Goal: Contribute content: Contribute content

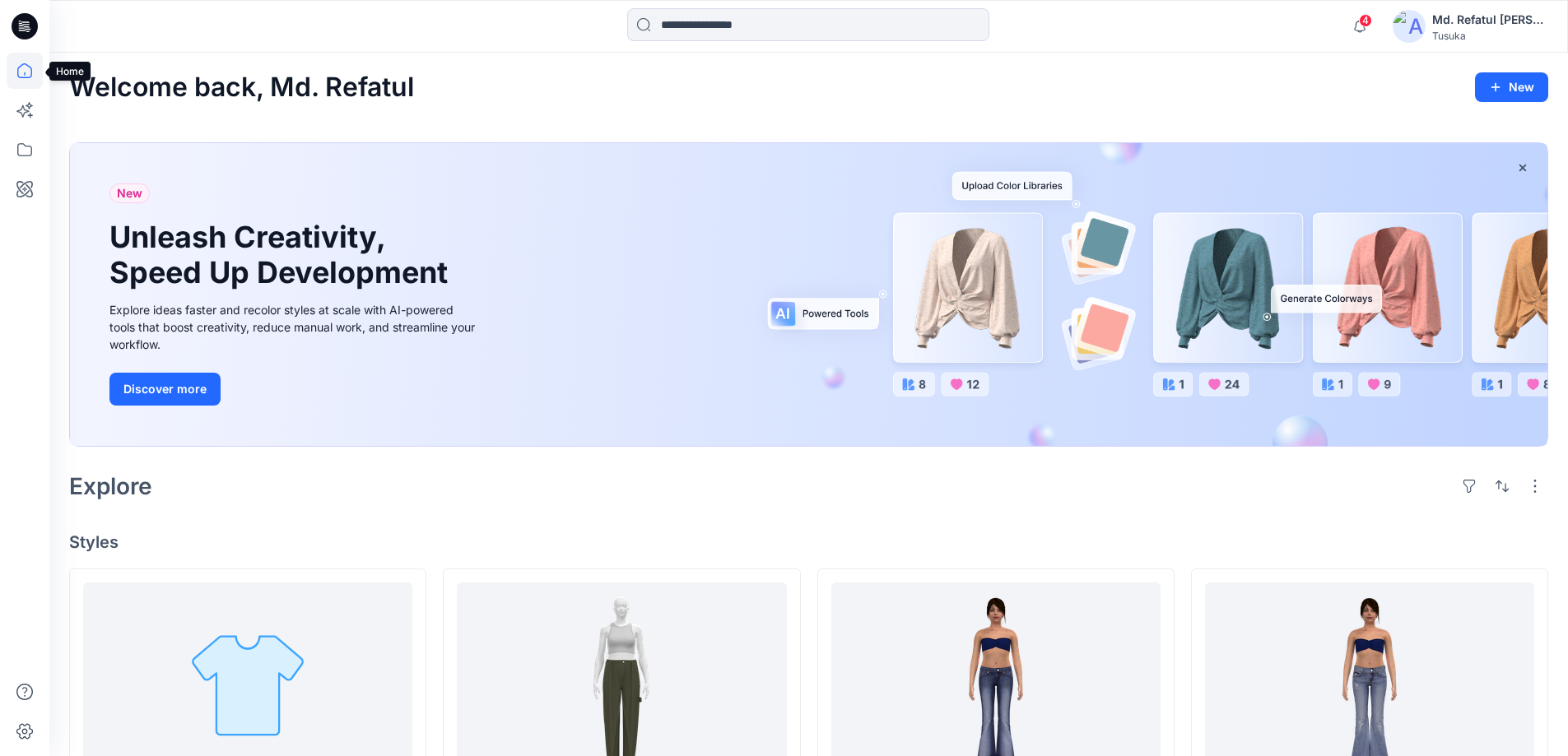
click at [16, 74] on icon at bounding box center [25, 71] width 37 height 37
click at [11, 65] on icon at bounding box center [25, 71] width 37 height 37
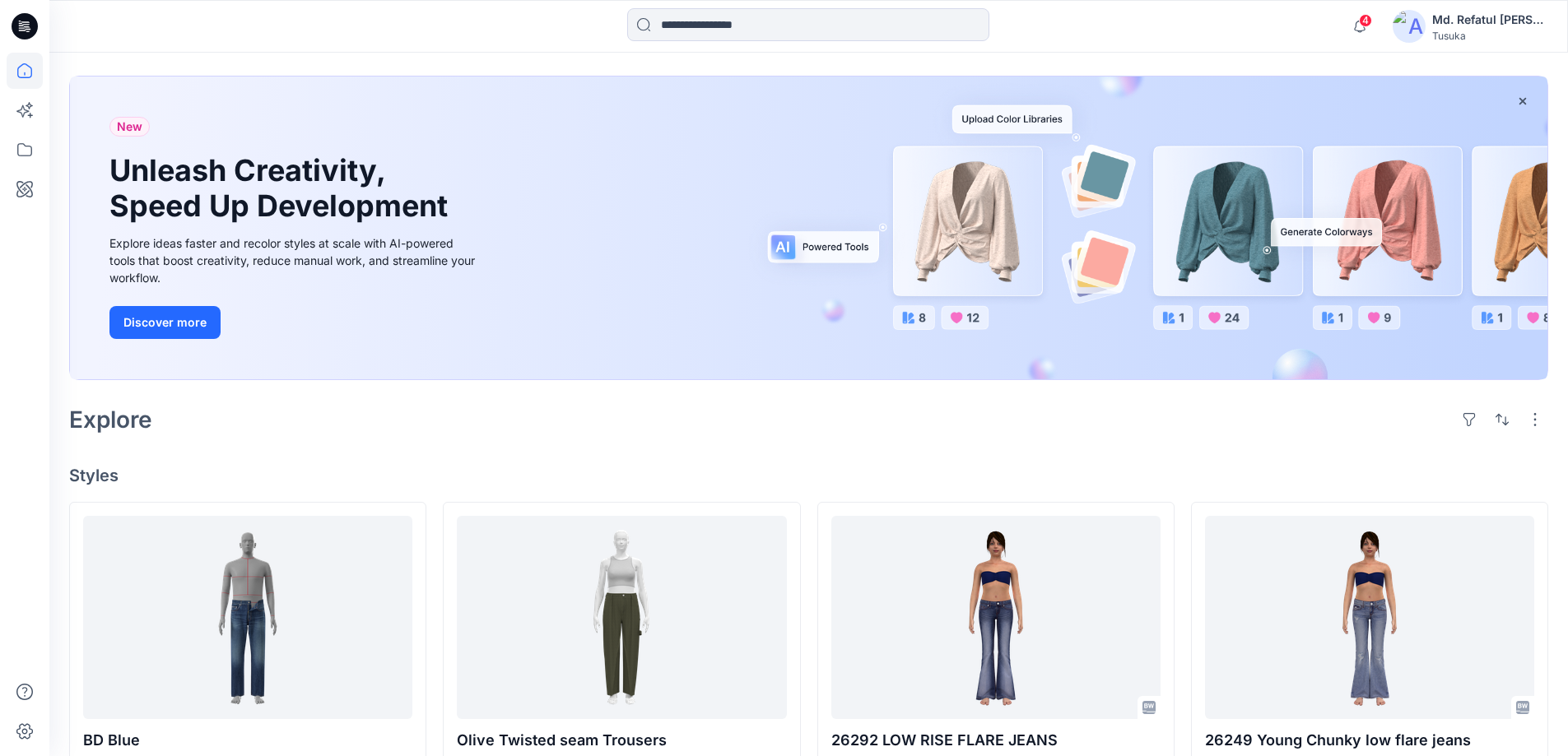
scroll to position [247, 0]
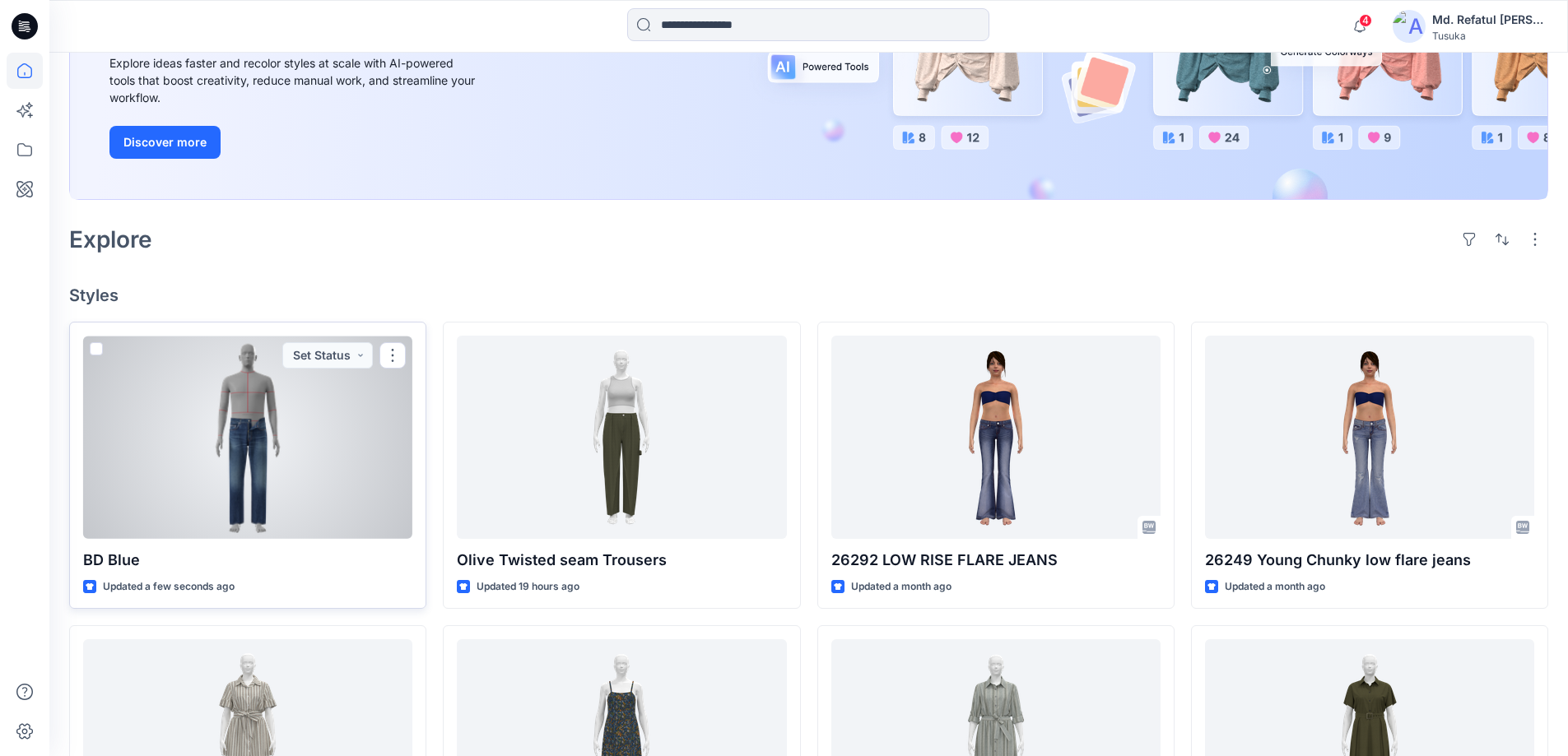
click at [259, 432] on div at bounding box center [248, 437] width 329 height 203
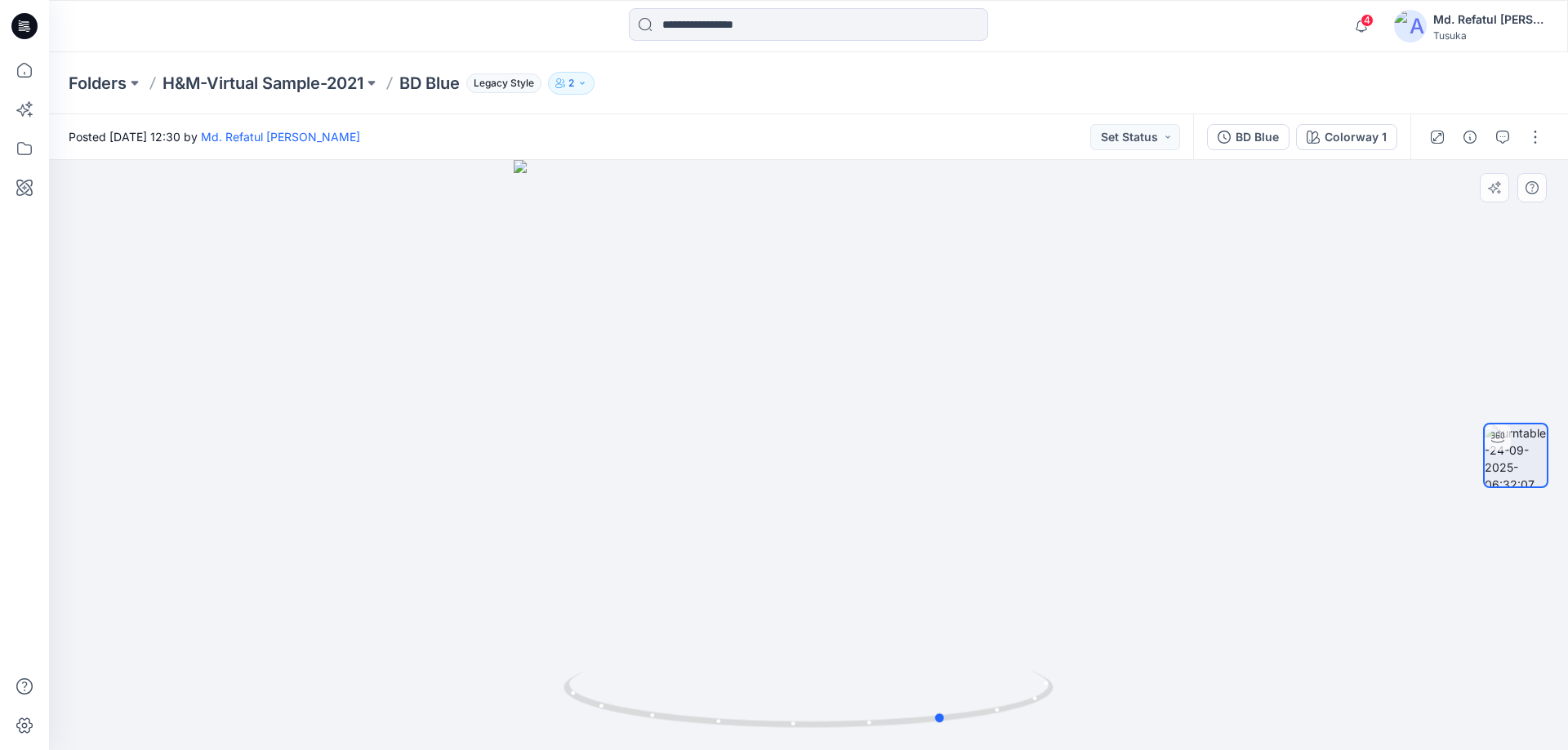
drag, startPoint x: 873, startPoint y: 726, endPoint x: 474, endPoint y: 653, distance: 405.6
click at [474, 653] on div at bounding box center [808, 456] width 1519 height 591
click at [1544, 160] on div at bounding box center [808, 456] width 1519 height 591
click at [1531, 149] on button "button" at bounding box center [1535, 137] width 26 height 26
click at [1432, 186] on button "Edit" at bounding box center [1467, 175] width 150 height 30
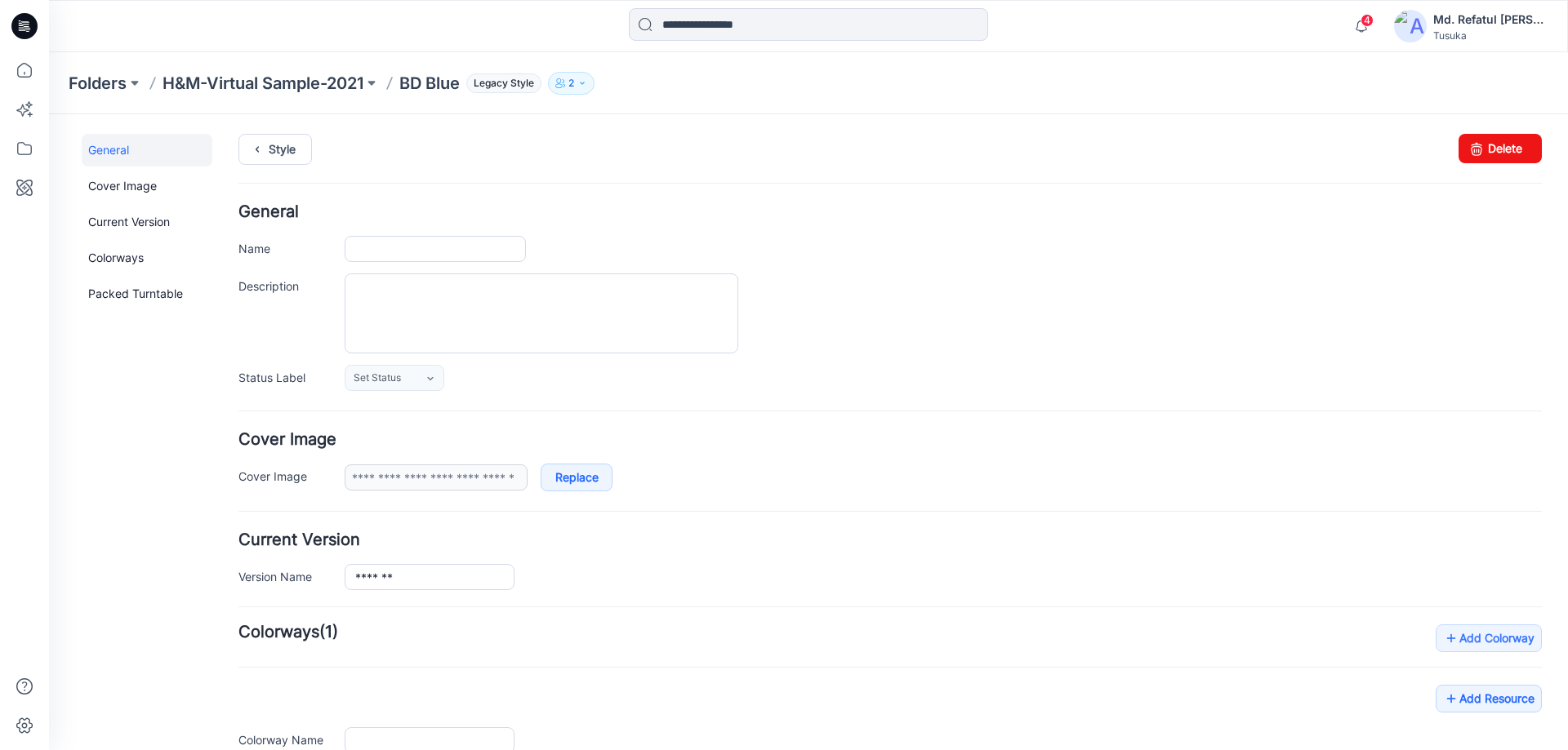
type input "*******"
type input "**********"
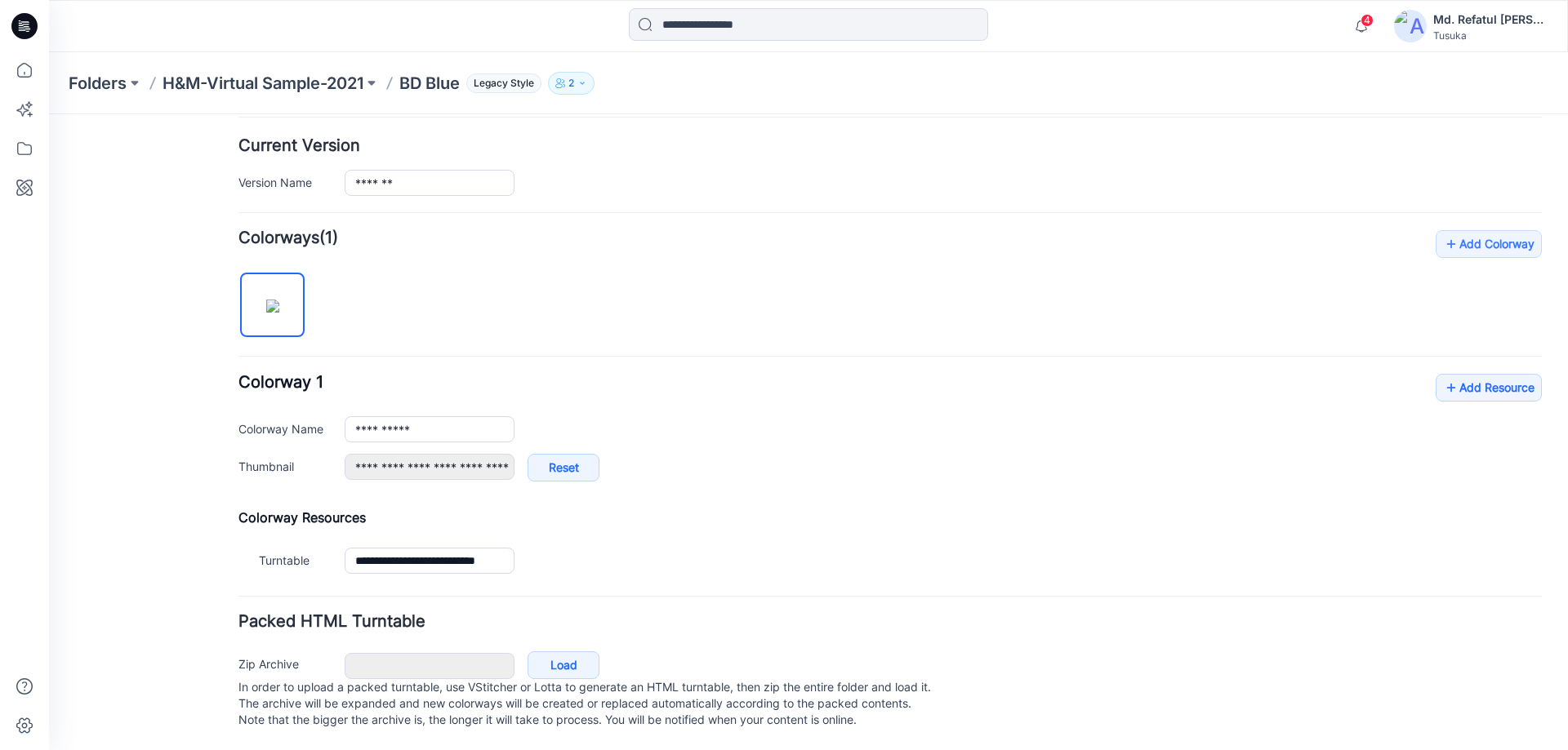
scroll to position [411, 0]
drag, startPoint x: 449, startPoint y: 413, endPoint x: 333, endPoint y: 406, distance: 116.2
click at [333, 417] on div "**********" at bounding box center [890, 429] width 1303 height 26
click at [1052, 513] on div "**********" at bounding box center [890, 544] width 1303 height 70
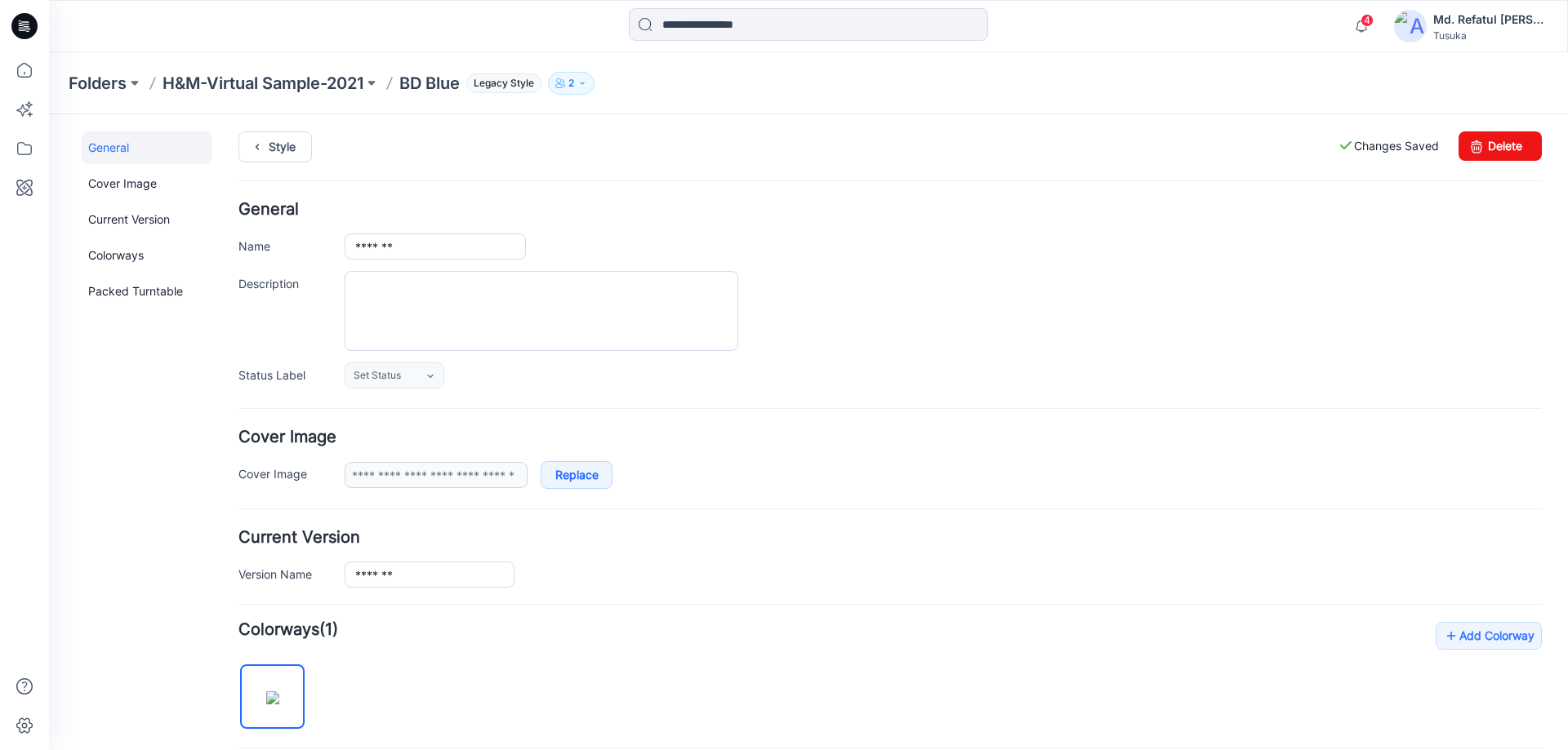
scroll to position [0, 0]
click at [1377, 157] on label "Changes Saved" at bounding box center [1388, 148] width 101 height 30
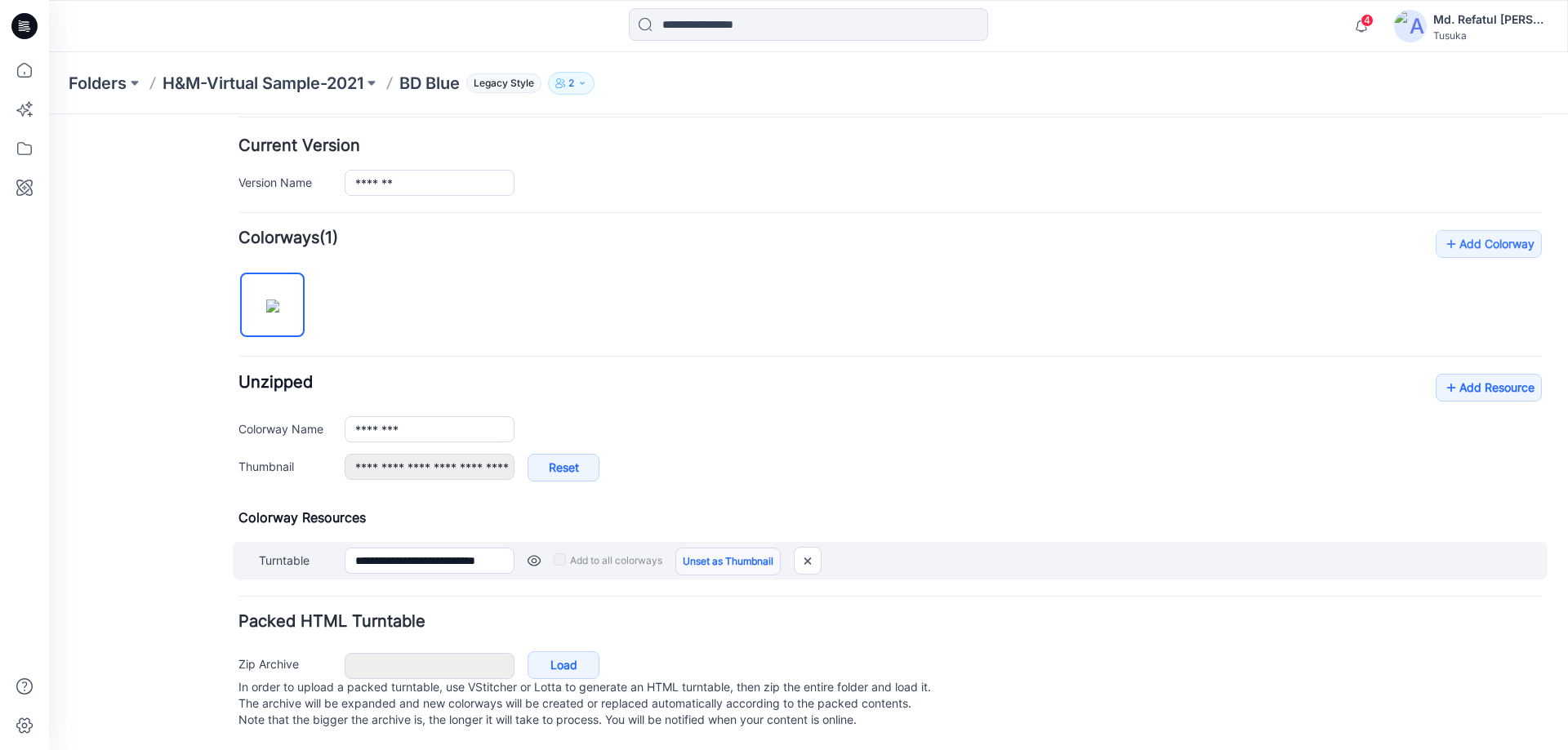
scroll to position [411, 0]
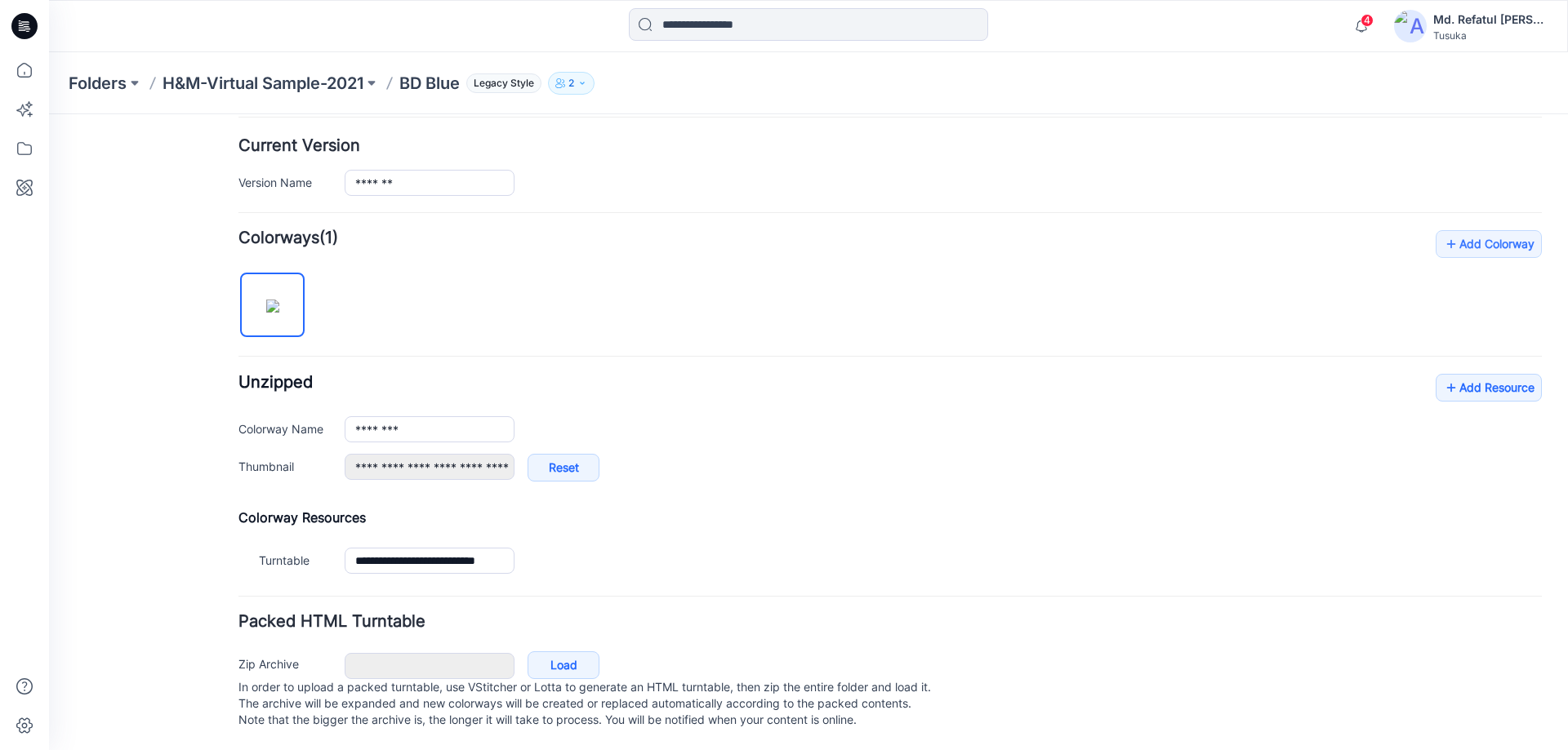
click at [1462, 208] on form "**********" at bounding box center [890, 272] width 1303 height 924
click at [1463, 231] on link "Add Colorway" at bounding box center [1489, 244] width 106 height 28
type input "**********"
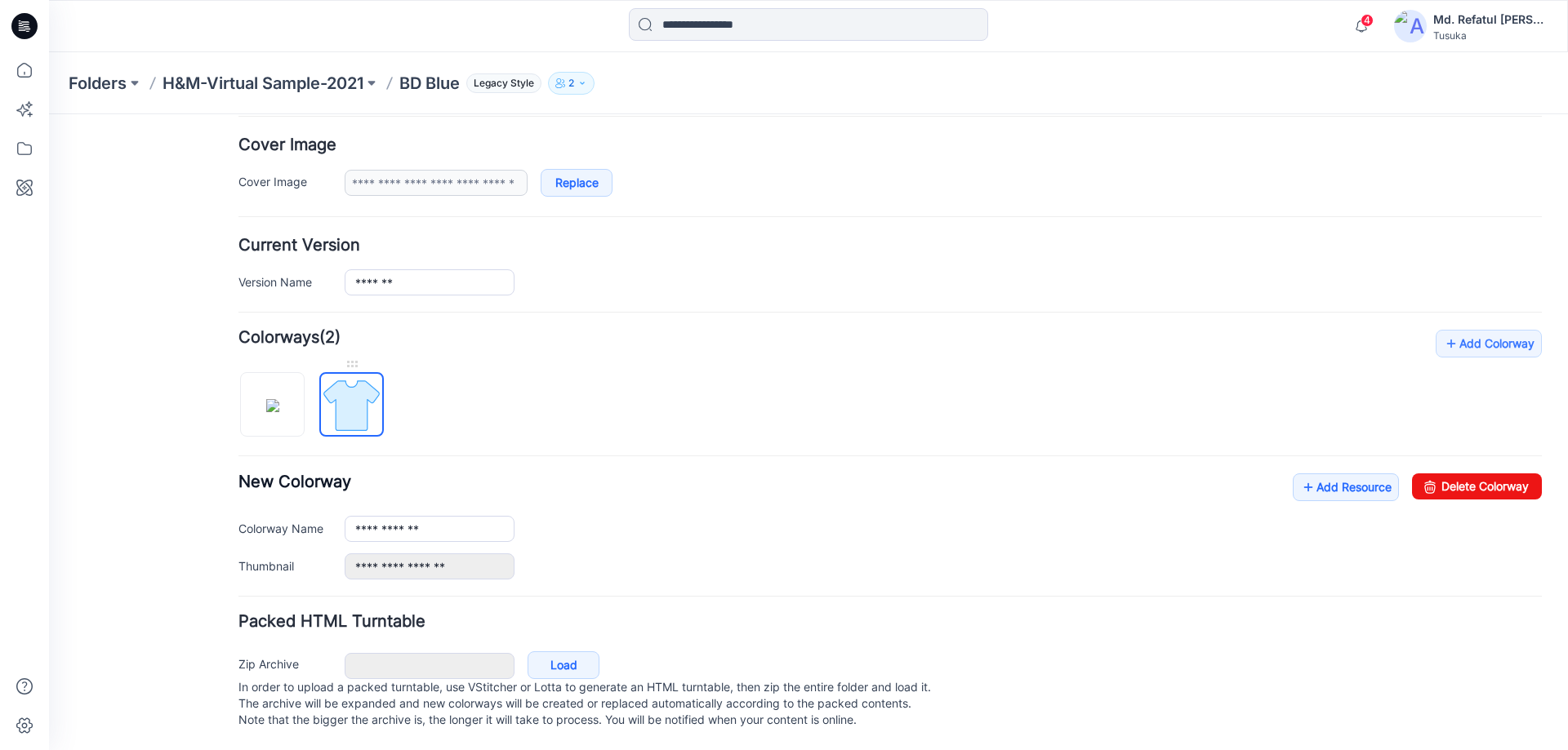
click at [372, 389] on img at bounding box center [351, 405] width 62 height 62
click at [362, 375] on img at bounding box center [351, 405] width 62 height 62
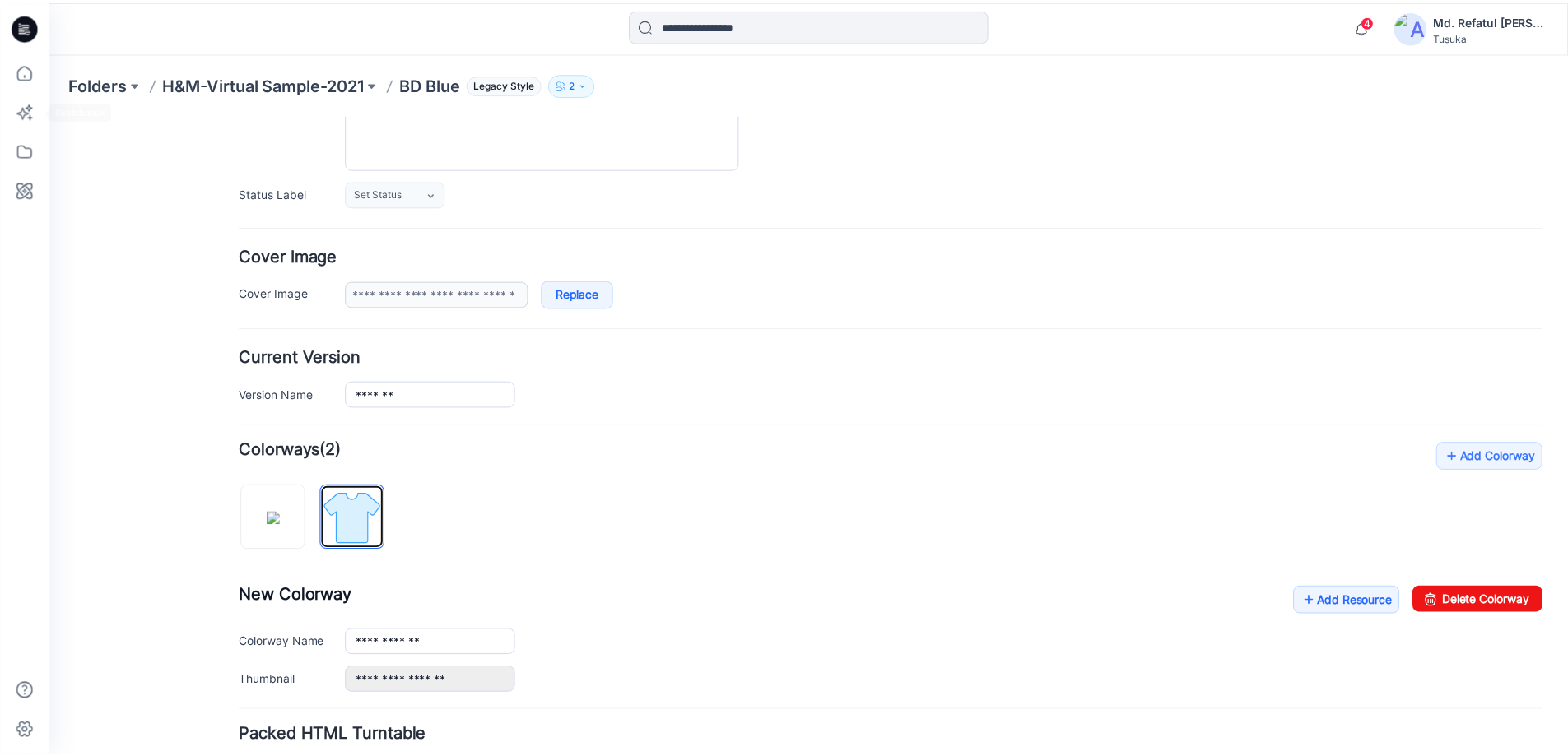
scroll to position [0, 0]
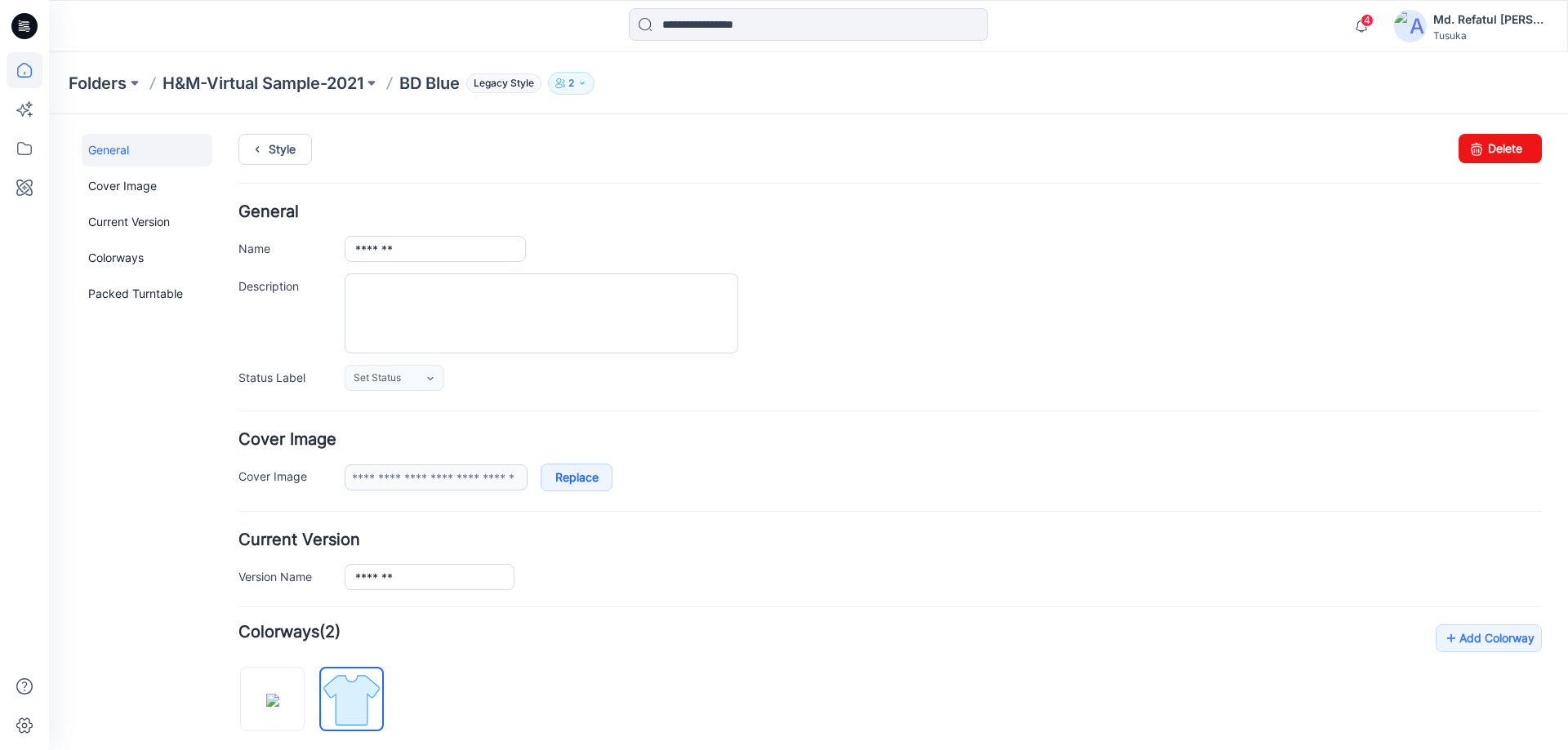
click at [35, 57] on icon at bounding box center [24, 70] width 36 height 36
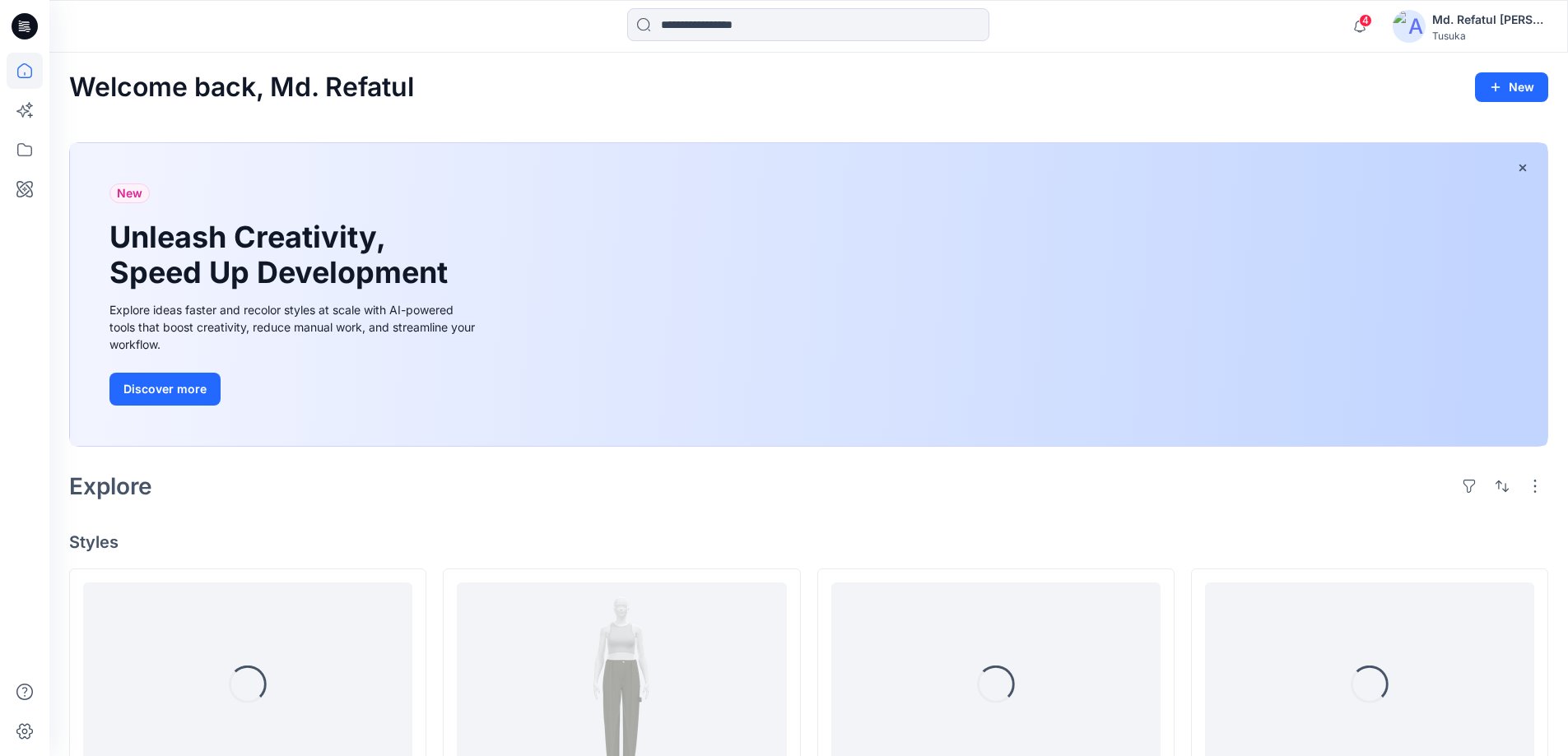
scroll to position [329, 0]
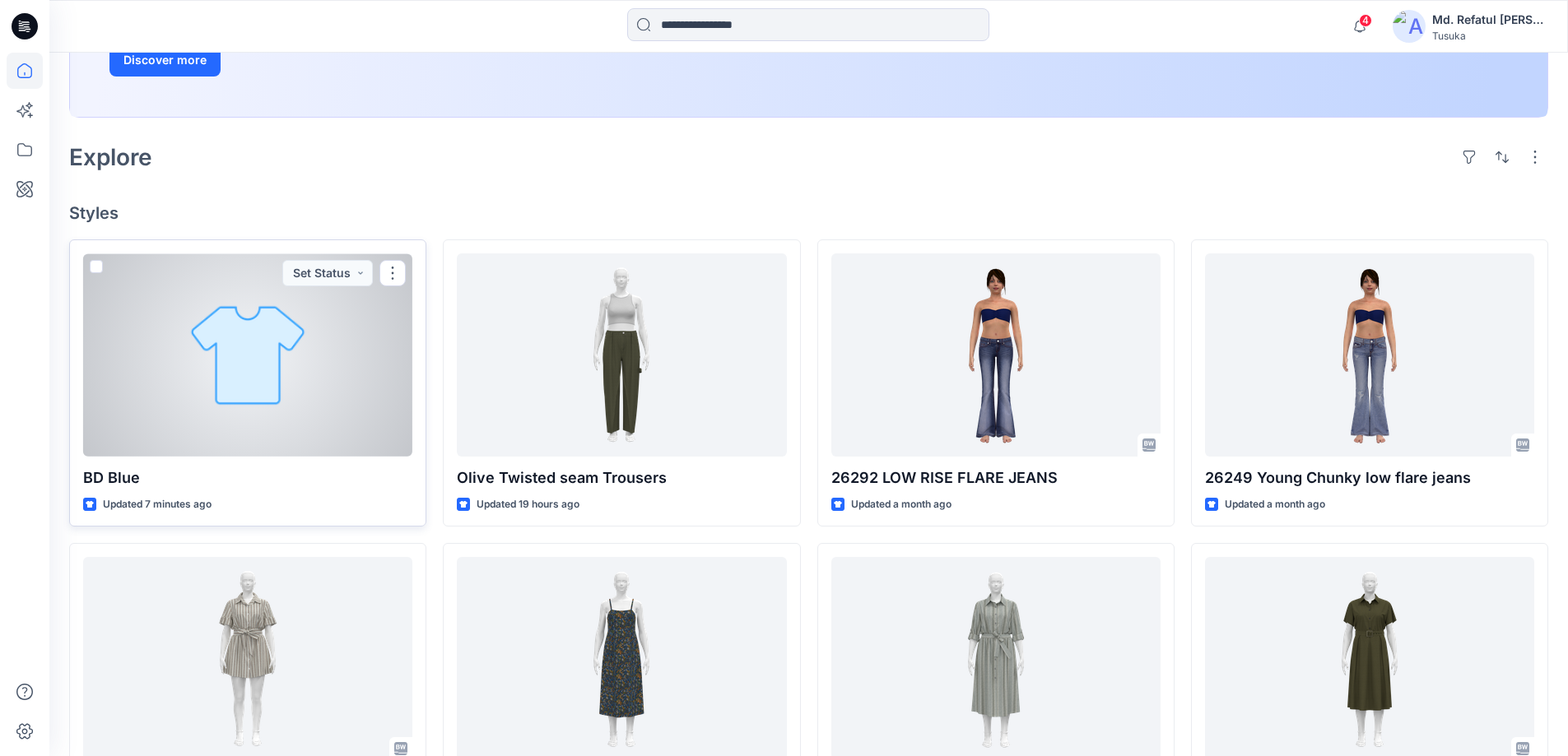
click at [306, 331] on div at bounding box center [248, 355] width 329 height 203
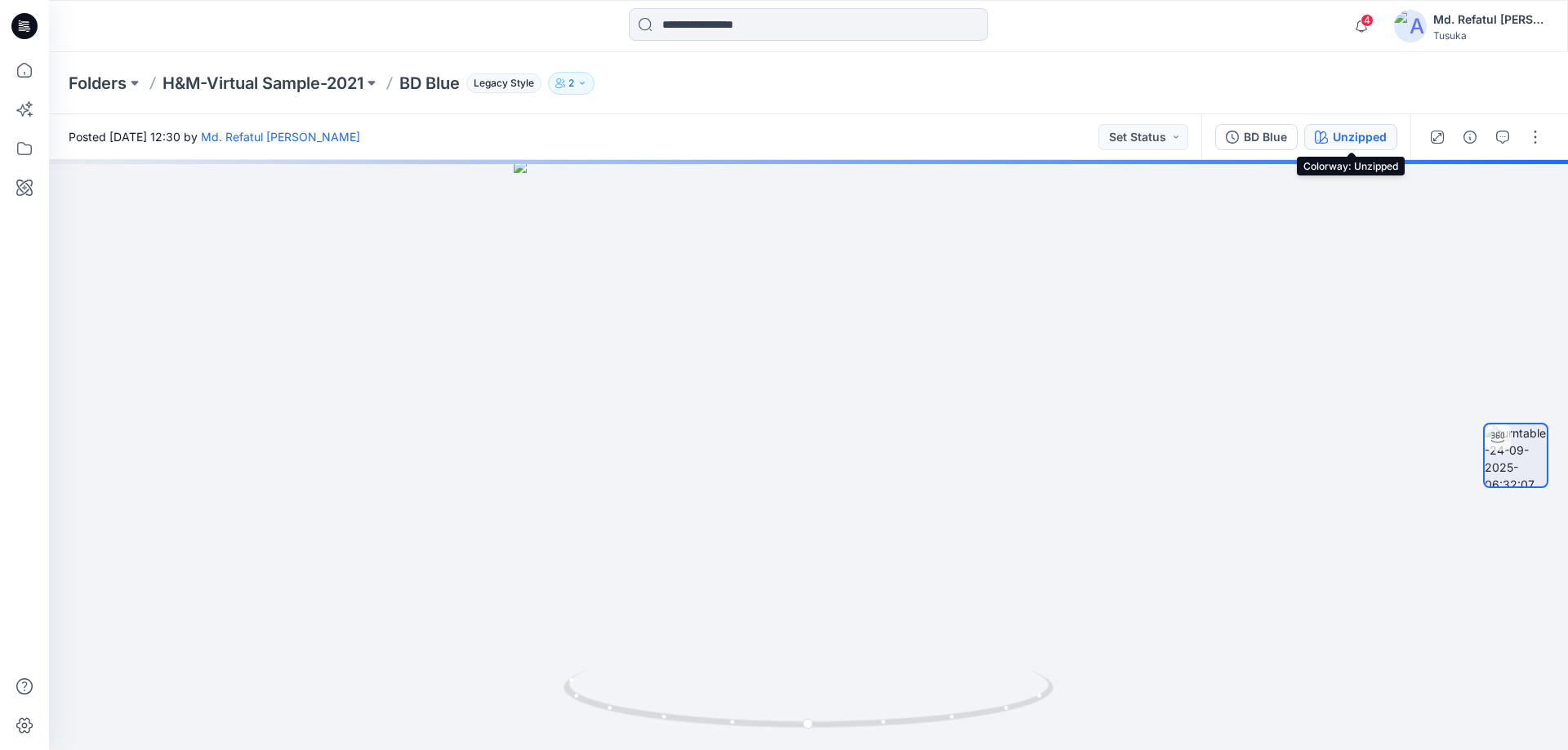
click at [1362, 142] on div "Unzipped" at bounding box center [1360, 137] width 54 height 18
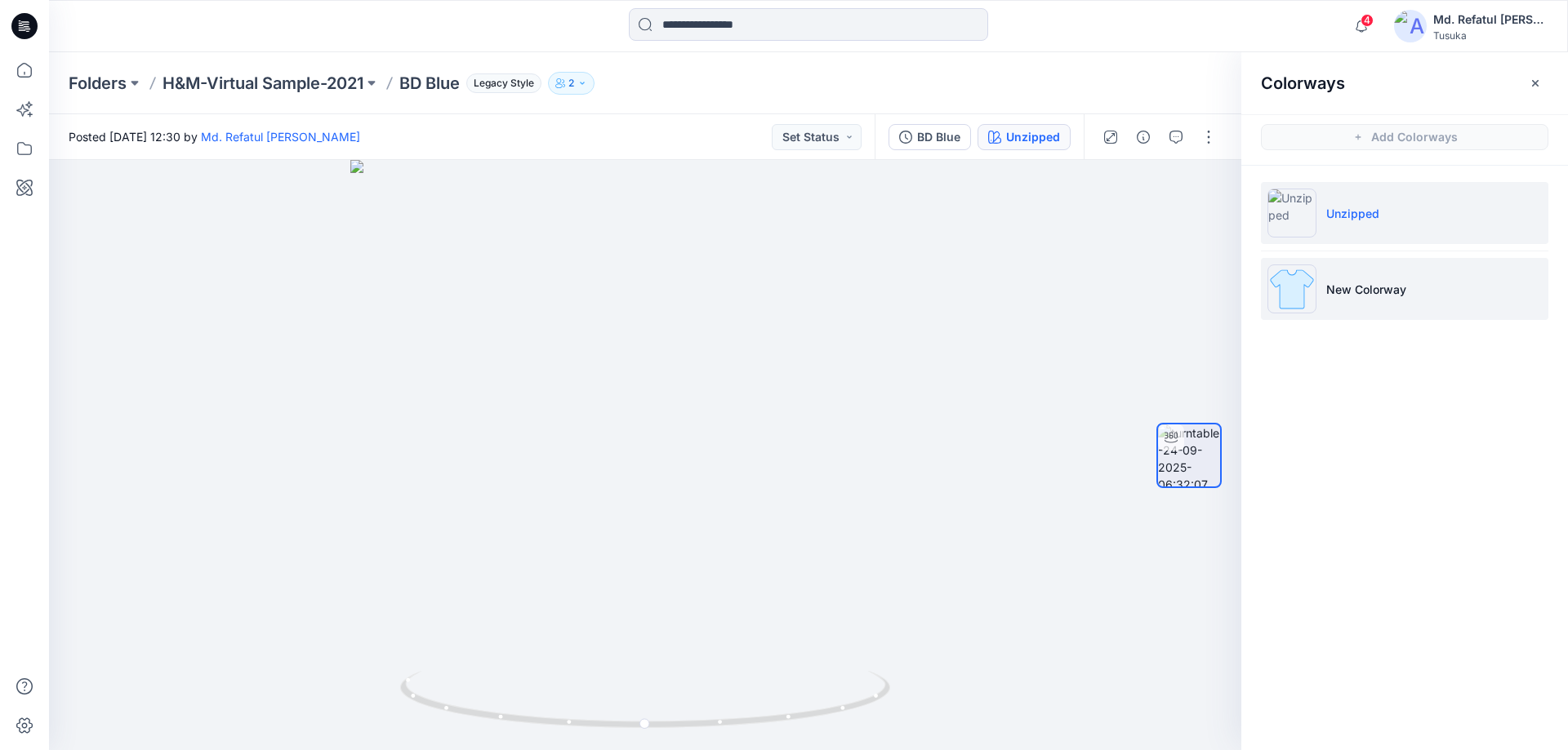
click at [1380, 276] on li "New Colorway" at bounding box center [1404, 289] width 288 height 62
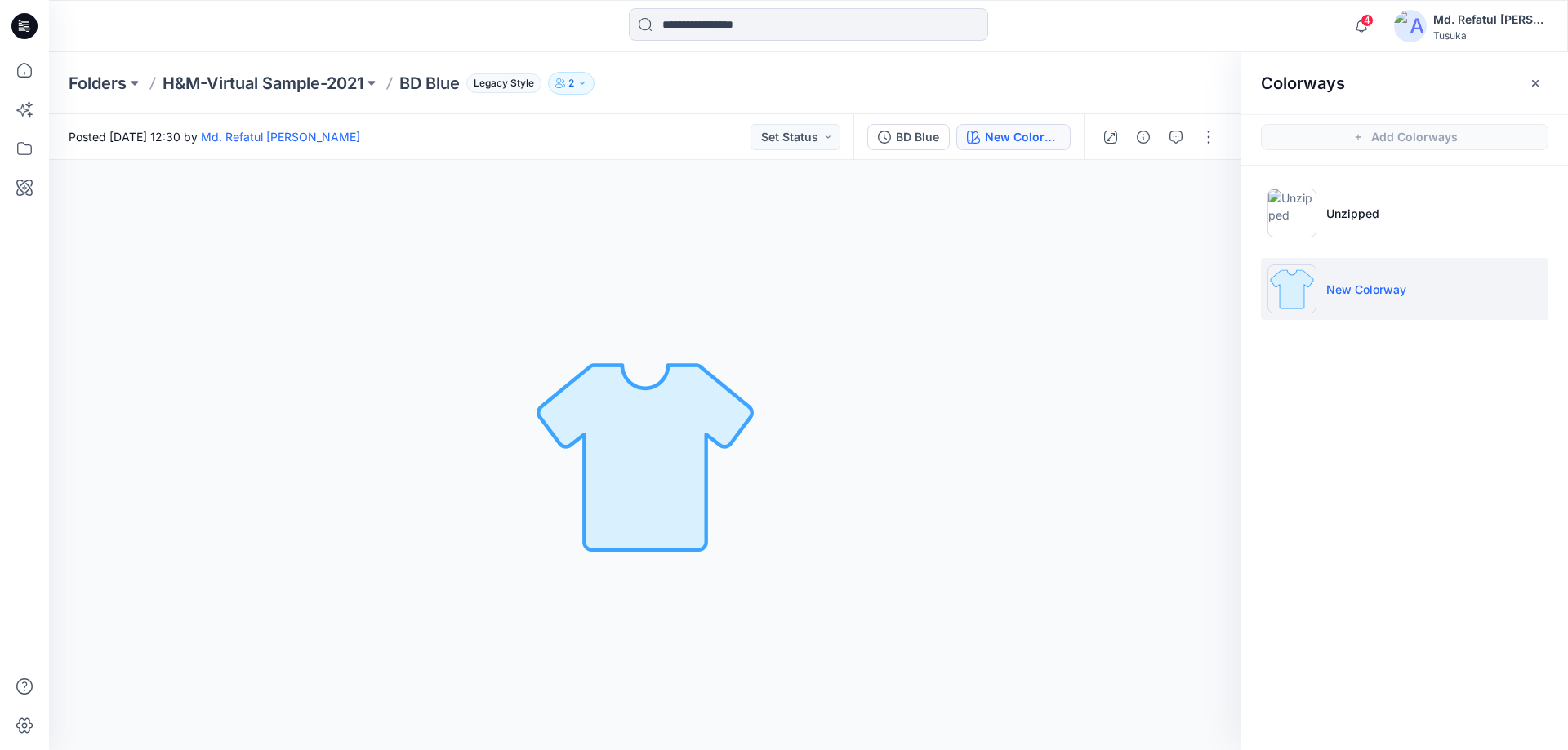
click at [1380, 283] on p "New Colorway" at bounding box center [1366, 289] width 80 height 17
click at [35, 67] on icon at bounding box center [24, 70] width 36 height 36
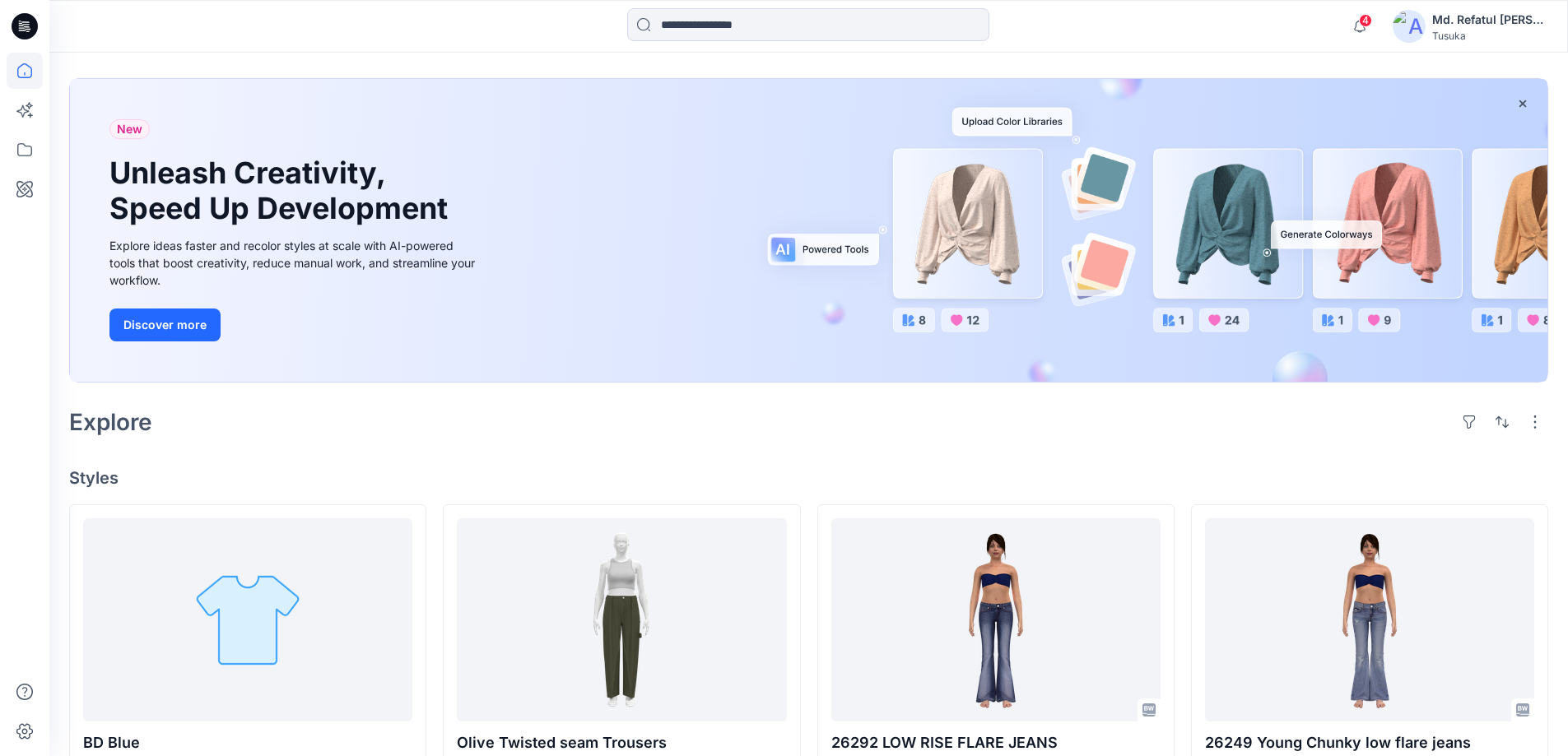
scroll to position [165, 0]
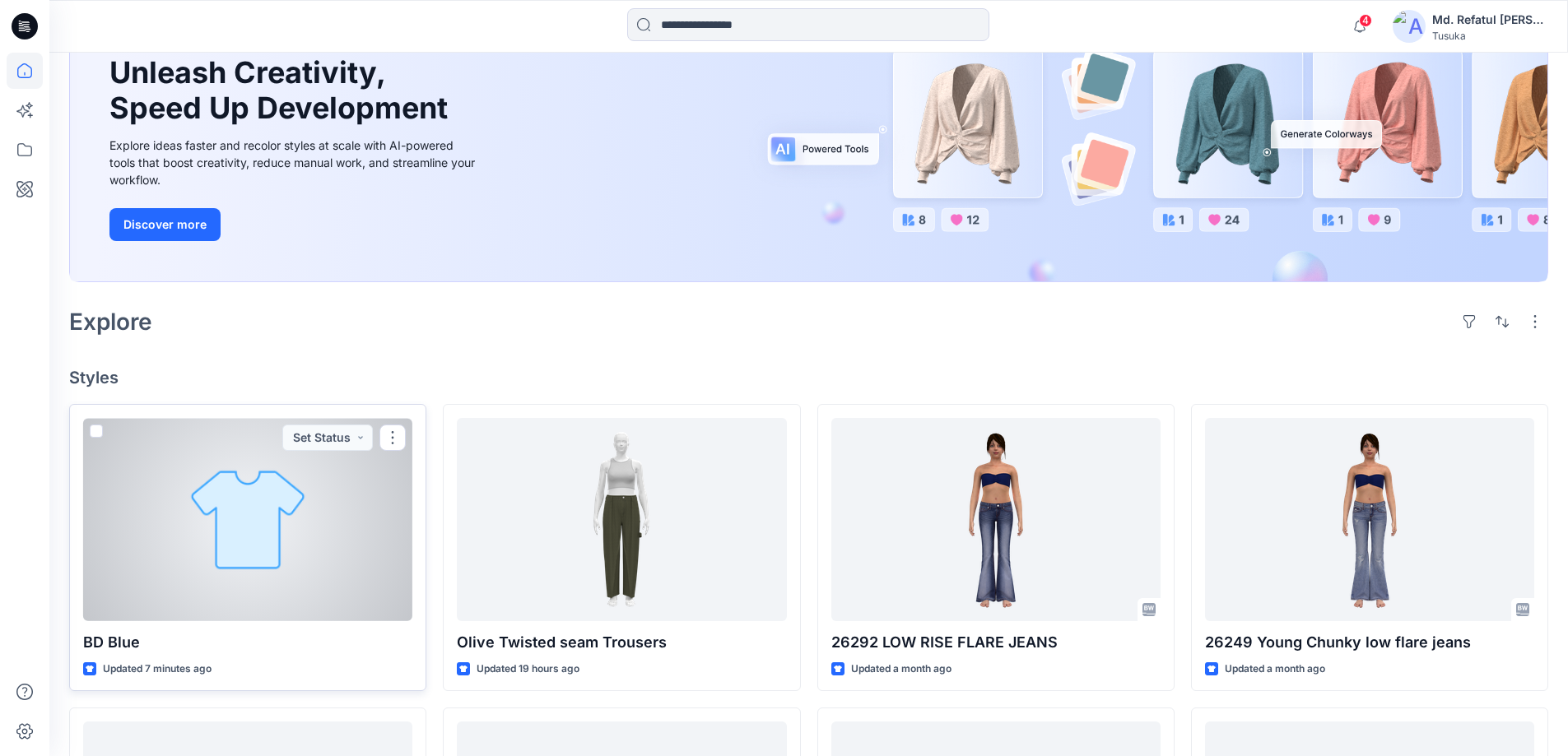
click at [362, 489] on div at bounding box center [248, 520] width 329 height 203
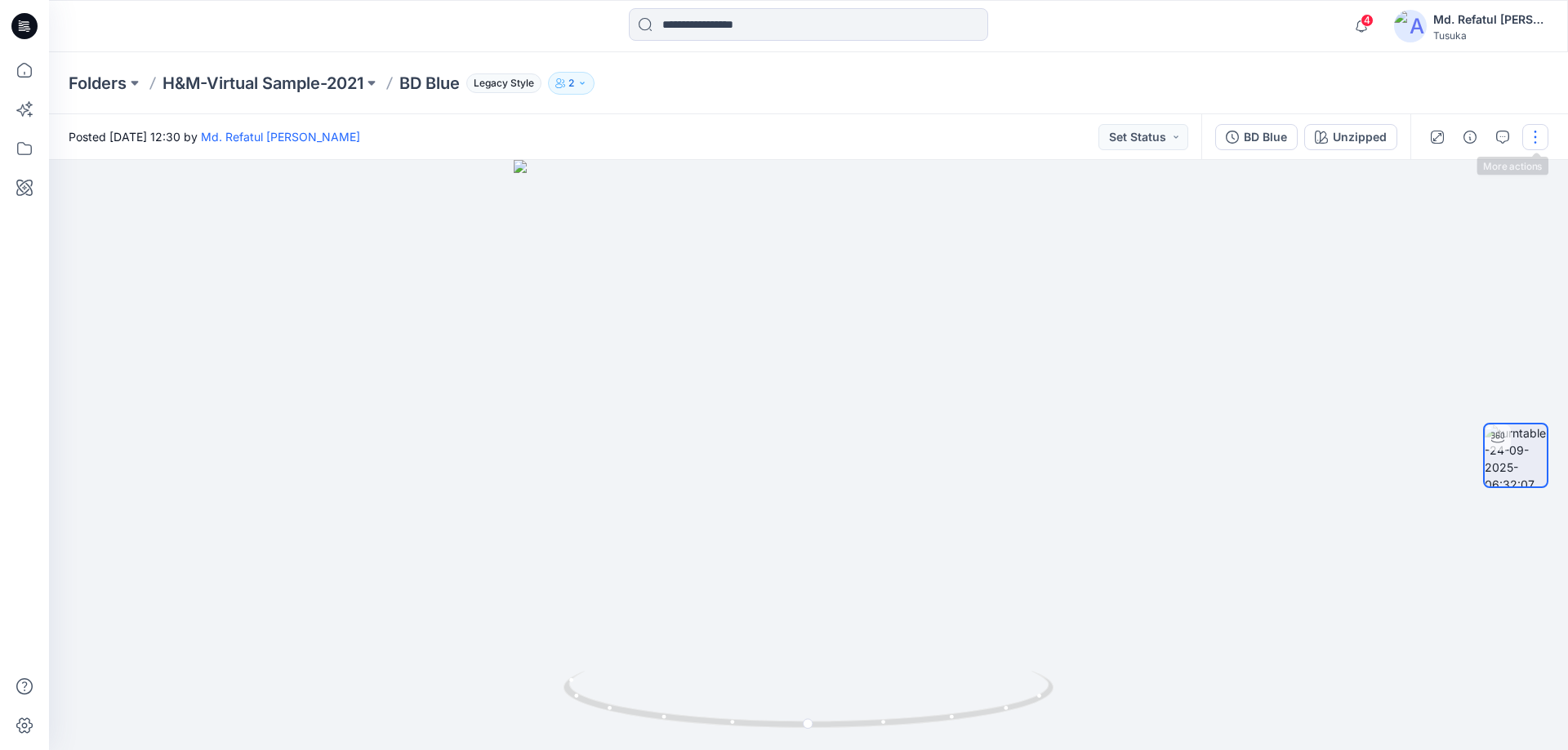
click at [1530, 134] on button "button" at bounding box center [1535, 137] width 26 height 26
click at [1462, 166] on button "Edit" at bounding box center [1467, 175] width 150 height 30
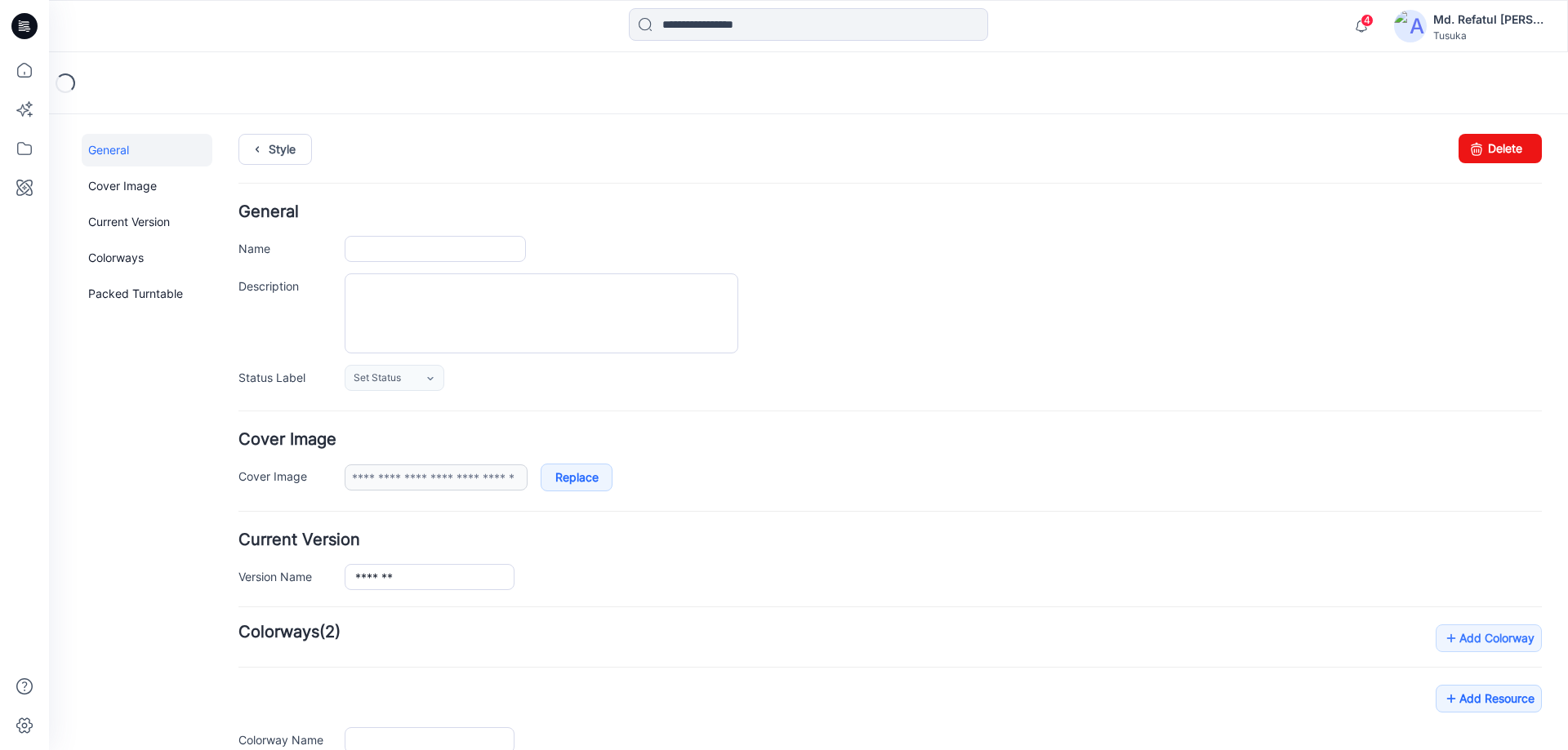
type input "*******"
type input "********"
type input "**********"
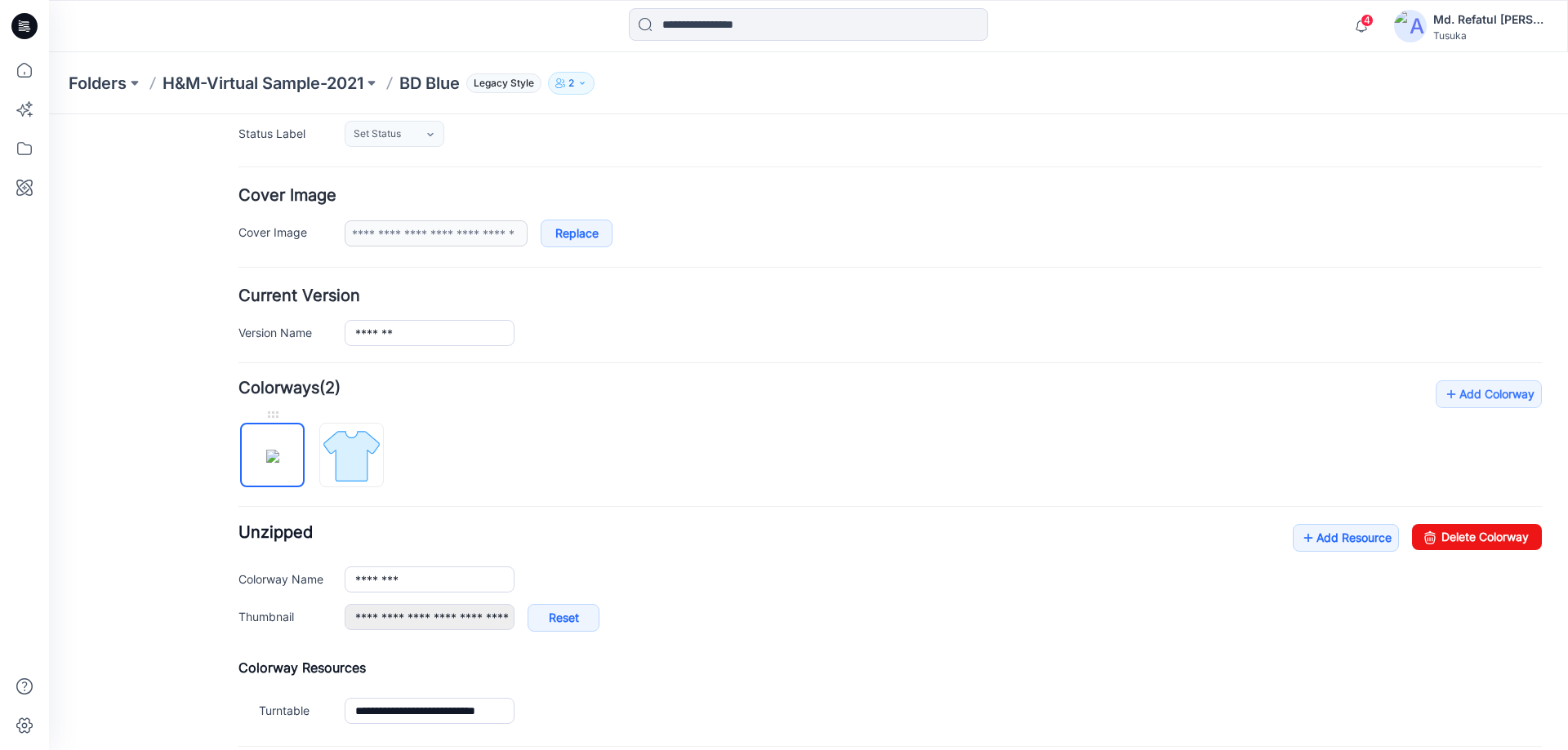
scroll to position [245, 0]
click at [360, 413] on div at bounding box center [351, 413] width 64 height 16
click at [1490, 531] on link "Delete Colorway" at bounding box center [1477, 536] width 130 height 26
type input "**********"
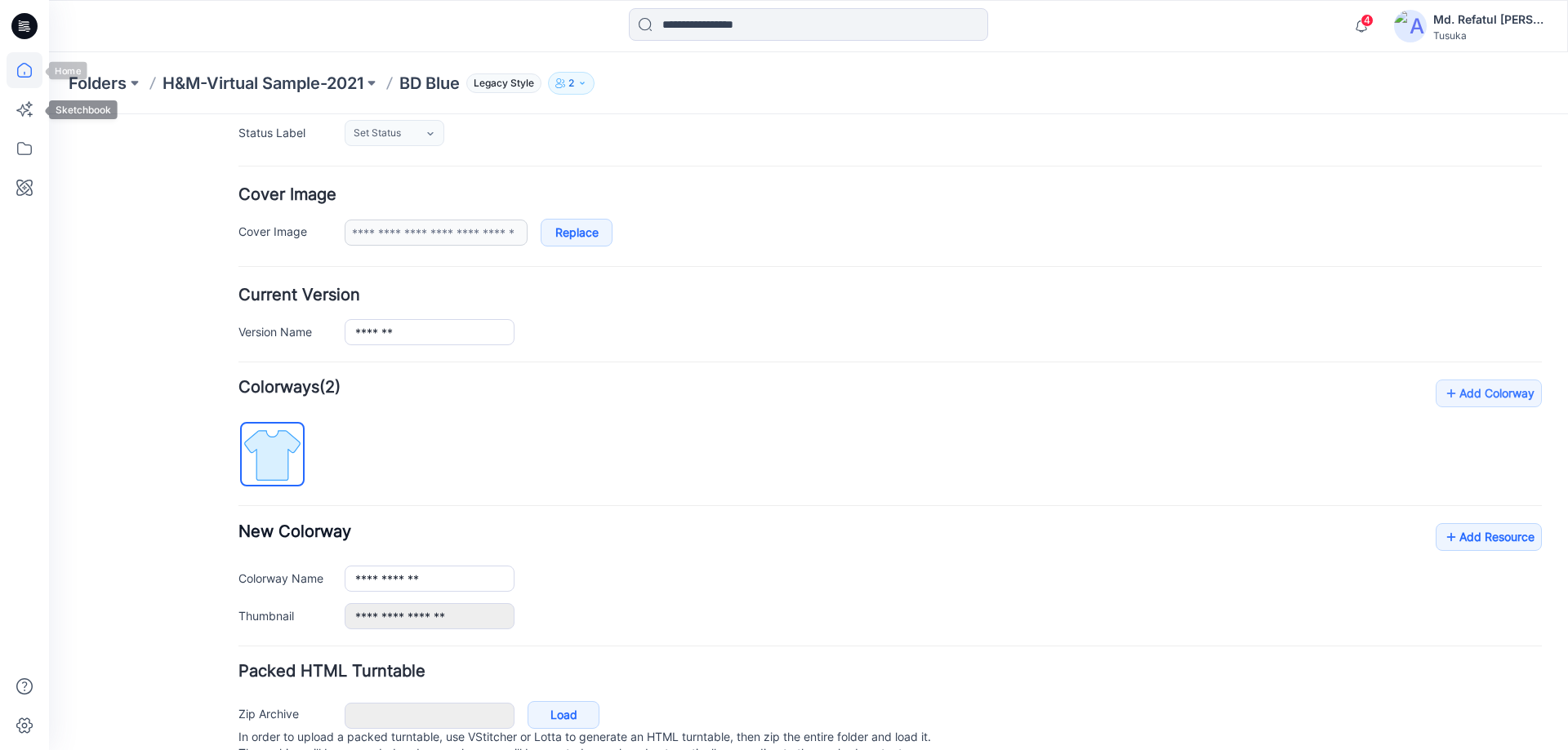
click at [26, 73] on icon at bounding box center [24, 70] width 36 height 36
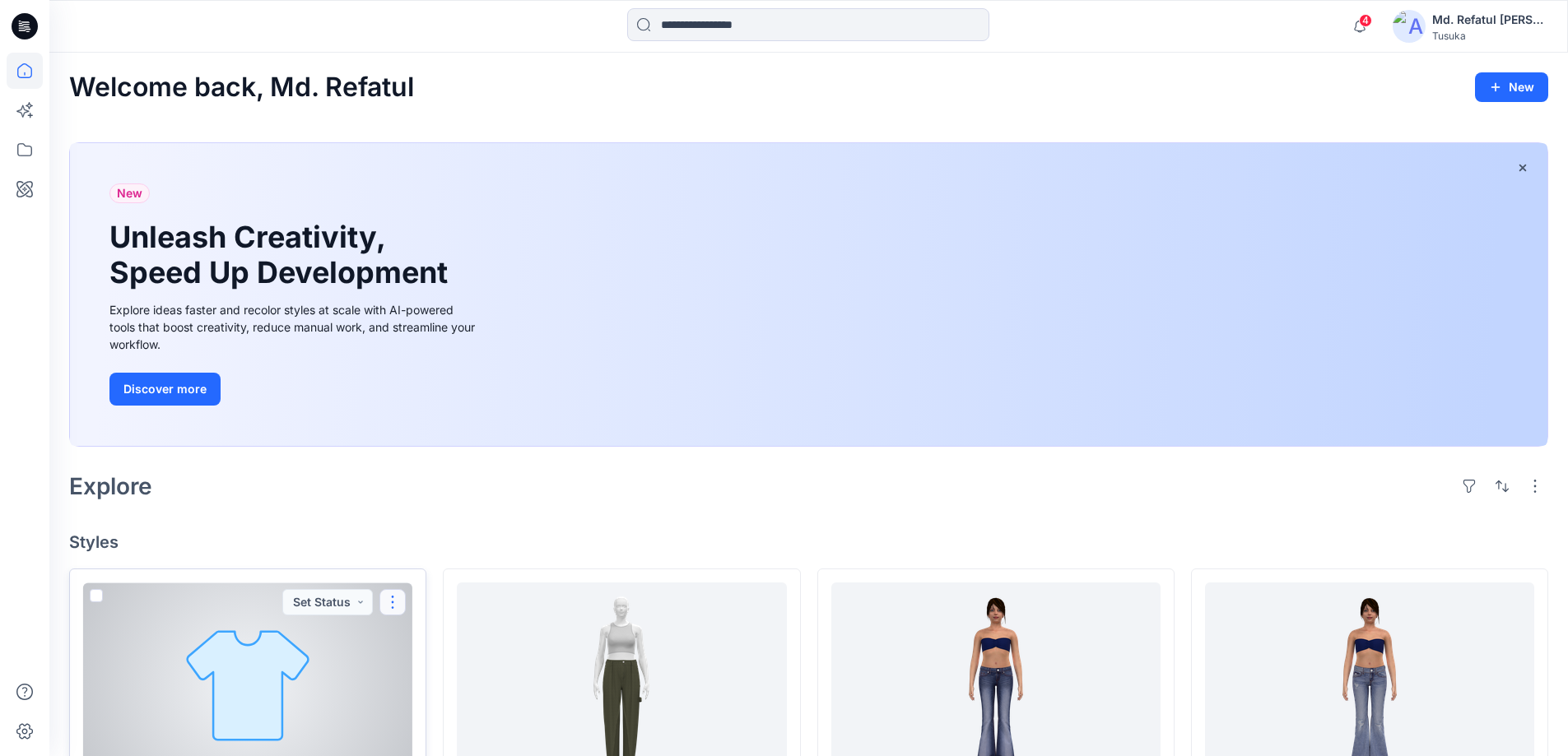
click at [391, 596] on button "button" at bounding box center [392, 602] width 26 height 26
click at [467, 410] on button "Edit" at bounding box center [471, 412] width 178 height 31
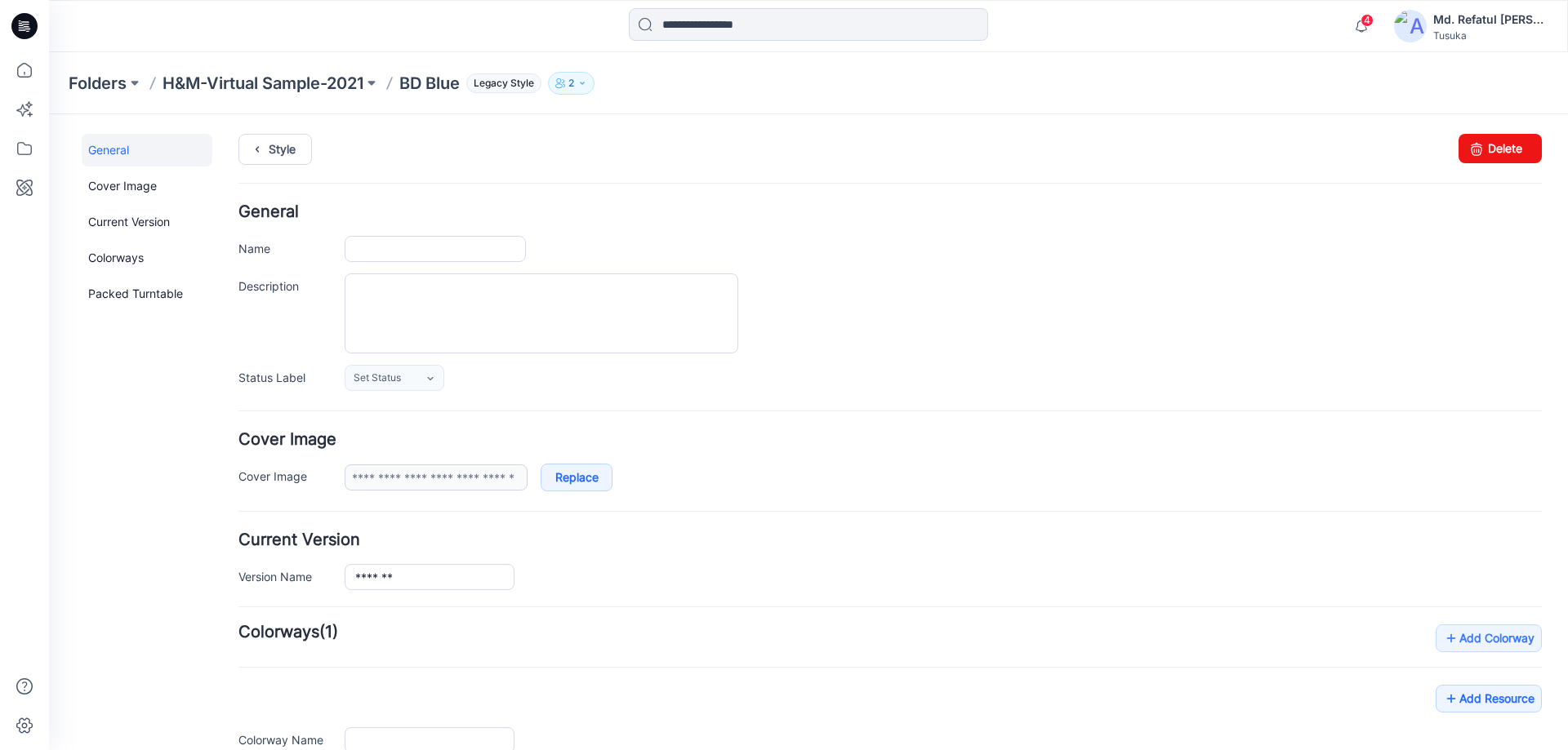
type input "*******"
type input "**********"
drag, startPoint x: 1504, startPoint y: 138, endPoint x: 922, endPoint y: 177, distance: 583.3
click at [1504, 138] on link "Delete" at bounding box center [1500, 148] width 84 height 30
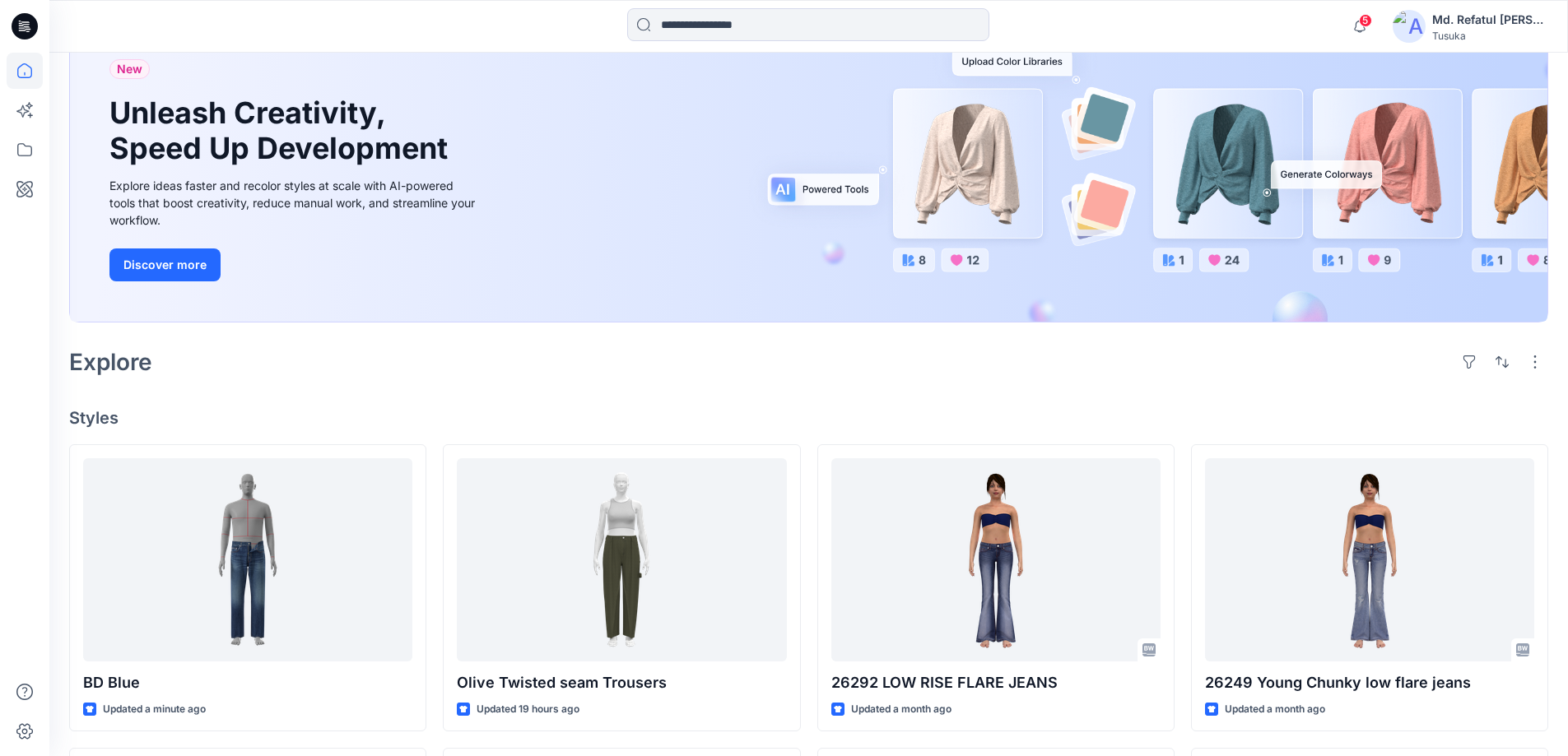
scroll to position [329, 0]
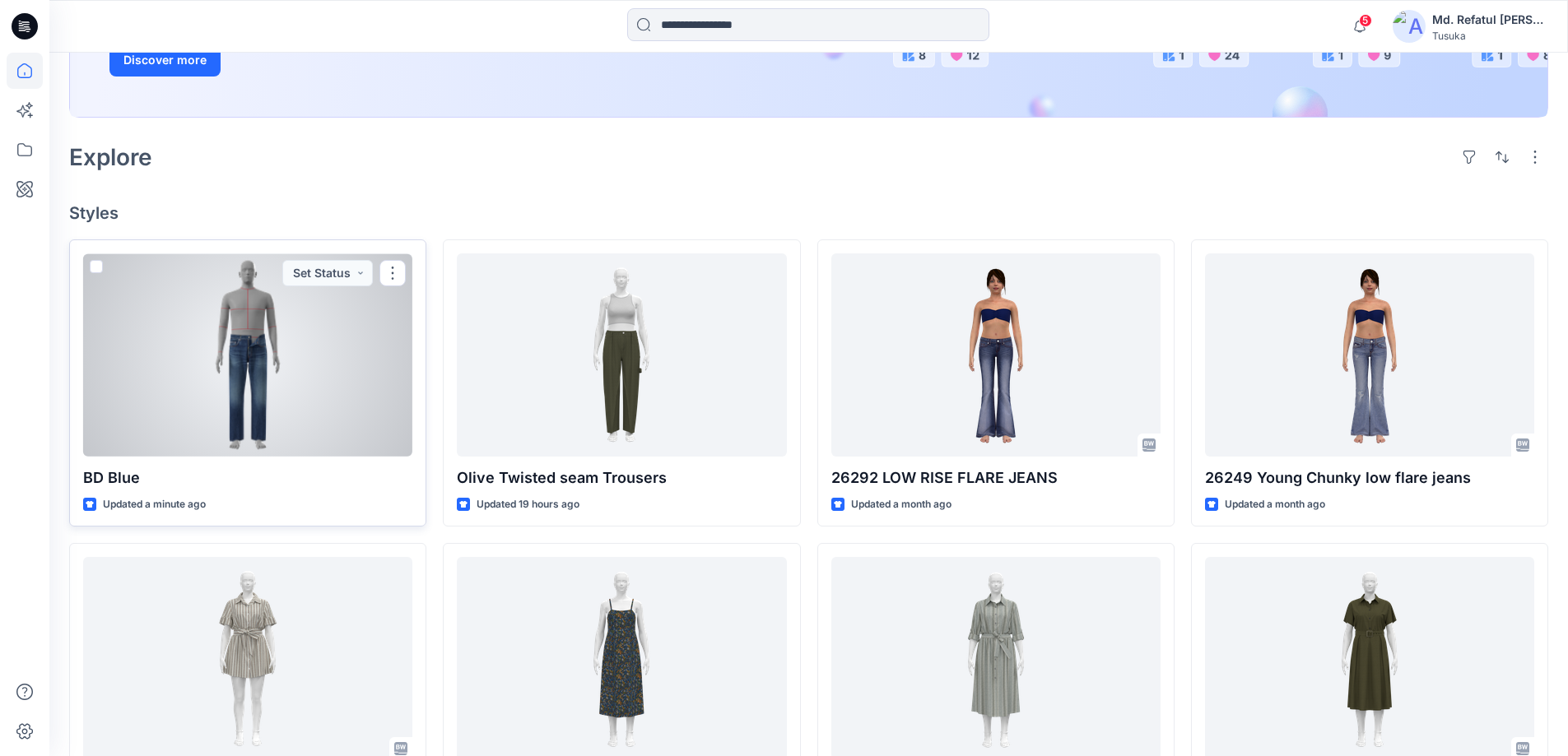
click at [239, 367] on div at bounding box center [248, 355] width 329 height 203
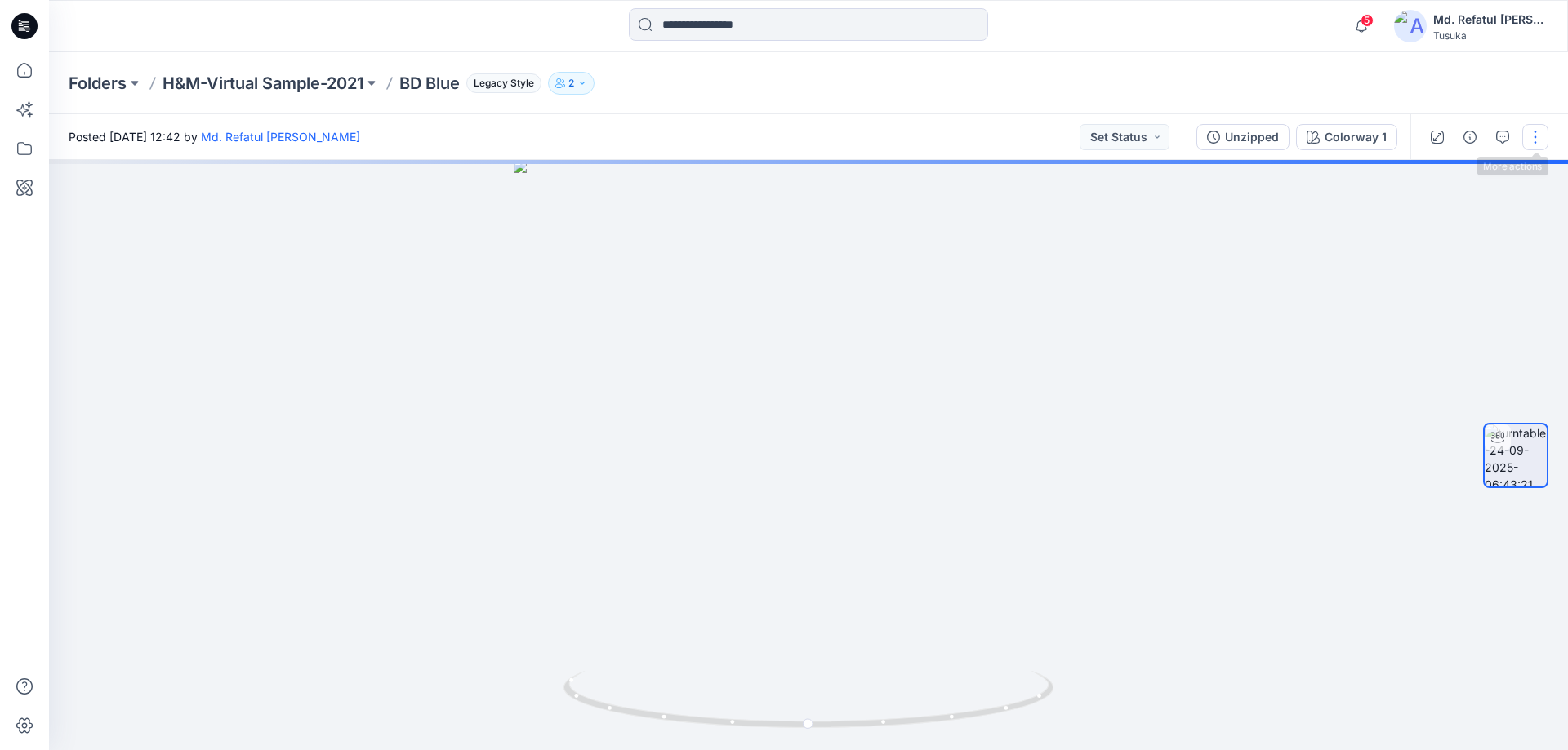
click at [1528, 133] on button "button" at bounding box center [1535, 137] width 26 height 26
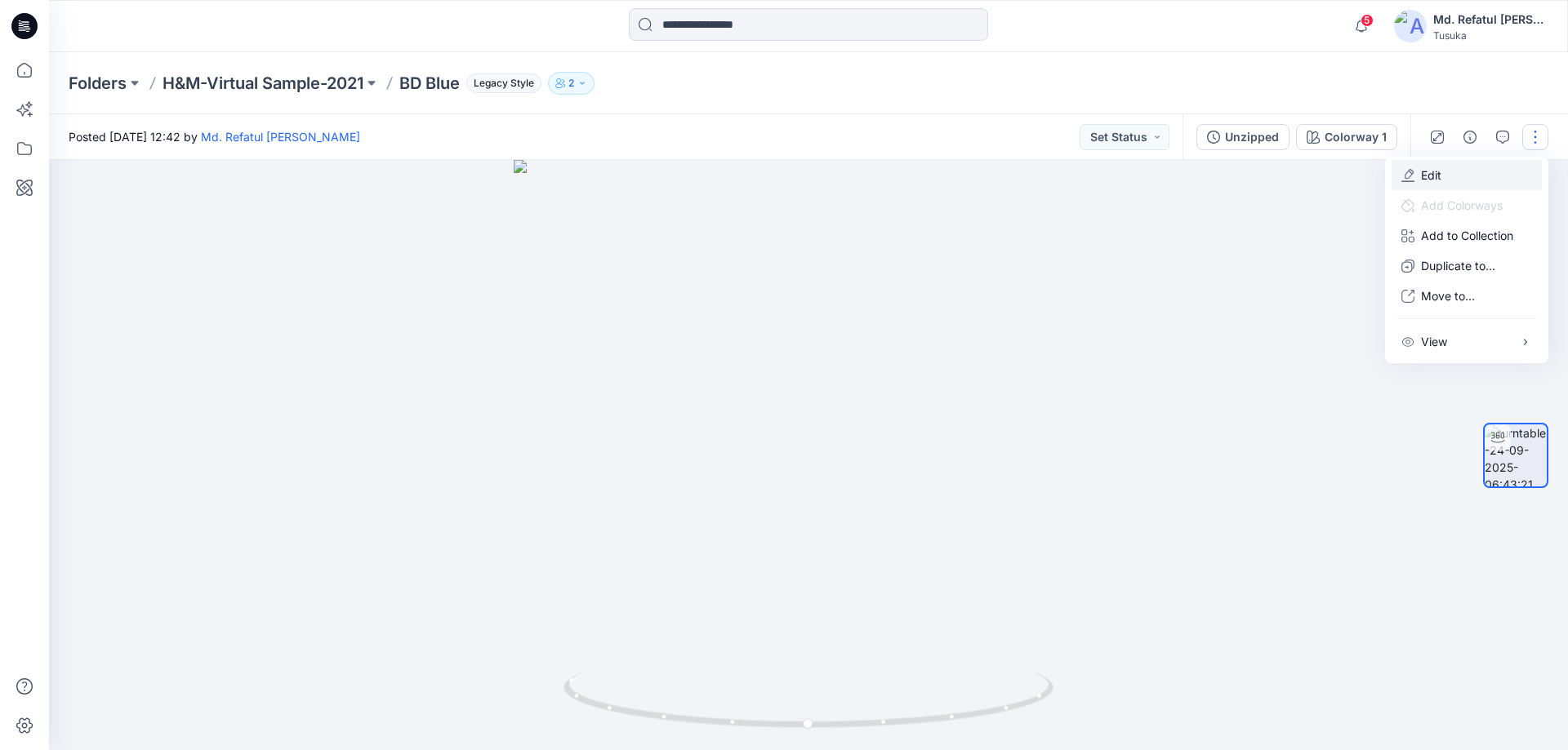
click at [1471, 167] on button "Edit" at bounding box center [1467, 175] width 150 height 30
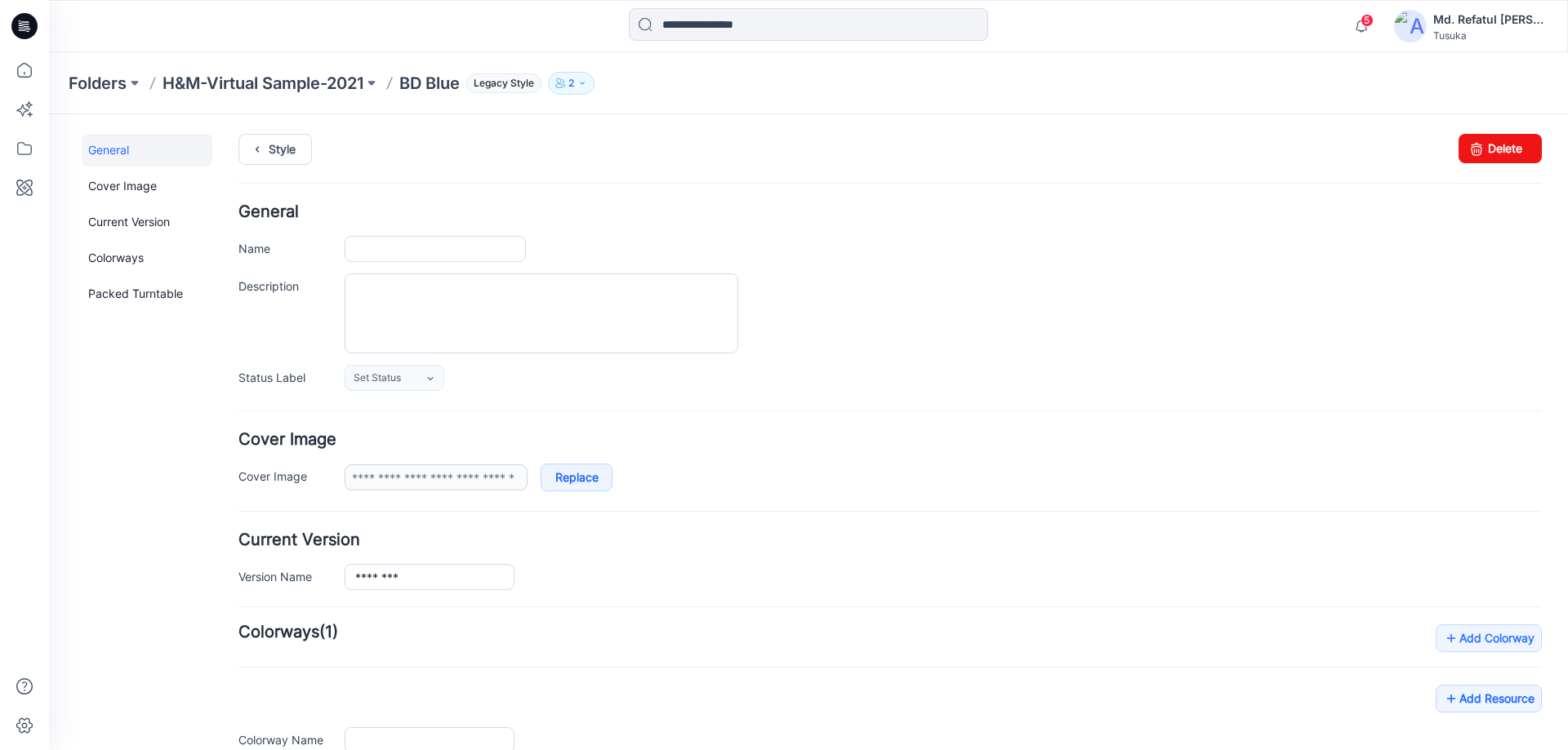
type input "*******"
type input "**********"
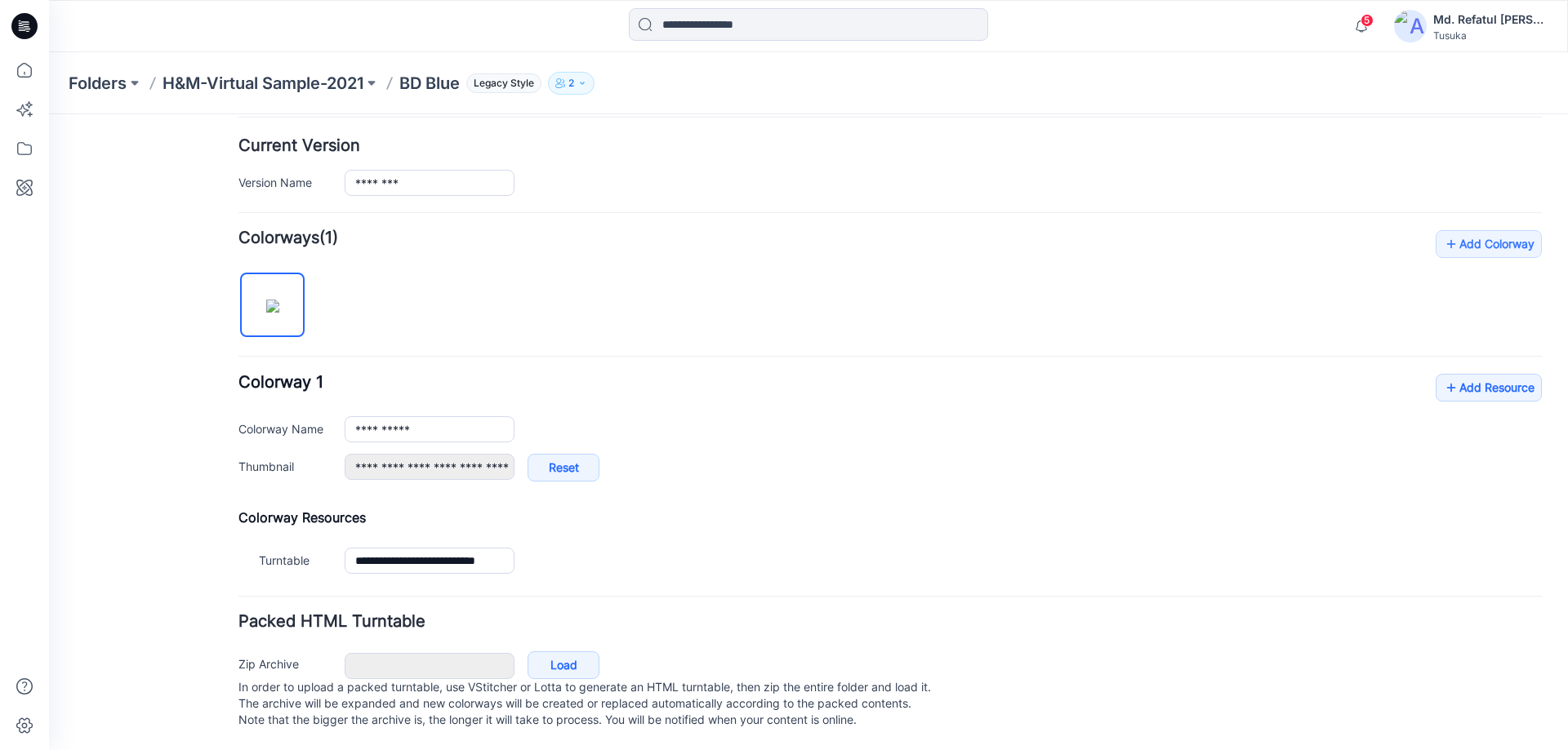
scroll to position [411, 0]
click at [276, 299] on img at bounding box center [272, 305] width 13 height 13
click at [1443, 231] on icon at bounding box center [1451, 244] width 16 height 26
type input "**********"
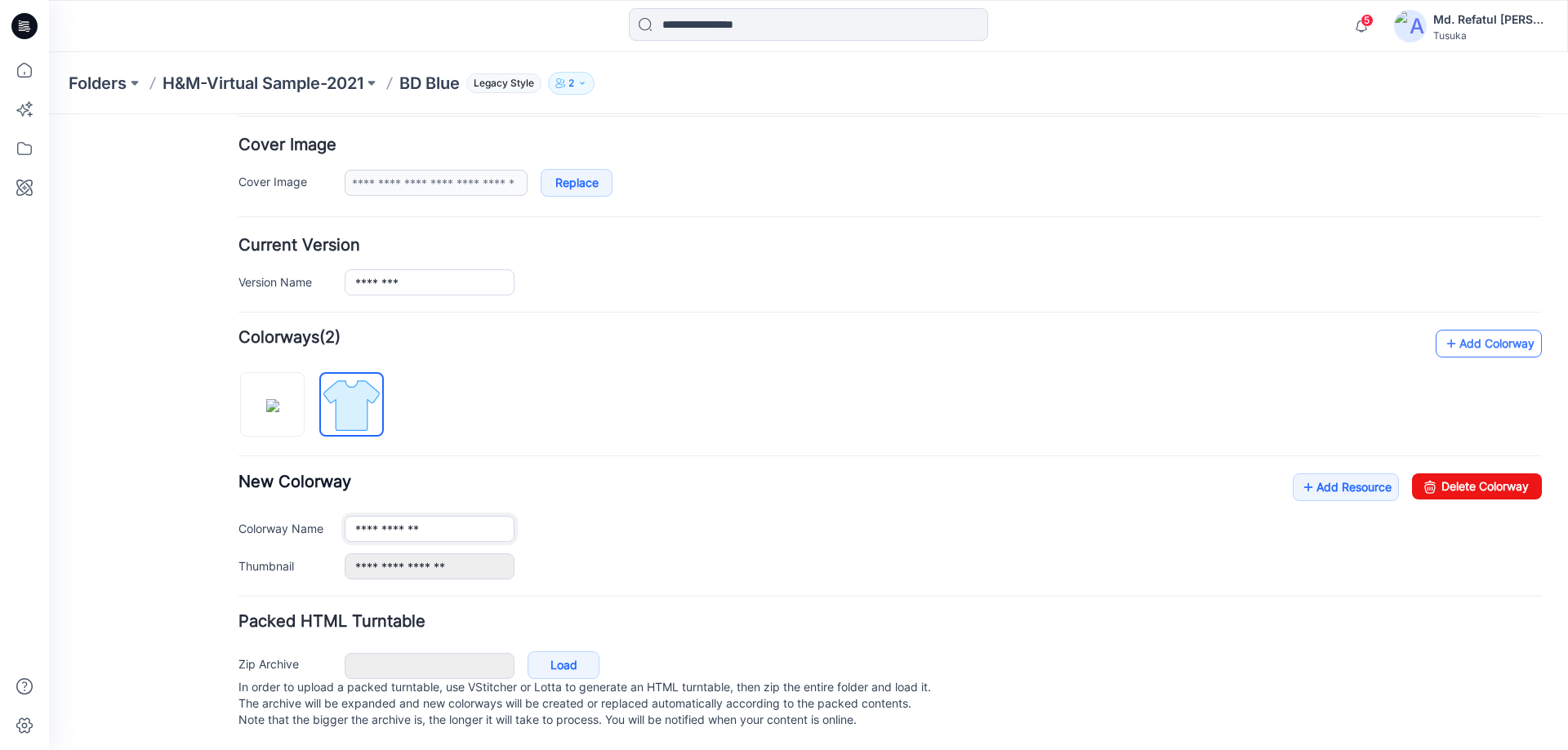
scroll to position [311, 0]
click at [358, 396] on img at bounding box center [351, 405] width 62 height 62
click at [571, 654] on link "Load" at bounding box center [563, 665] width 72 height 28
click at [450, 516] on input "**********" at bounding box center [429, 529] width 170 height 26
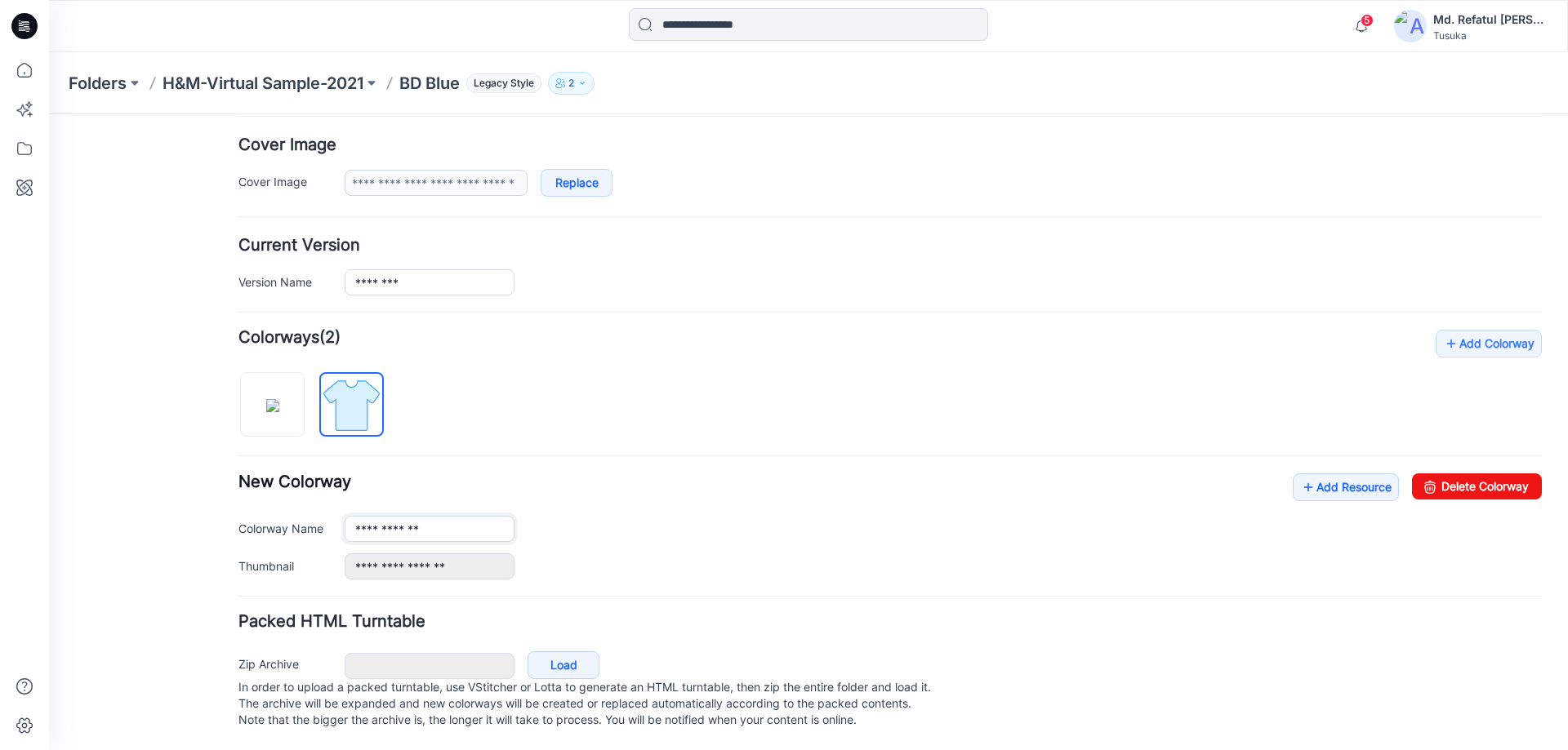
drag, startPoint x: 450, startPoint y: 512, endPoint x: 230, endPoint y: 490, distance: 221.1
click at [230, 490] on div "General Cover Image Current Version Colorways Packed Turntable Style Changes Sa…" at bounding box center [798, 284] width 1500 height 931
type input "******"
click at [569, 413] on div "**********" at bounding box center [890, 455] width 1303 height 250
click at [689, 554] on div "**********" at bounding box center [943, 566] width 1198 height 26
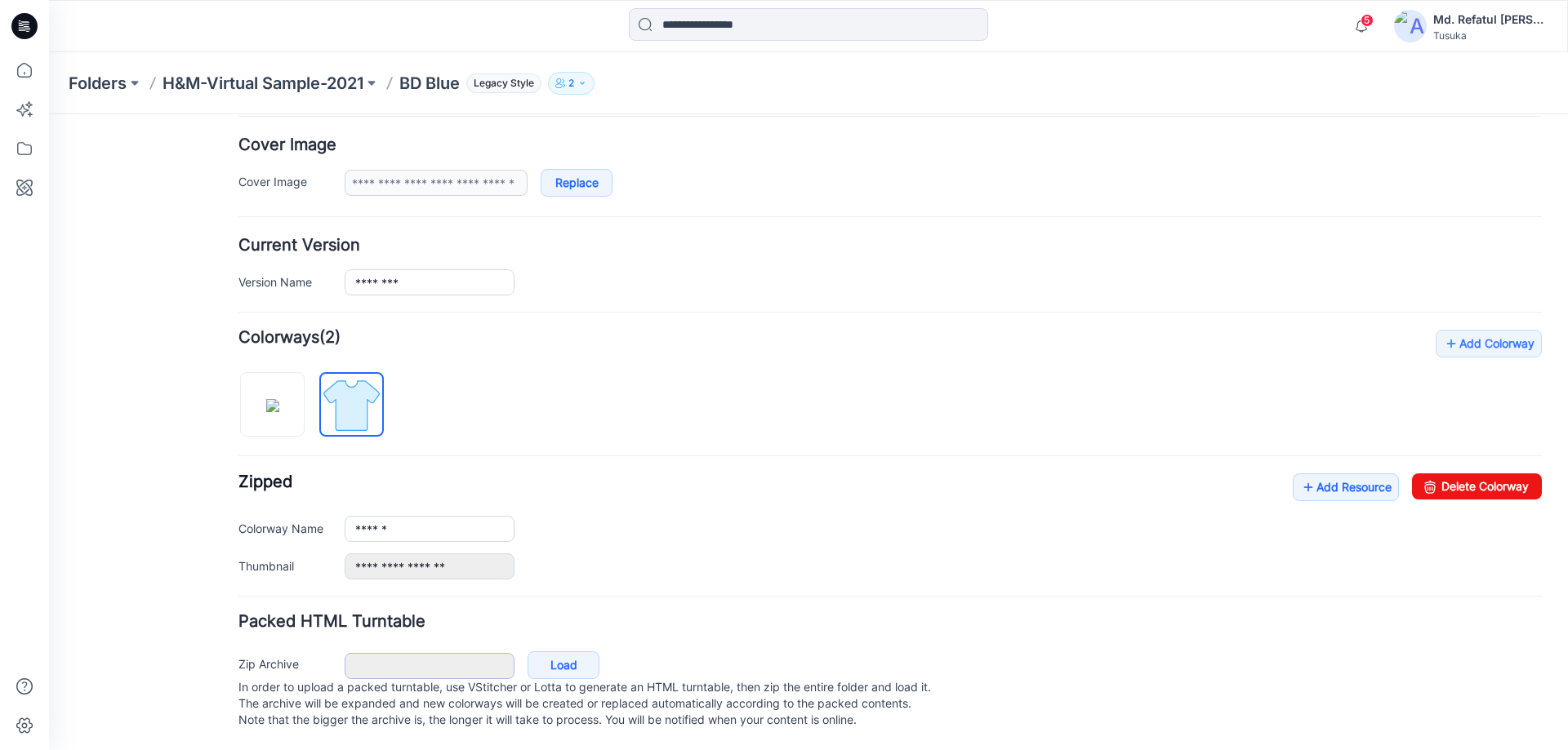
scroll to position [311, 0]
click at [546, 655] on link "Load" at bounding box center [563, 665] width 72 height 28
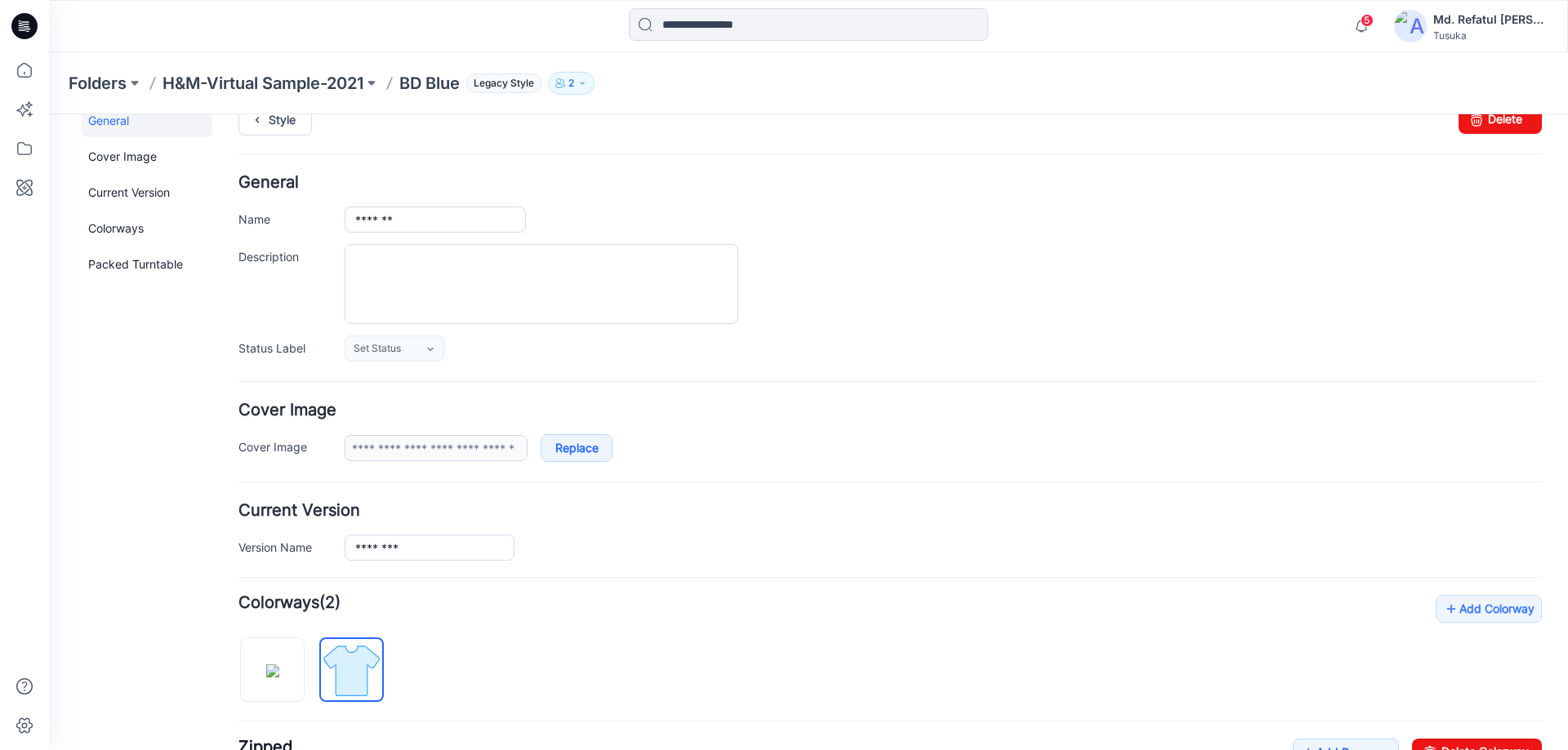
scroll to position [0, 0]
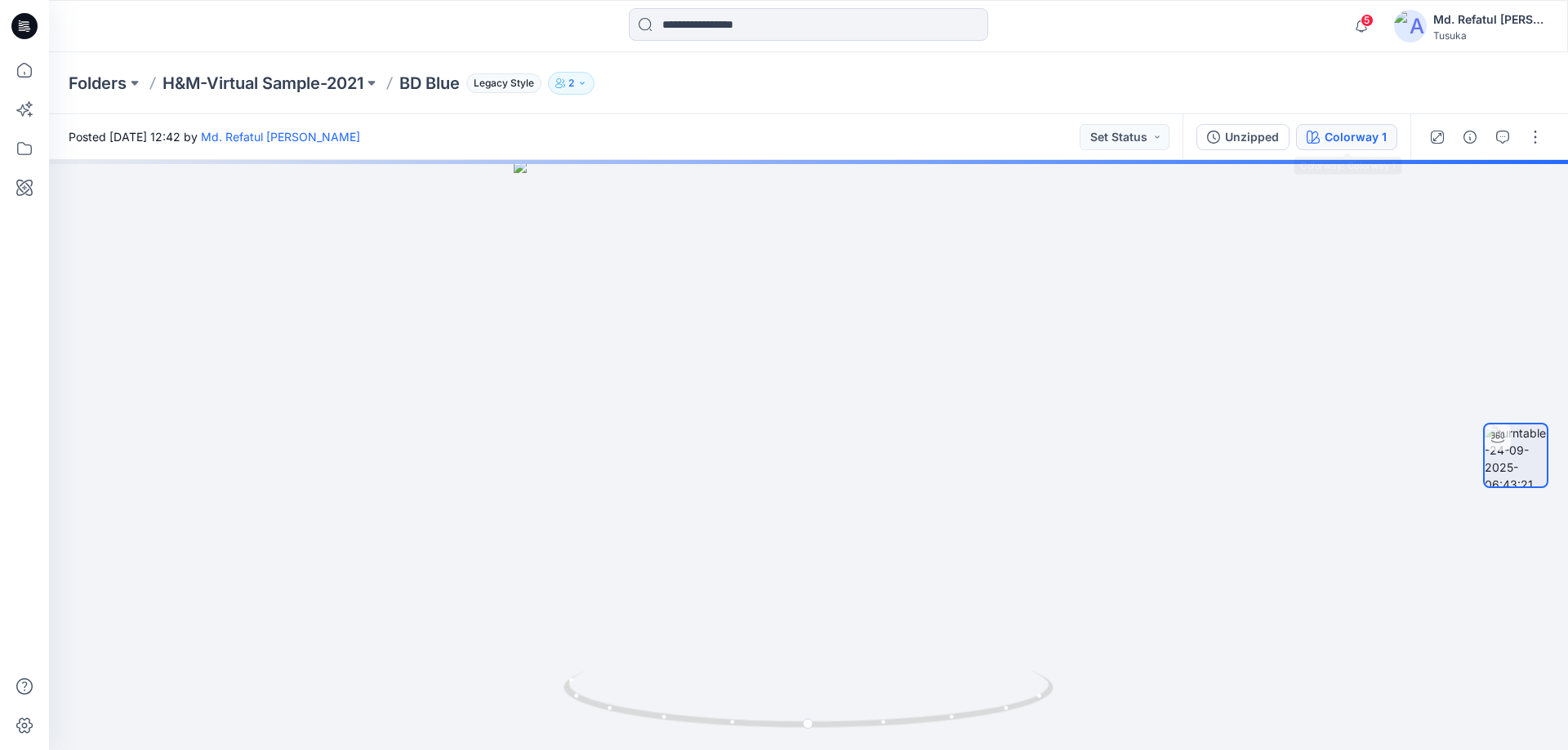
click at [1352, 146] on button "Colorway 1" at bounding box center [1347, 137] width 101 height 26
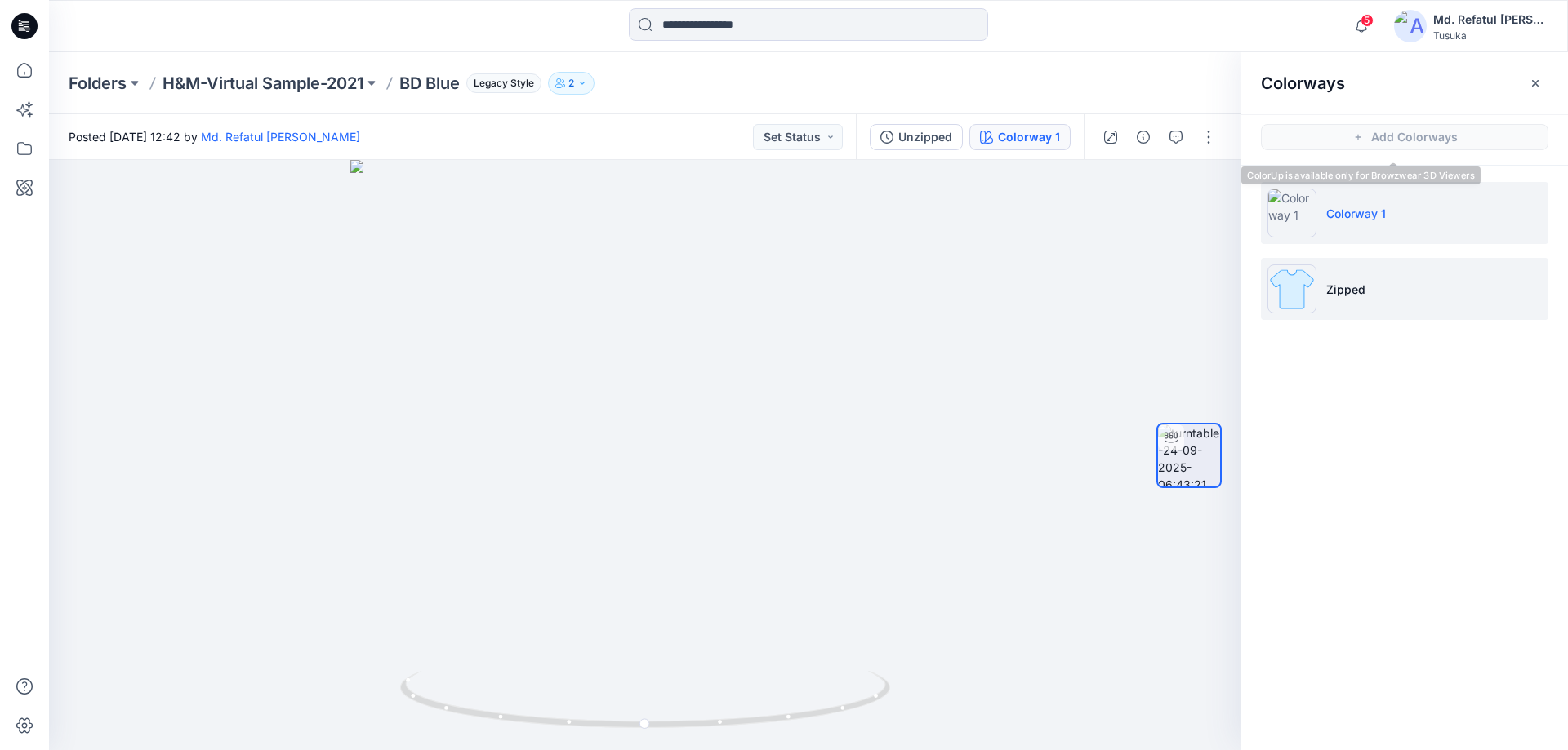
click at [1384, 272] on li "Zipped" at bounding box center [1404, 289] width 288 height 62
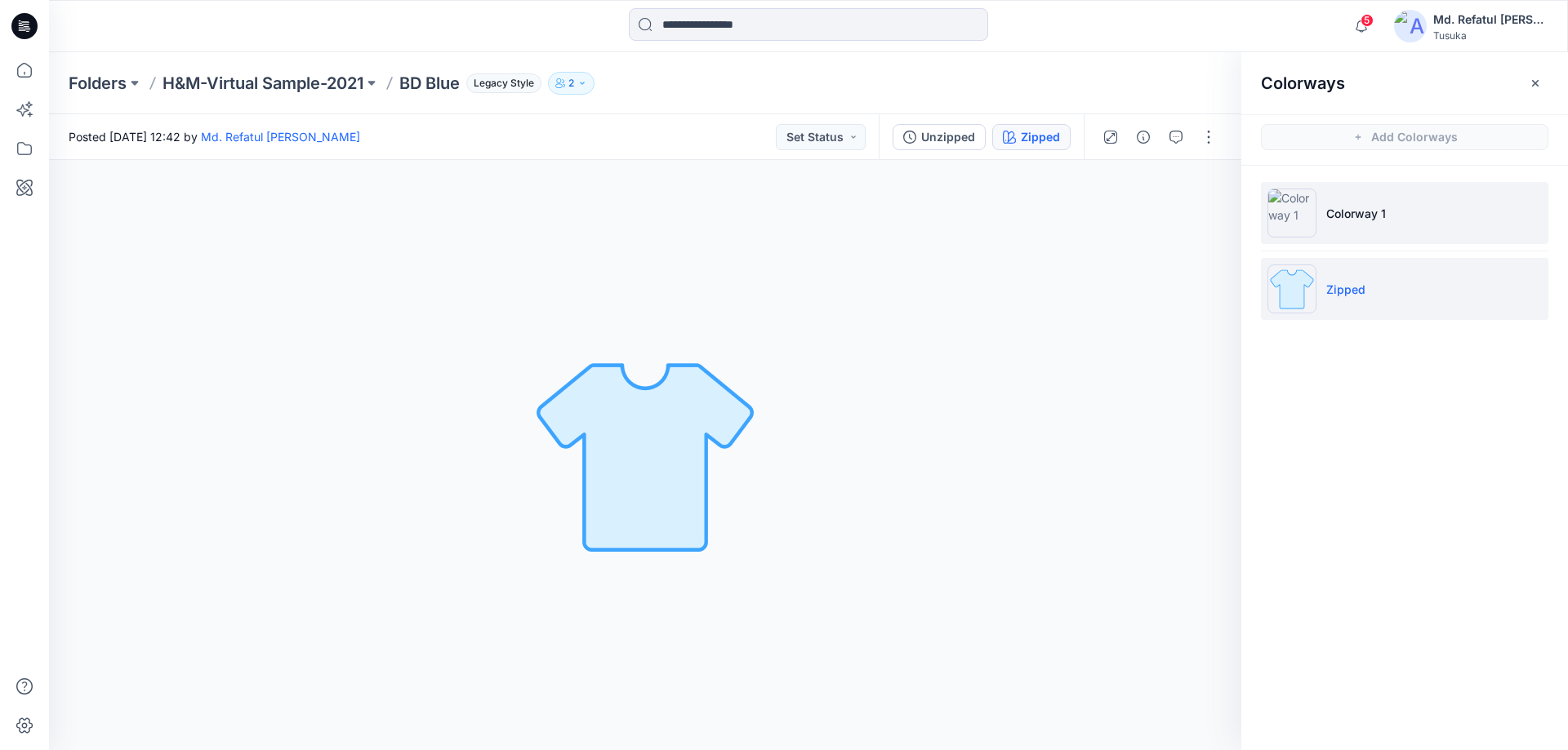
click at [1355, 206] on p "Colorway 1" at bounding box center [1356, 213] width 60 height 17
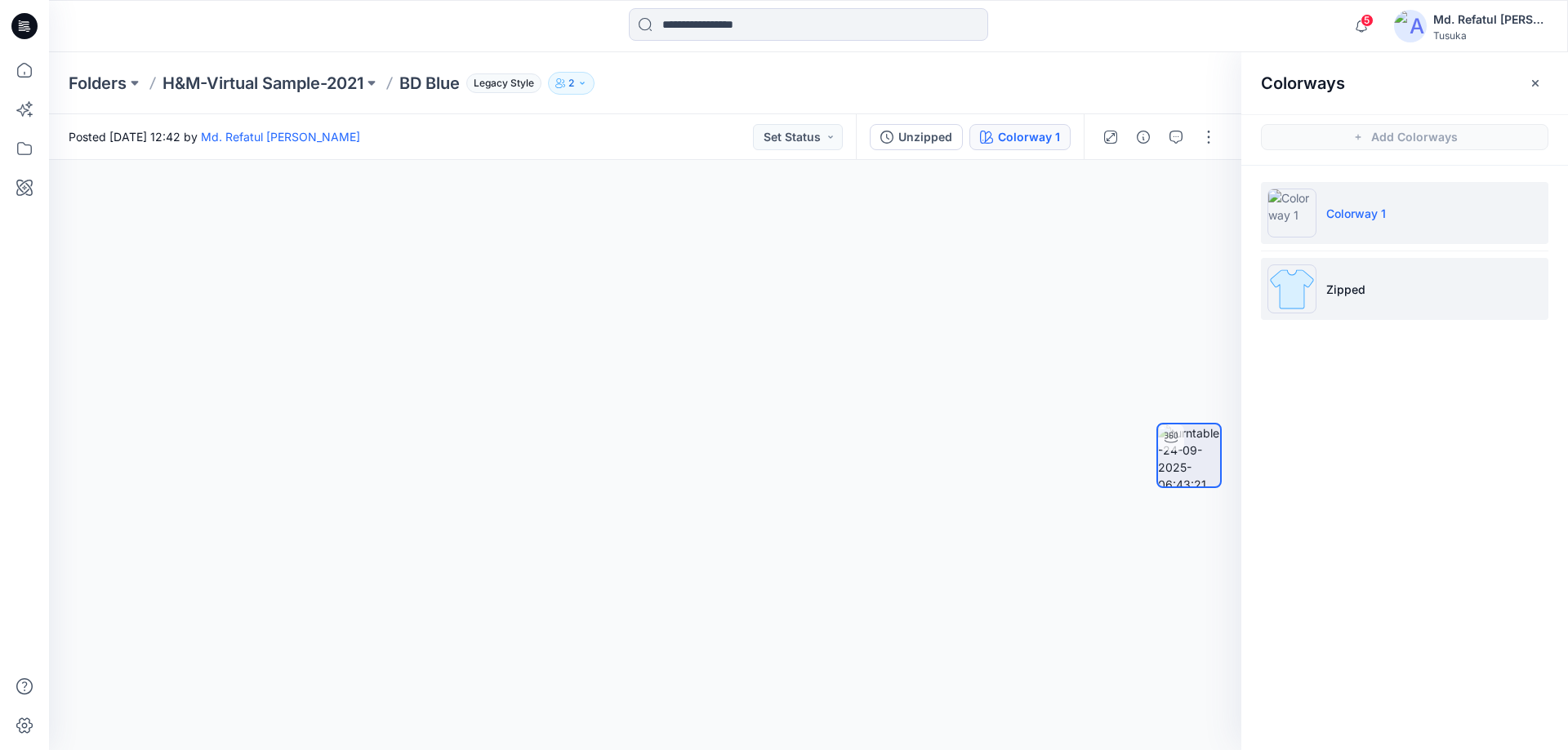
click at [1351, 278] on li "Zipped" at bounding box center [1404, 289] width 288 height 62
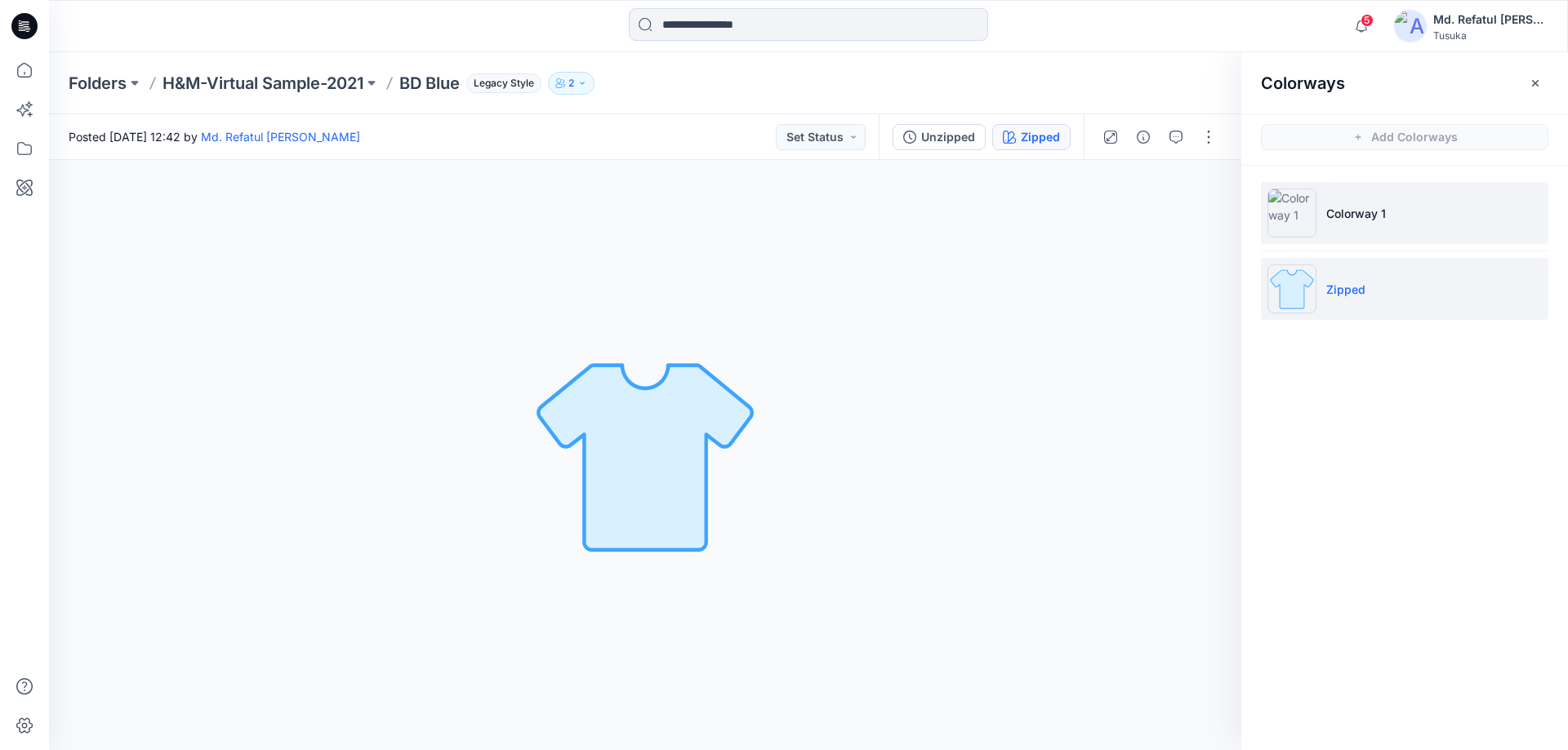
click at [1343, 240] on li "Colorway 1" at bounding box center [1404, 213] width 288 height 62
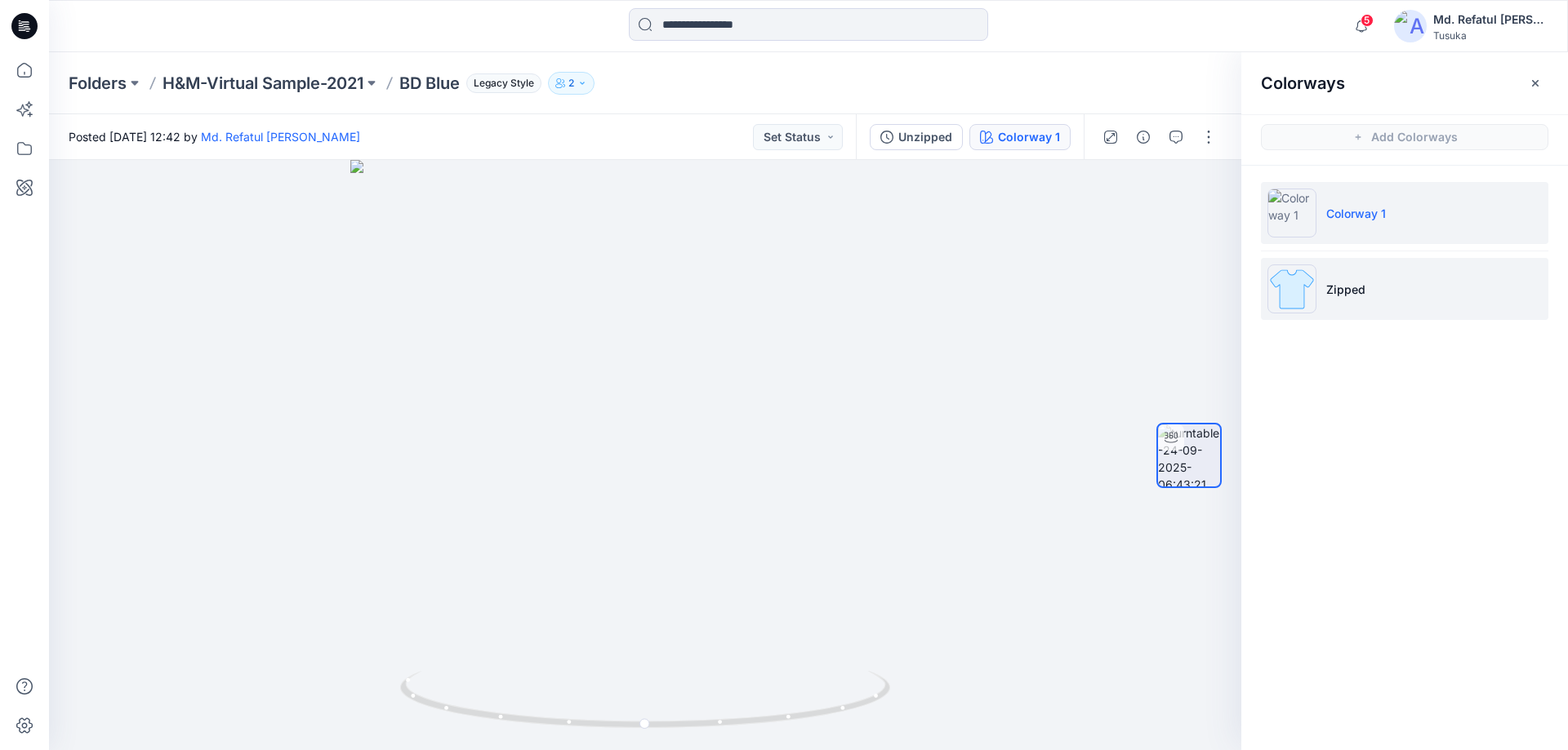
click at [1366, 297] on li "Zipped" at bounding box center [1404, 289] width 288 height 62
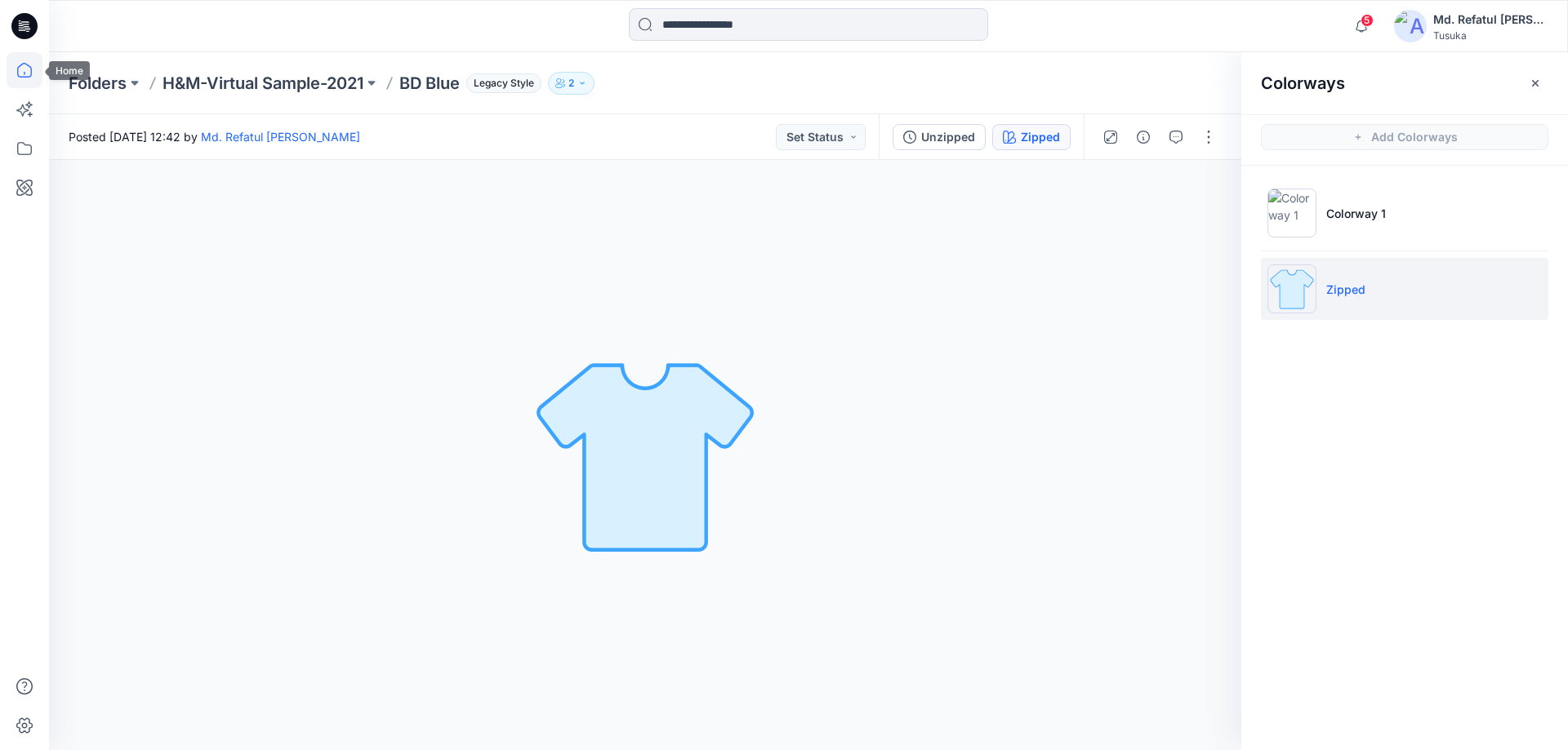
drag, startPoint x: 26, startPoint y: 71, endPoint x: 33, endPoint y: 109, distance: 38.6
click at [25, 71] on icon at bounding box center [24, 70] width 36 height 36
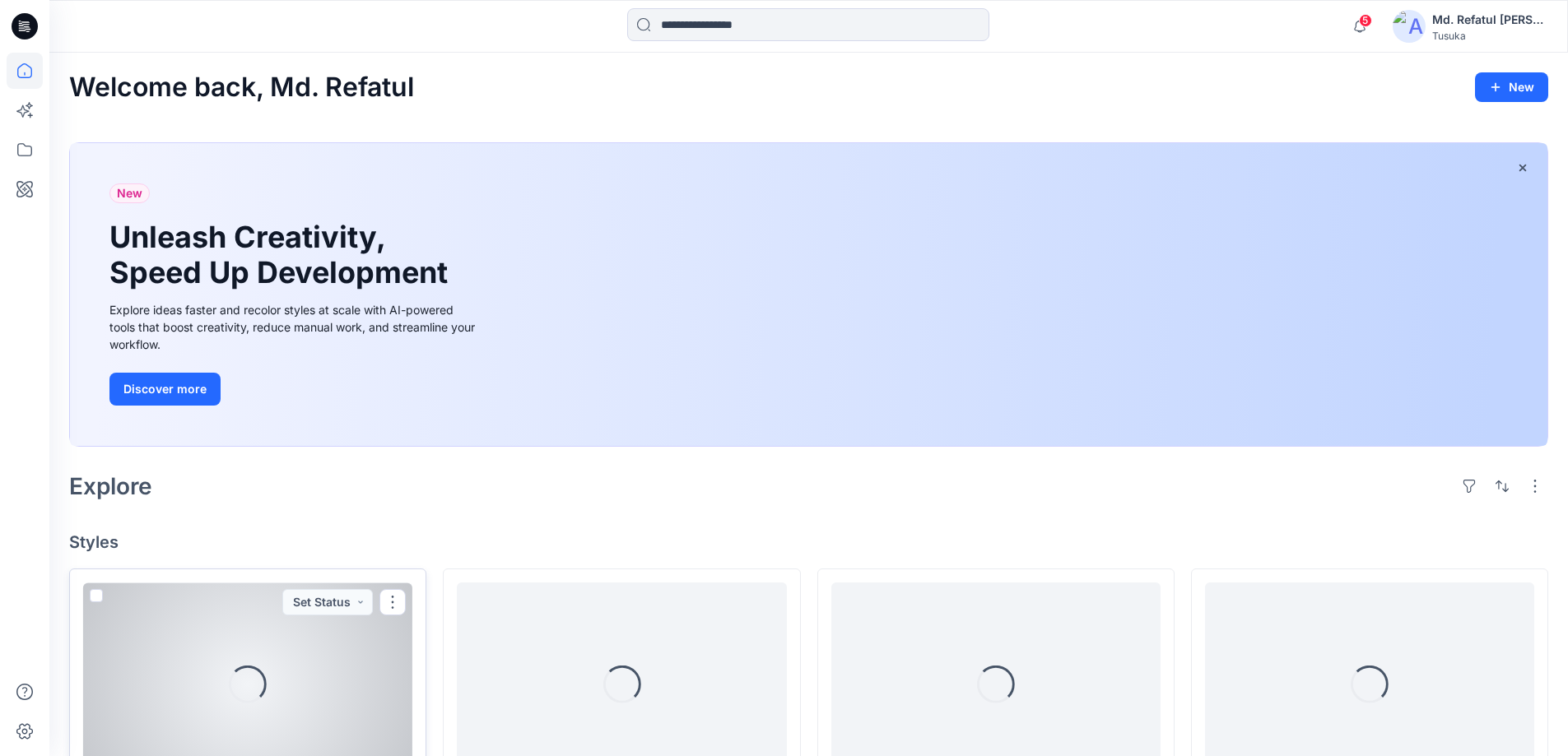
click at [279, 618] on div "Loading..." at bounding box center [248, 684] width 329 height 203
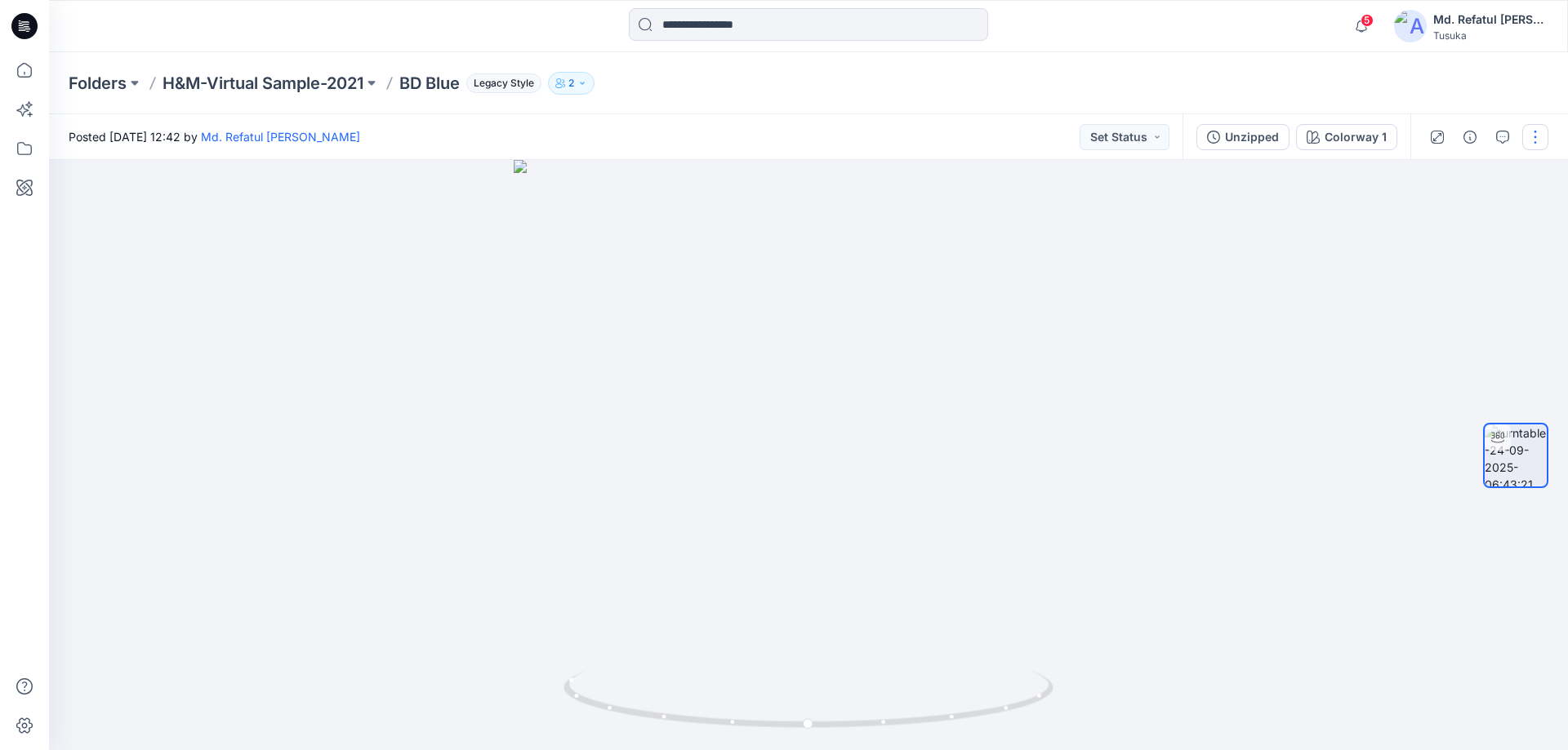
click at [1544, 144] on button "button" at bounding box center [1535, 137] width 26 height 26
click at [1425, 166] on p "Edit" at bounding box center [1431, 175] width 20 height 17
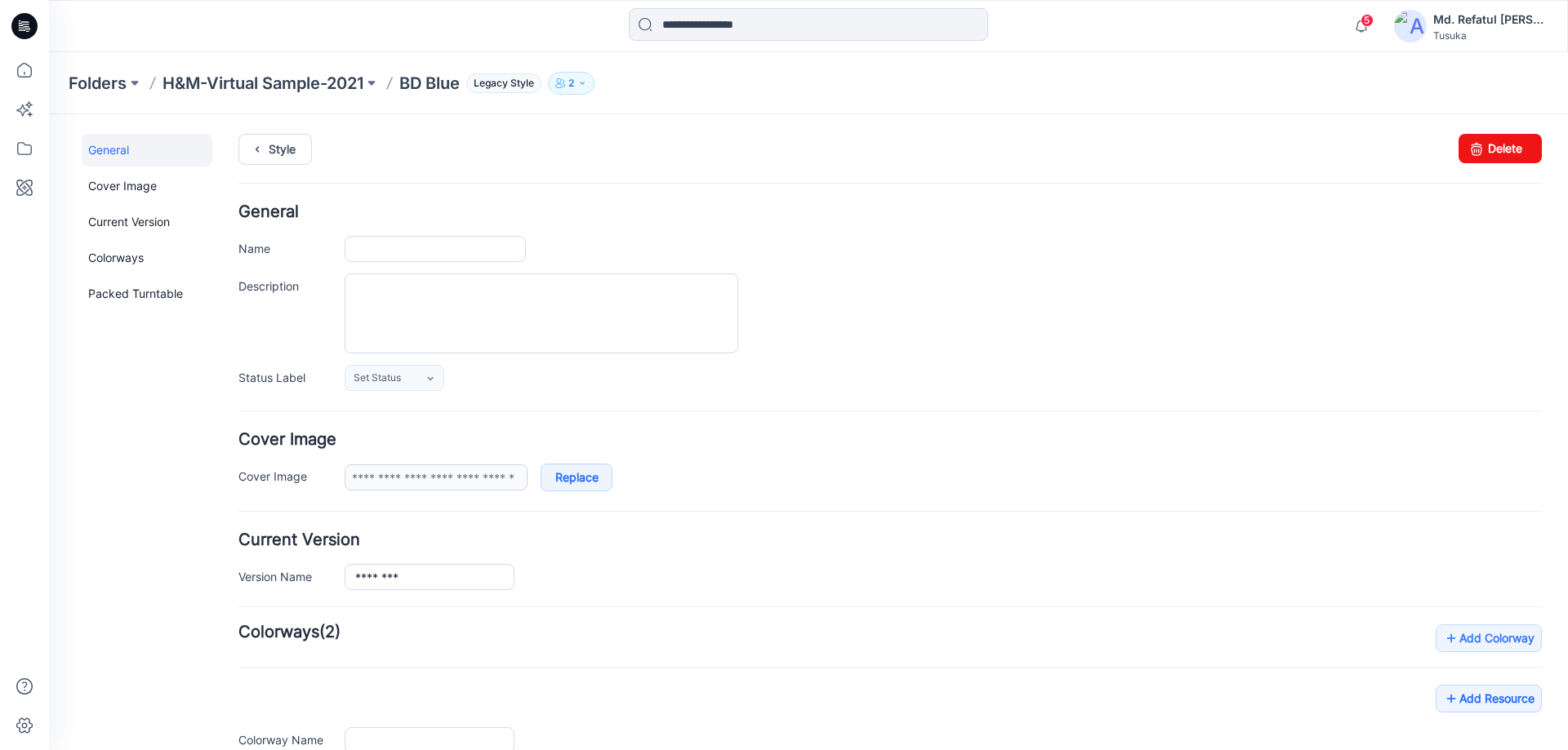
type input "*******"
type input "**********"
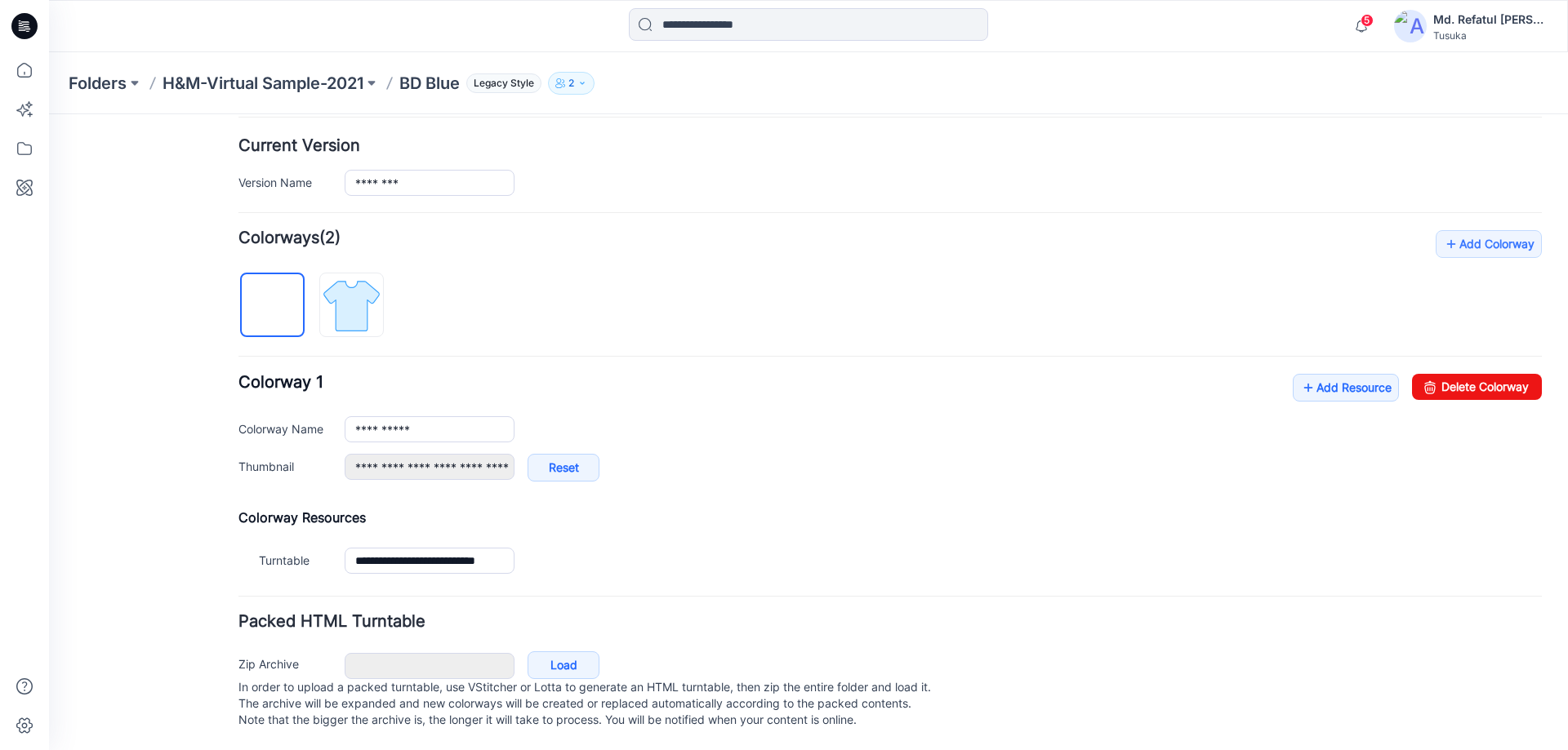
scroll to position [411, 0]
click at [352, 275] on img at bounding box center [351, 305] width 62 height 62
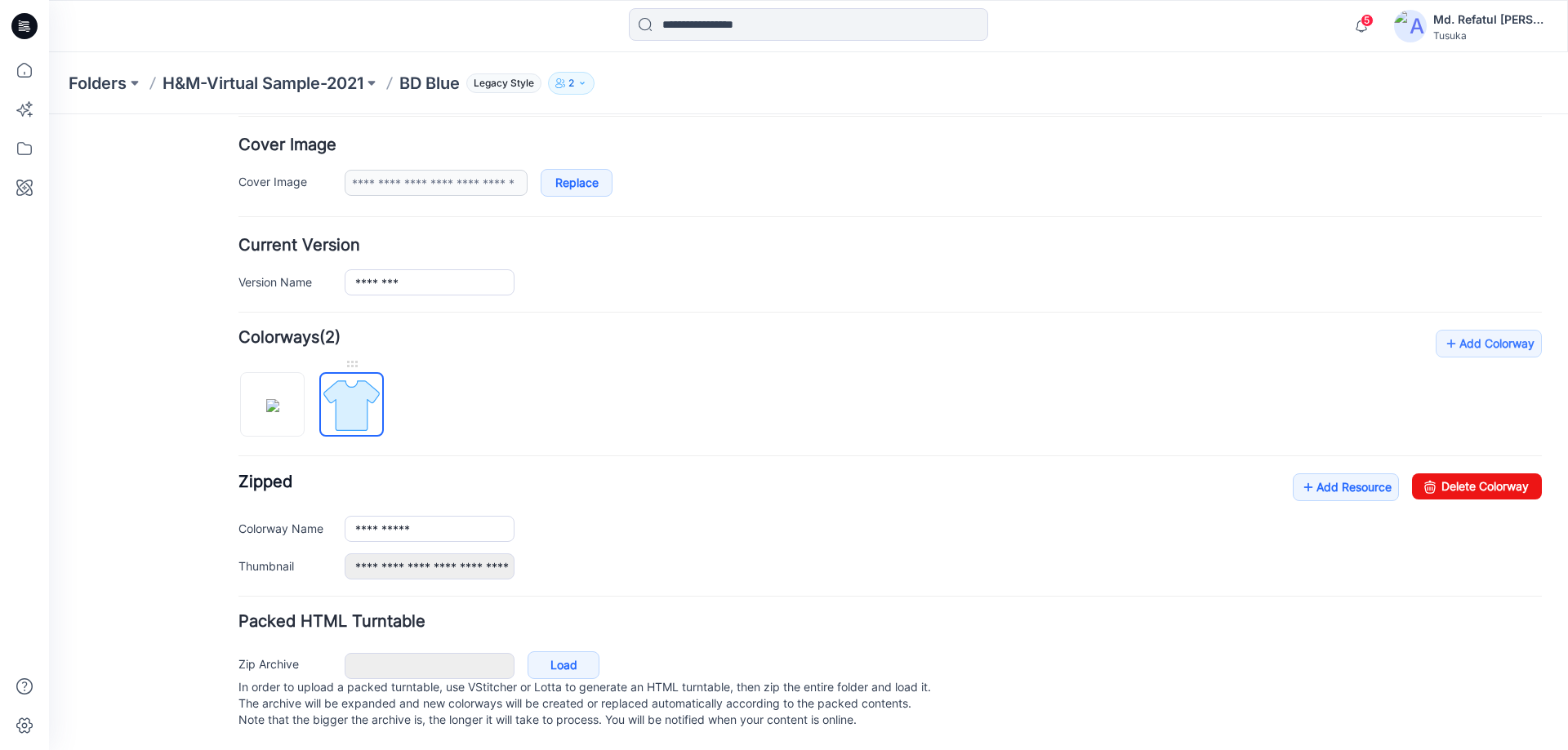
type input "******"
type input "**********"
click at [821, 645] on div "Zip Archive Cancel Load In order to upload a packed turntable, use VStitcher or…" at bounding box center [890, 689] width 1315 height 89
click at [1310, 480] on link "Add Resource" at bounding box center [1346, 487] width 106 height 28
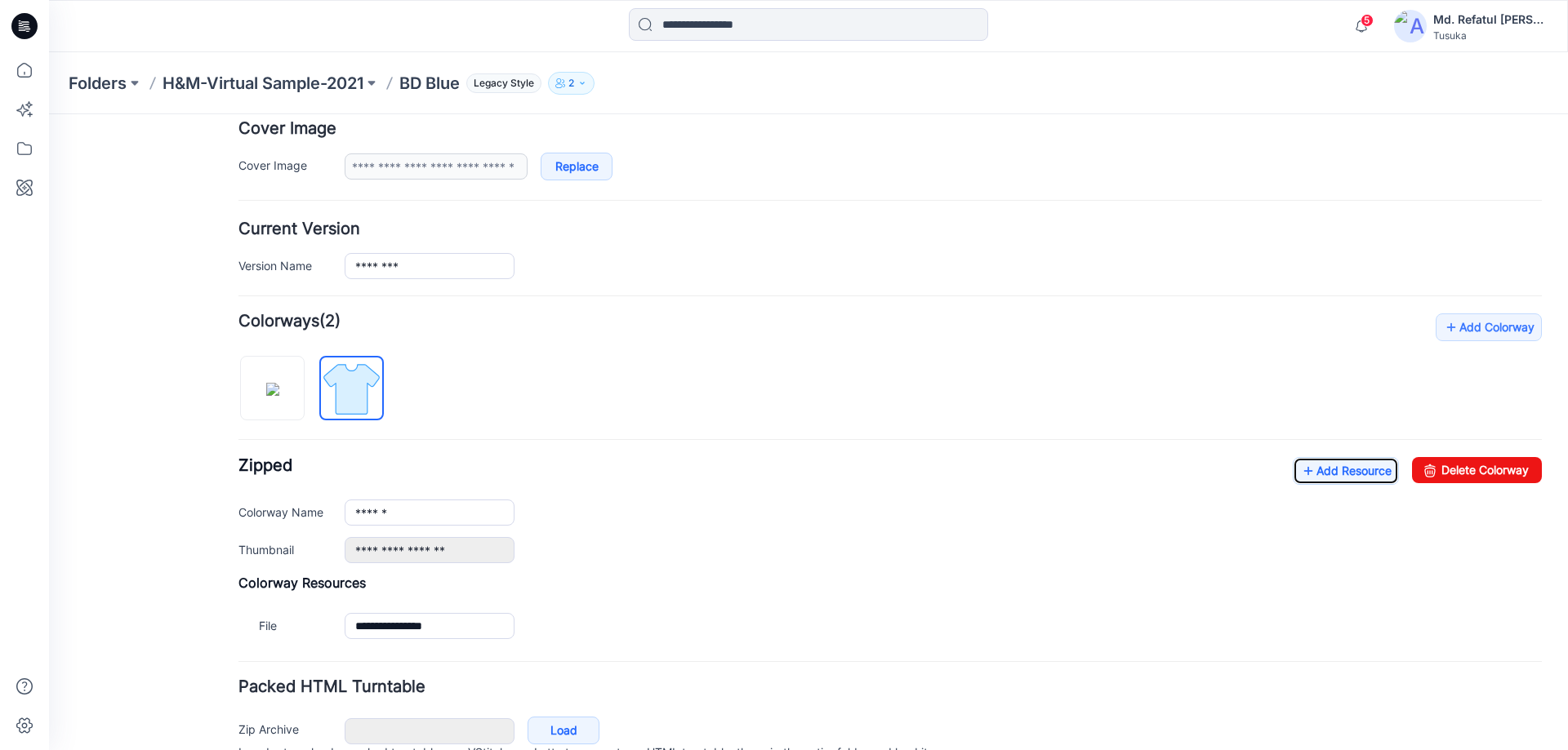
scroll to position [392, 0]
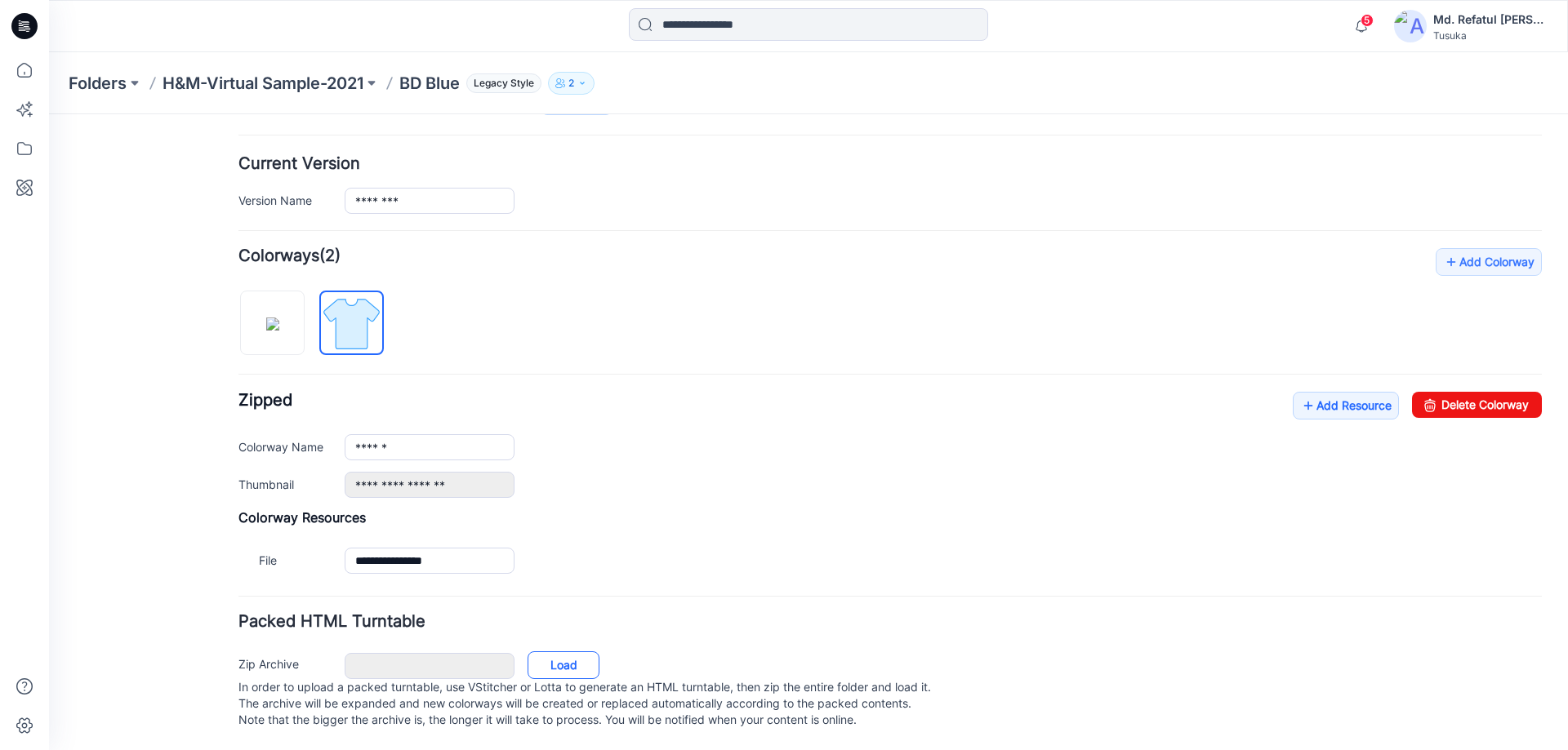
click at [554, 659] on link "Load" at bounding box center [563, 665] width 72 height 28
click at [540, 657] on link "Load" at bounding box center [563, 665] width 72 height 28
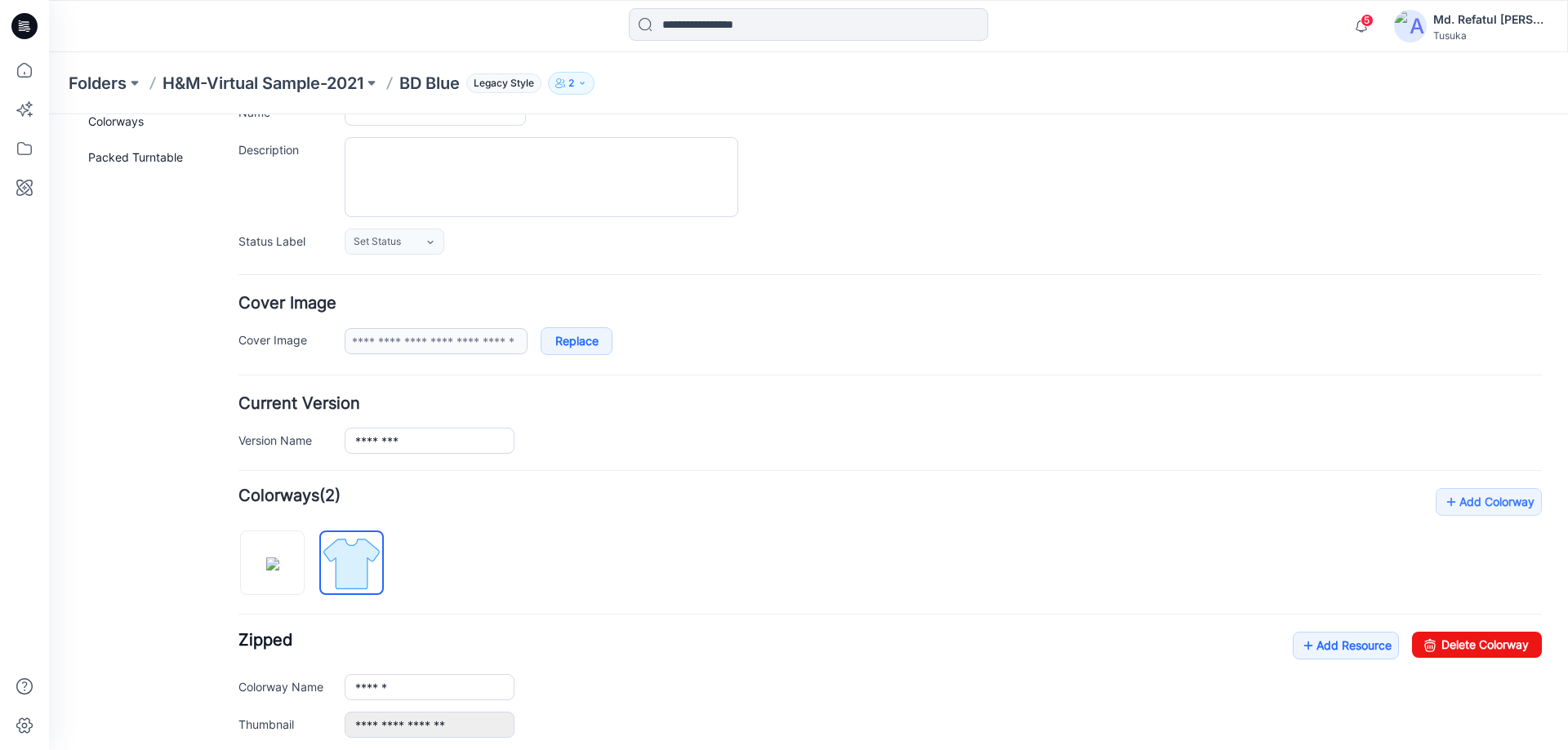
scroll to position [0, 0]
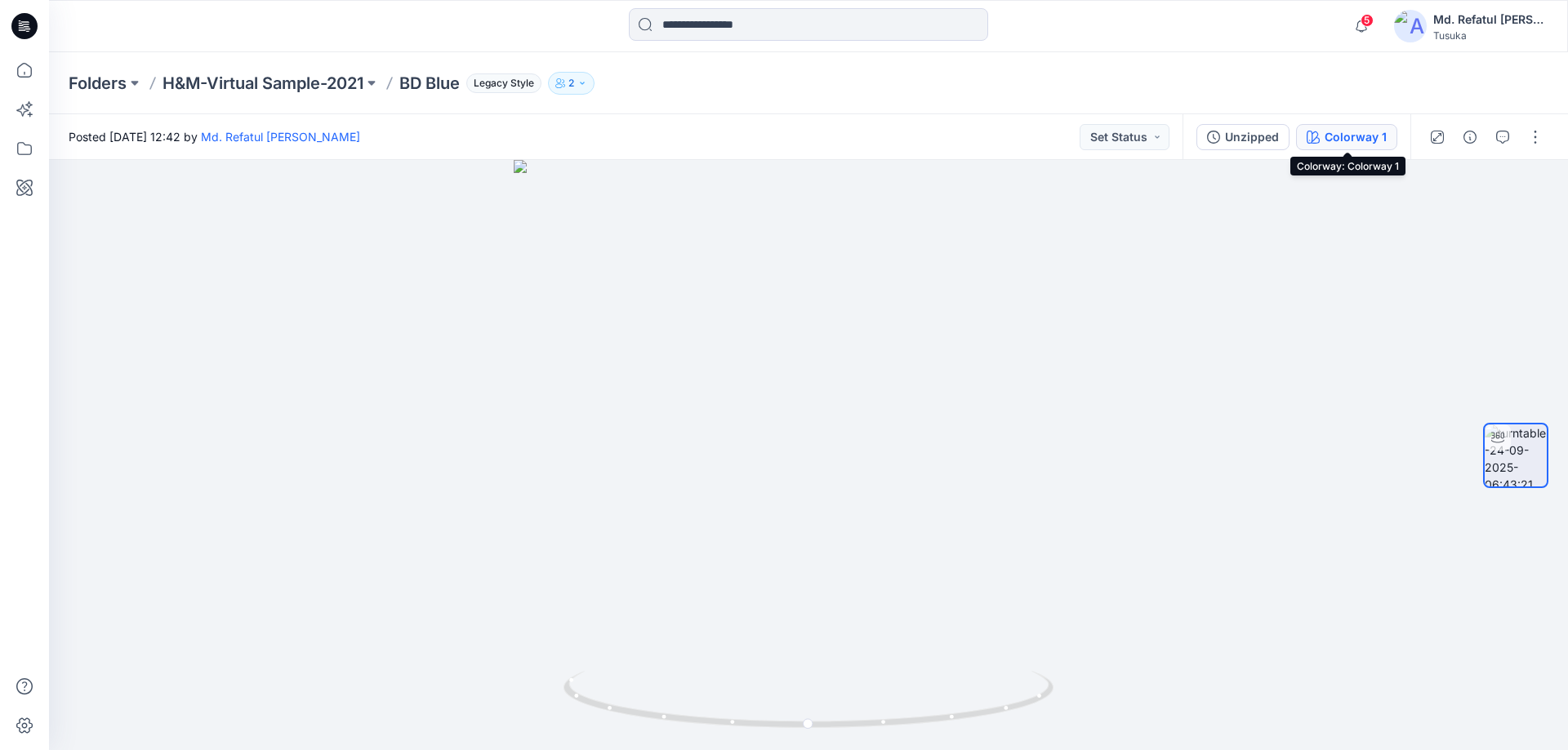
click at [1323, 143] on button "Colorway 1" at bounding box center [1347, 137] width 101 height 26
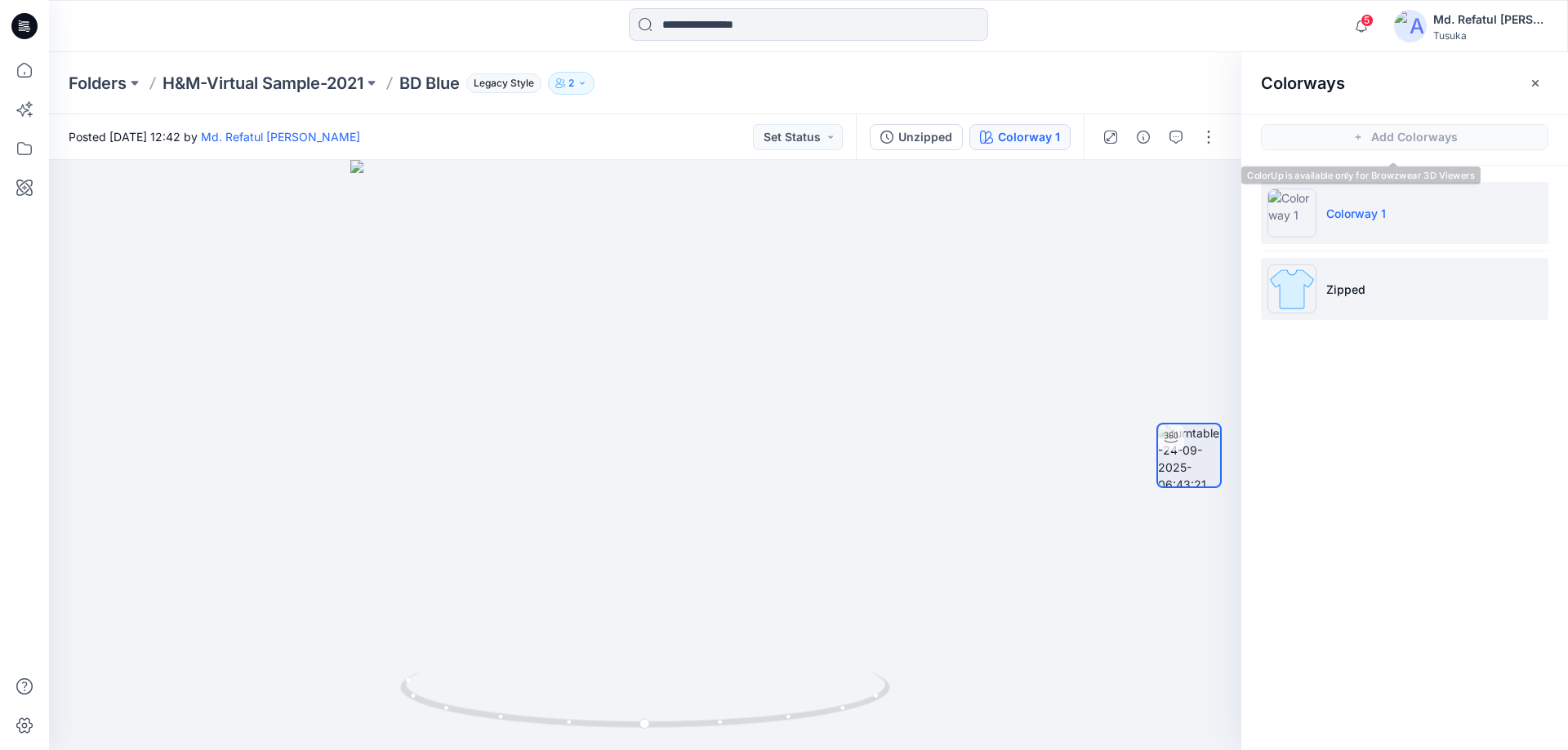
click at [1393, 299] on li "Zipped" at bounding box center [1404, 289] width 288 height 62
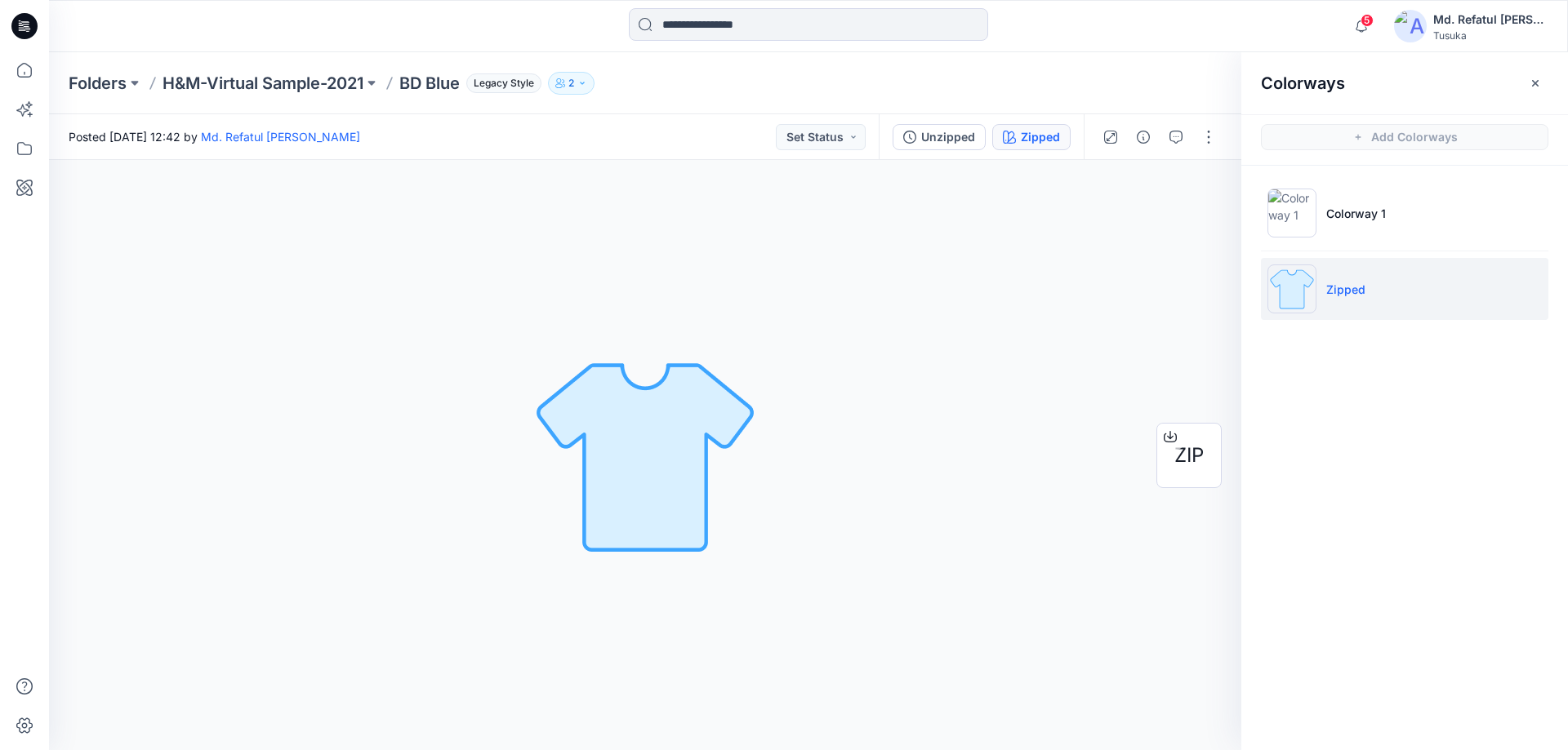
click at [1372, 293] on li "Zipped" at bounding box center [1404, 289] width 288 height 62
click at [1180, 433] on div at bounding box center [1170, 436] width 26 height 26
click at [1541, 83] on icon "button" at bounding box center [1534, 83] width 13 height 13
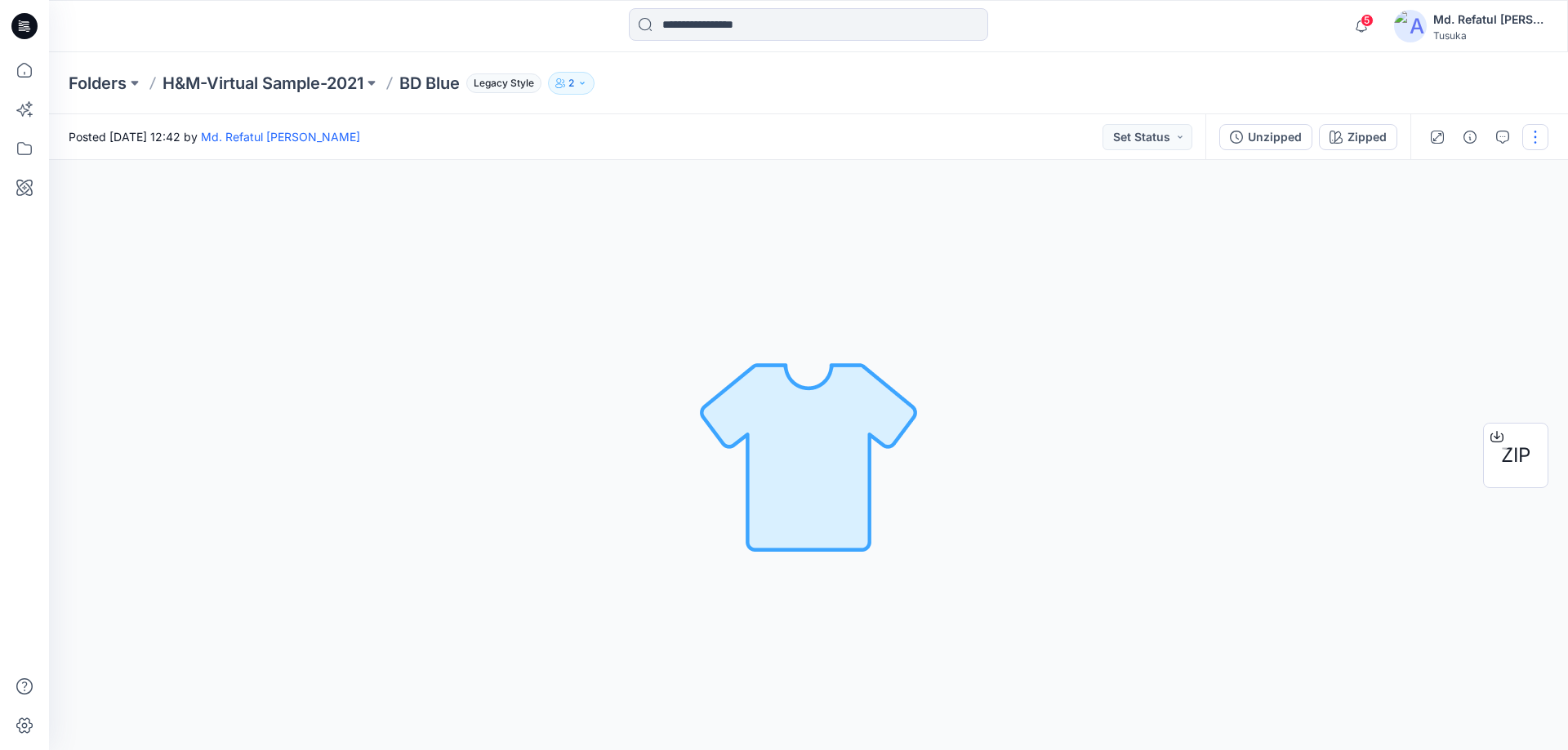
click at [1528, 143] on button "button" at bounding box center [1535, 137] width 26 height 26
click at [1468, 166] on button "Edit" at bounding box center [1467, 175] width 150 height 30
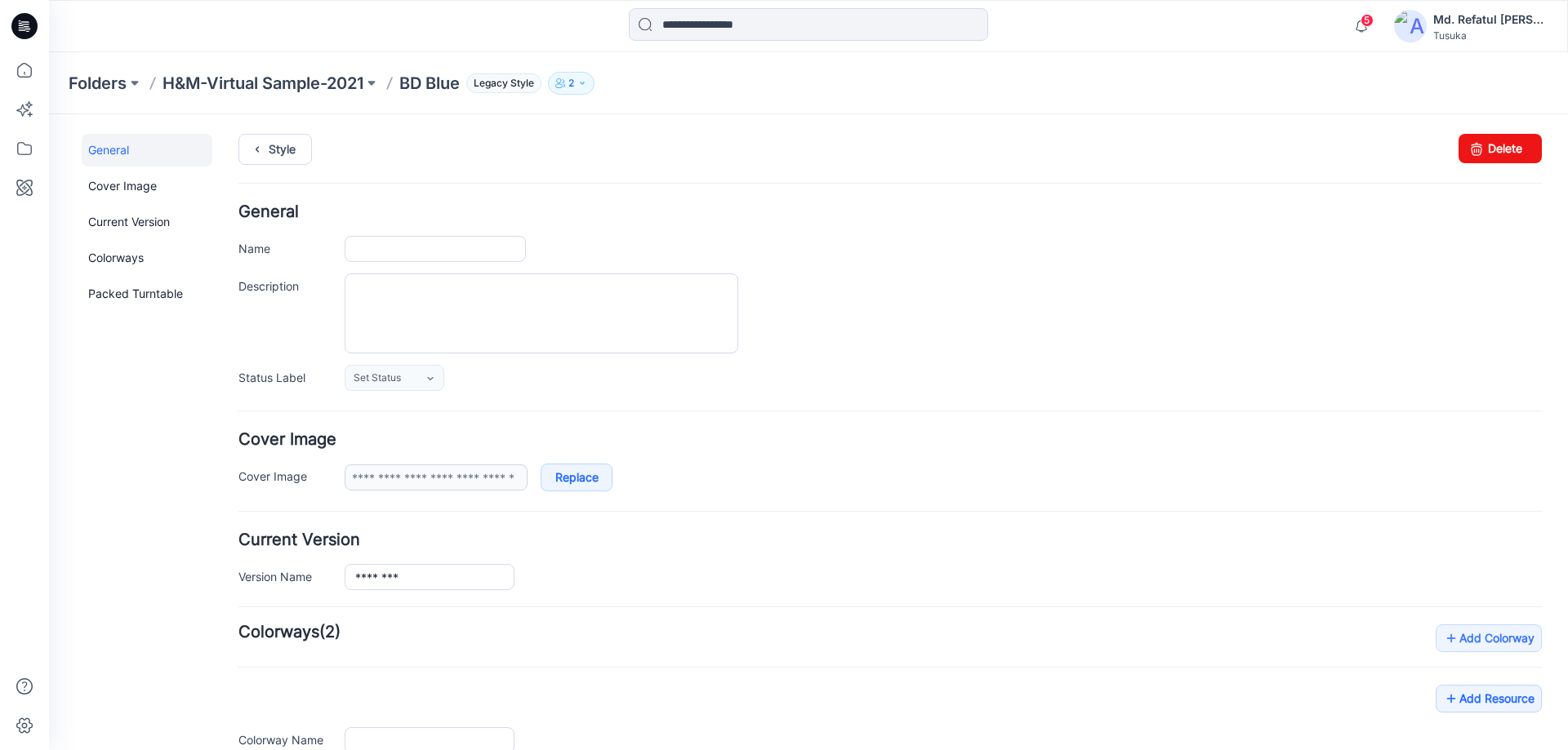
type input "*******"
type input "**********"
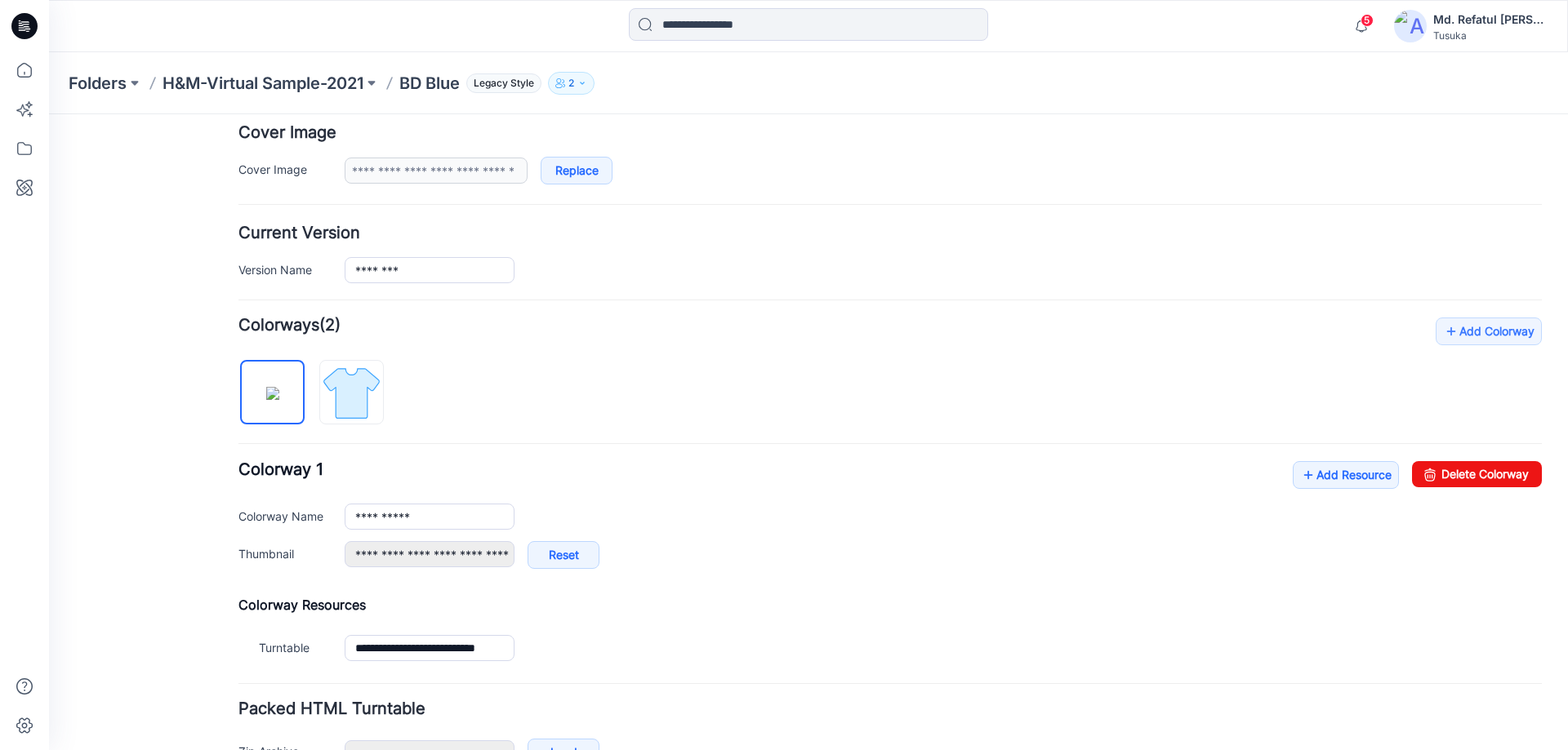
scroll to position [411, 0]
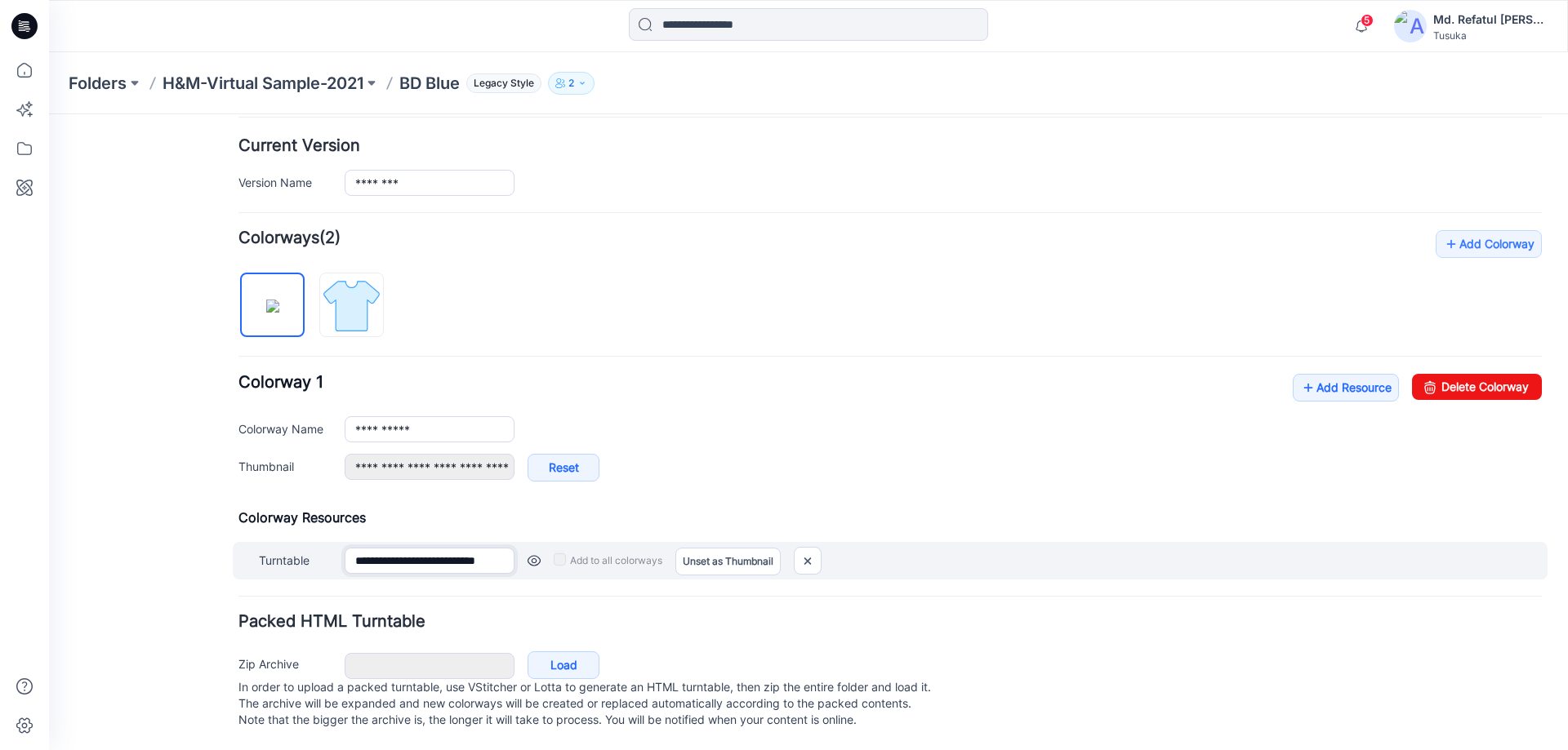
click at [416, 548] on input "**********" at bounding box center [429, 560] width 170 height 26
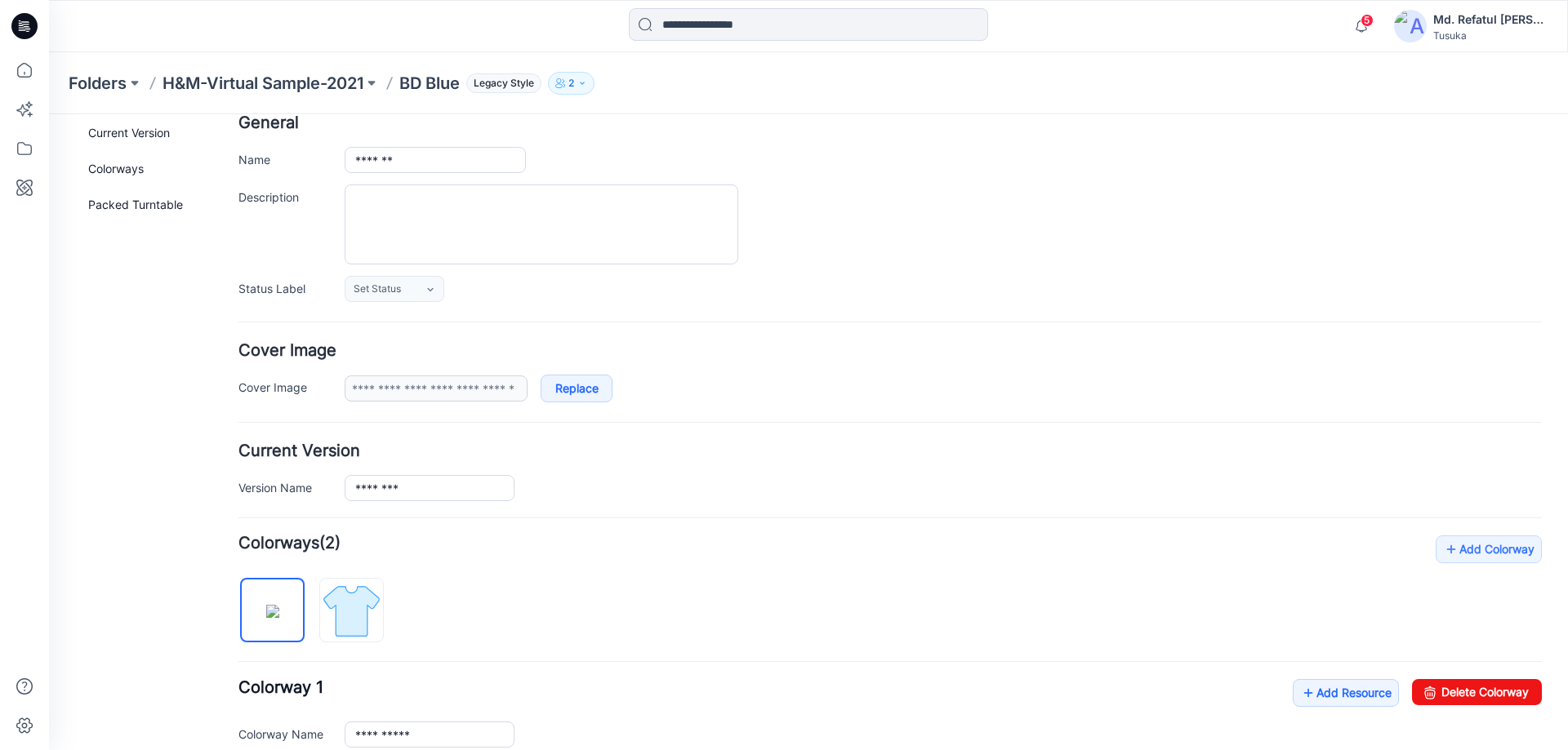
scroll to position [0, 0]
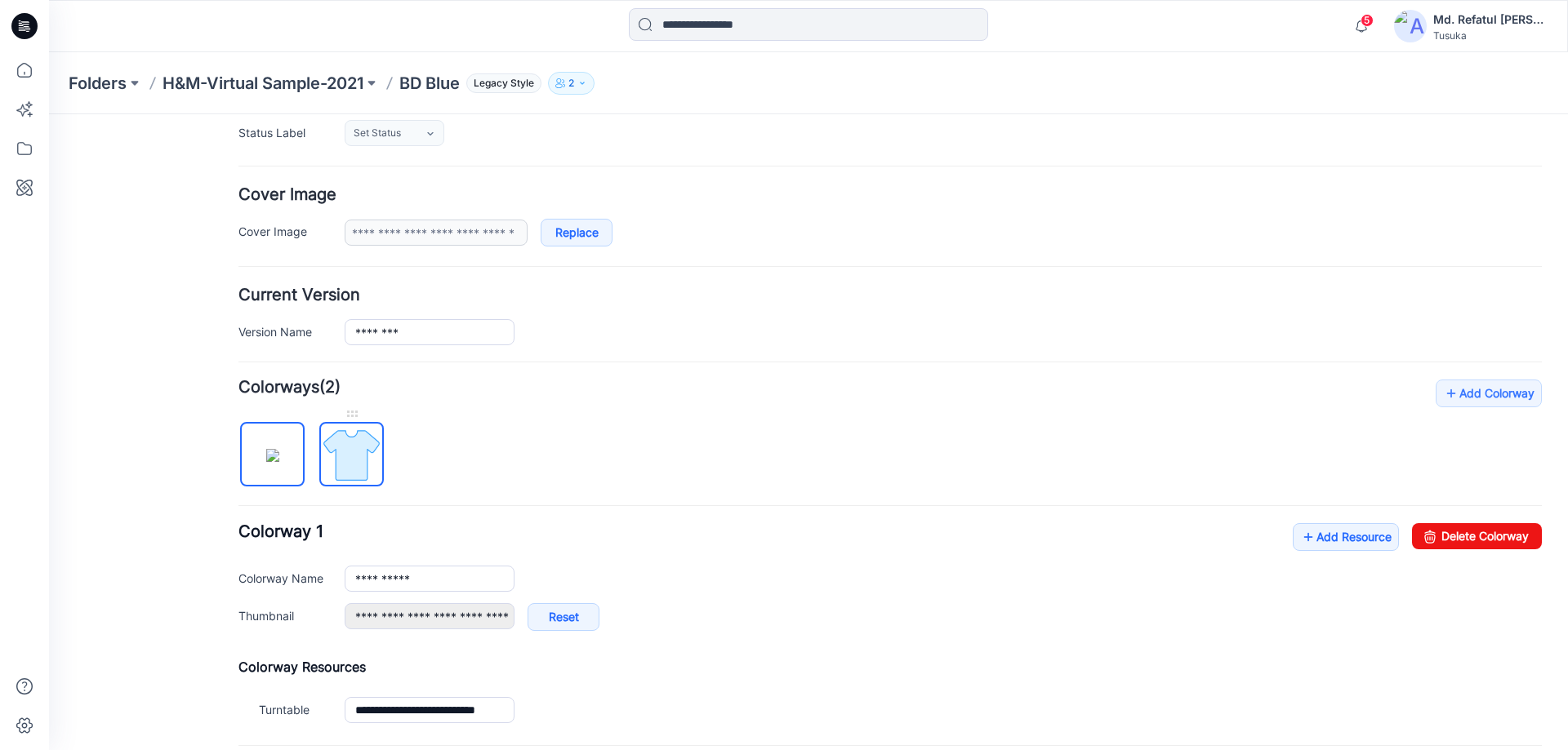
click at [352, 428] on img at bounding box center [351, 455] width 62 height 62
type input "******"
type input "**********"
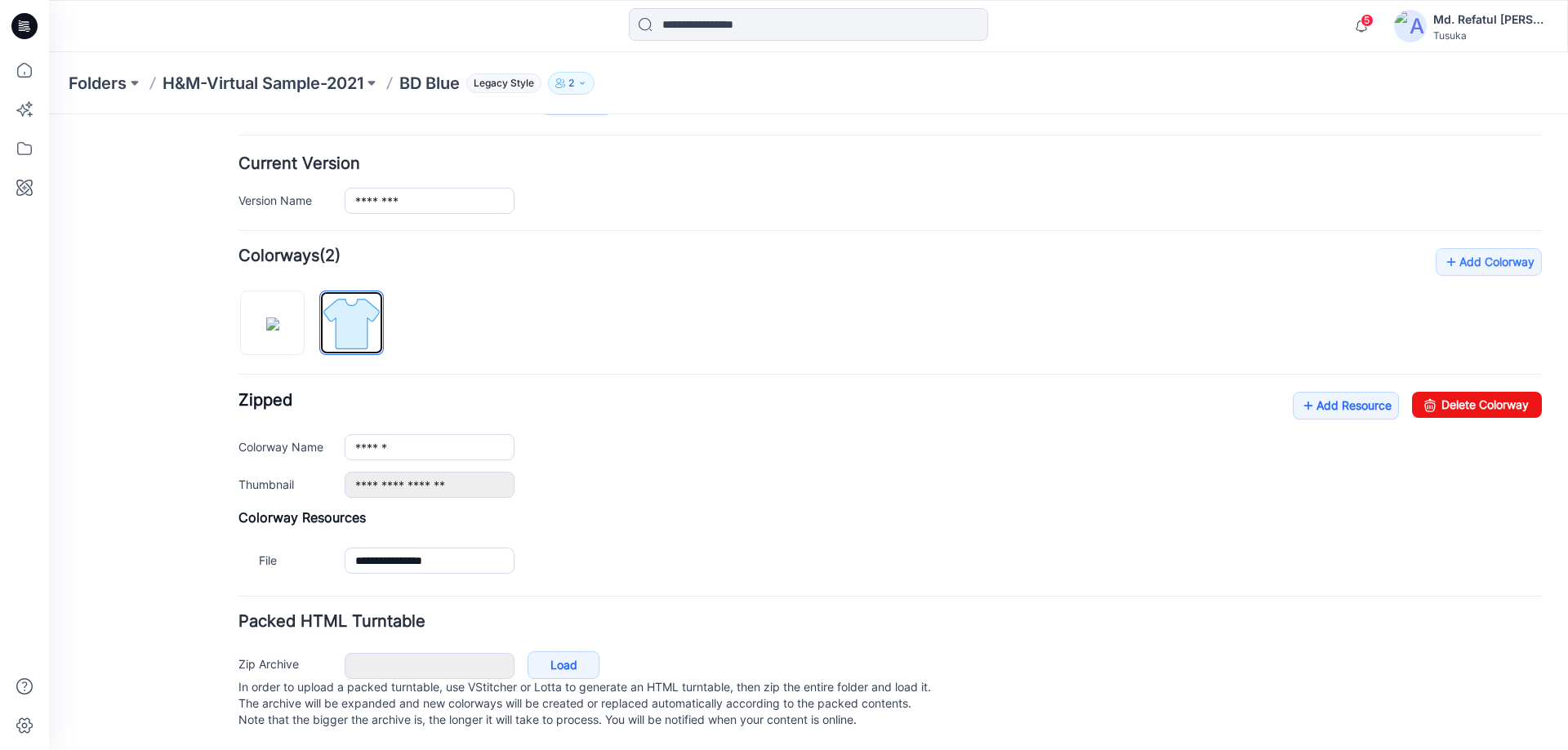
scroll to position [392, 0]
click at [1318, 391] on link "Add Resource" at bounding box center [1346, 405] width 106 height 28
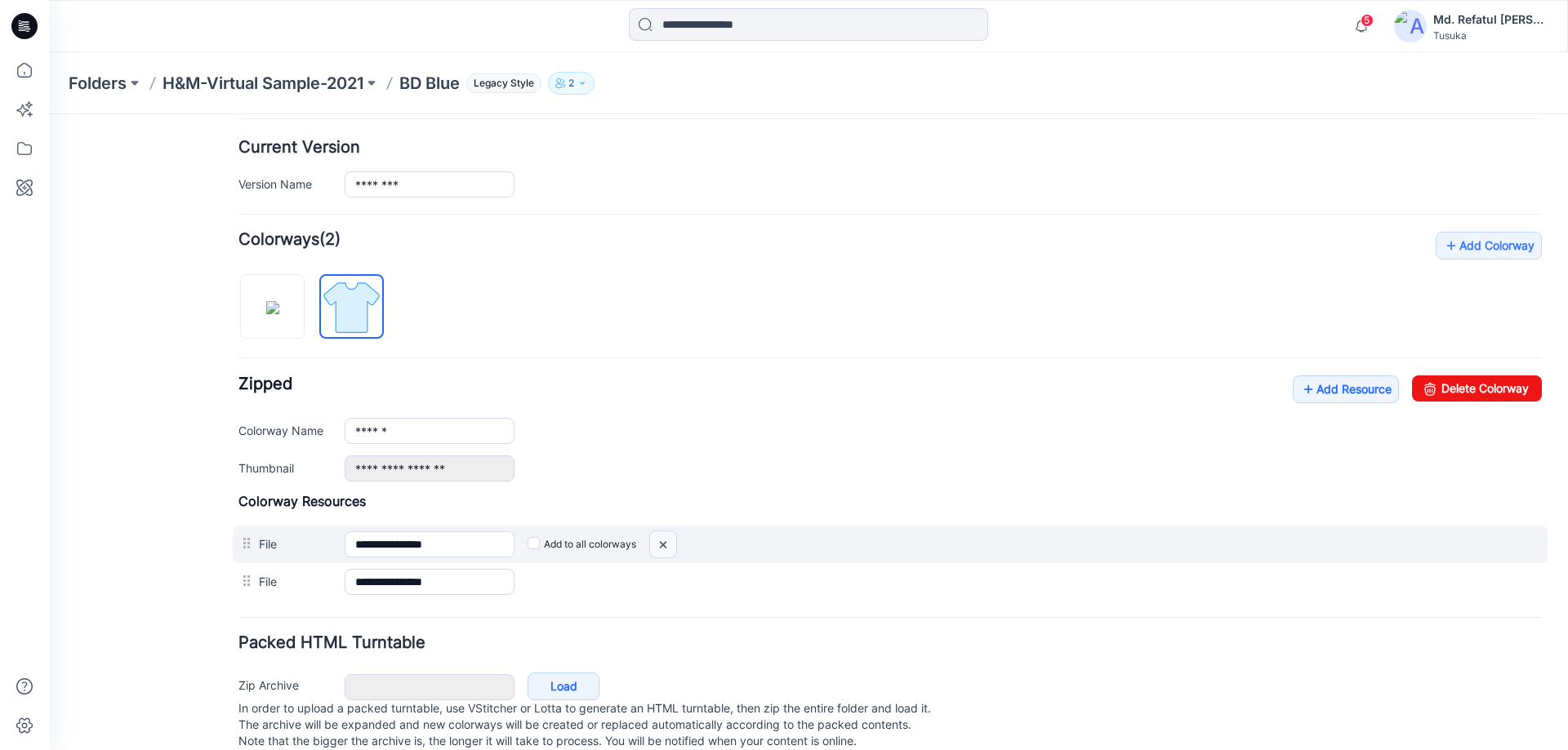
click at [668, 544] on img at bounding box center [662, 545] width 26 height 27
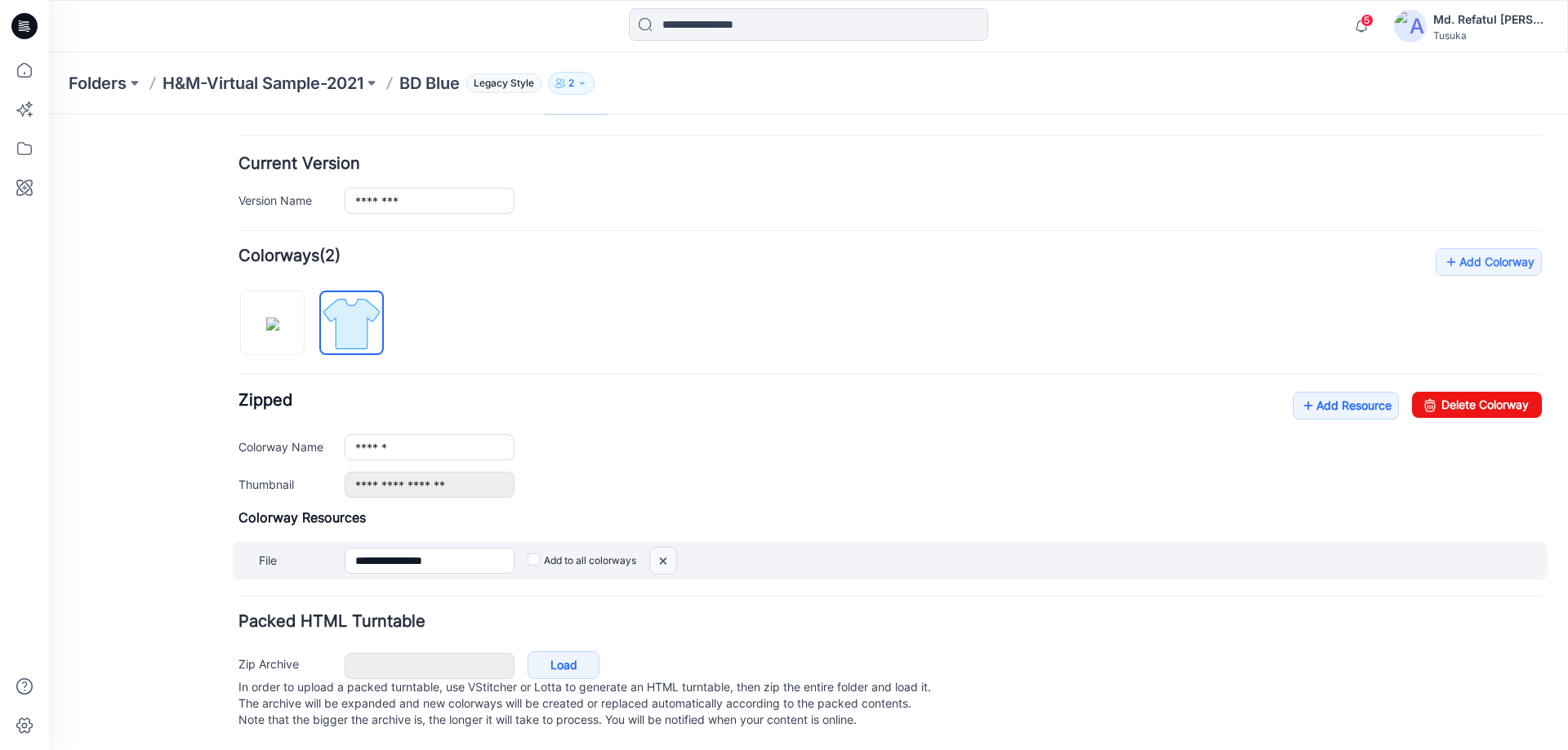
click at [656, 548] on img at bounding box center [662, 561] width 26 height 27
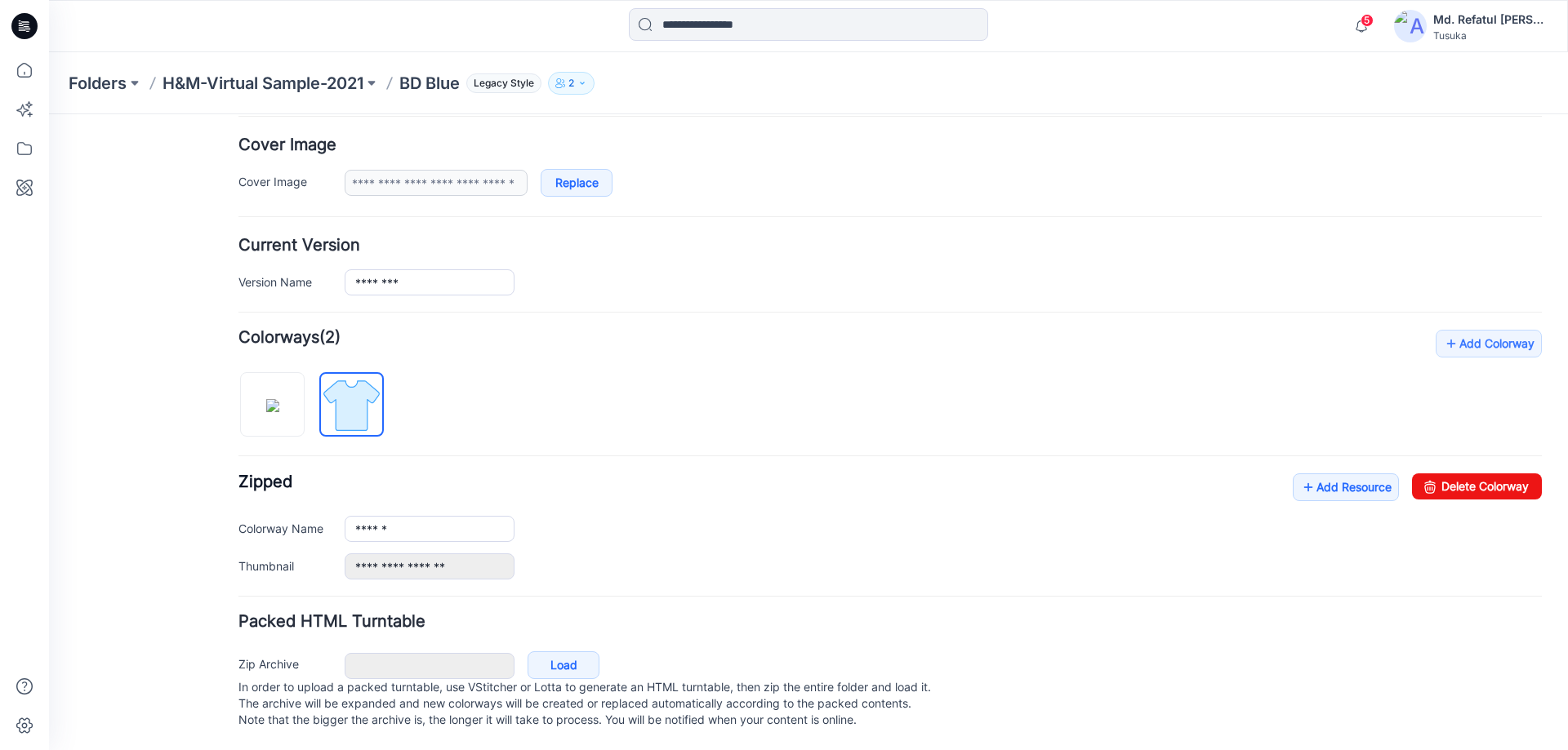
scroll to position [311, 0]
click at [1336, 473] on link "Add Resource" at bounding box center [1346, 487] width 106 height 28
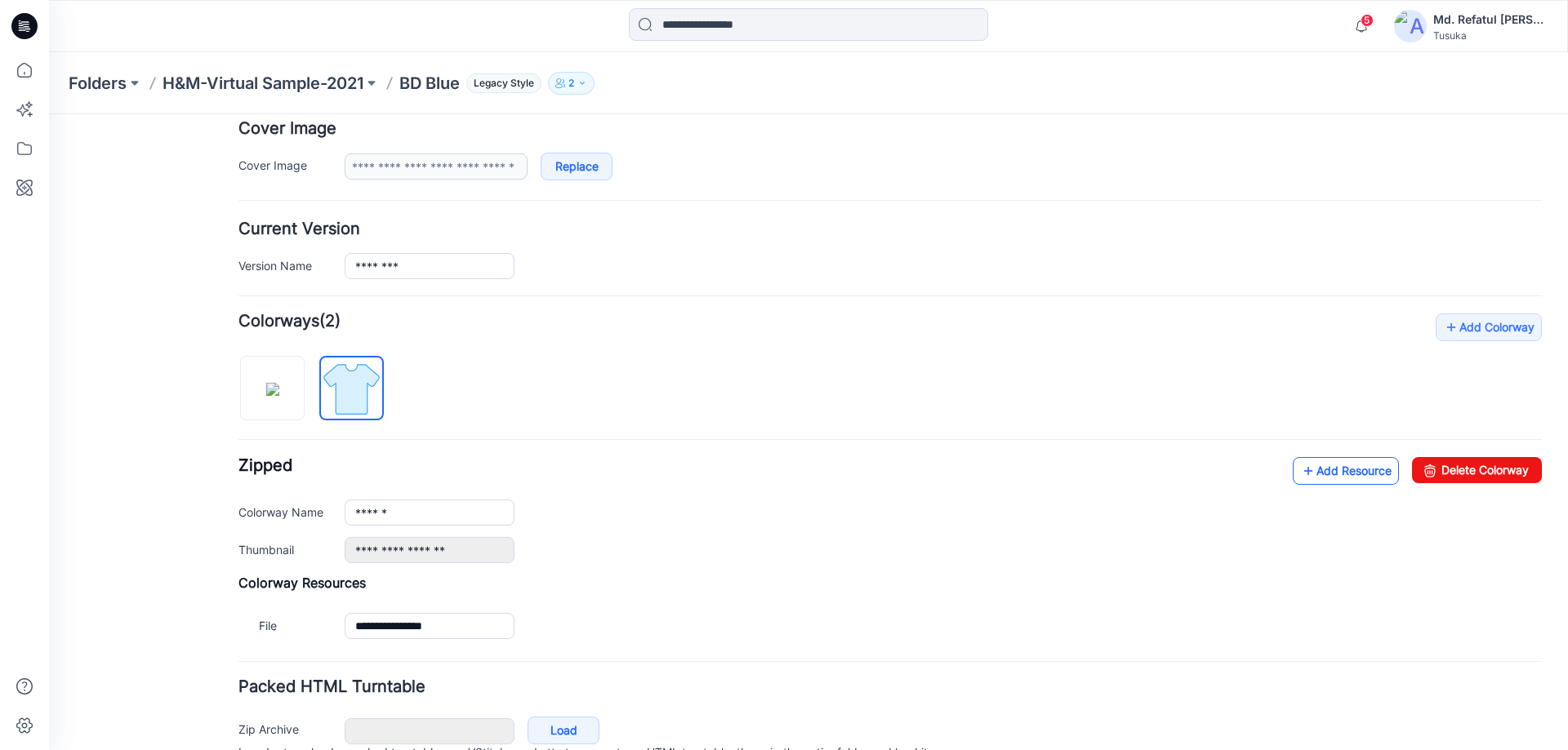
click at [1349, 477] on link "Add Resource" at bounding box center [1346, 471] width 106 height 28
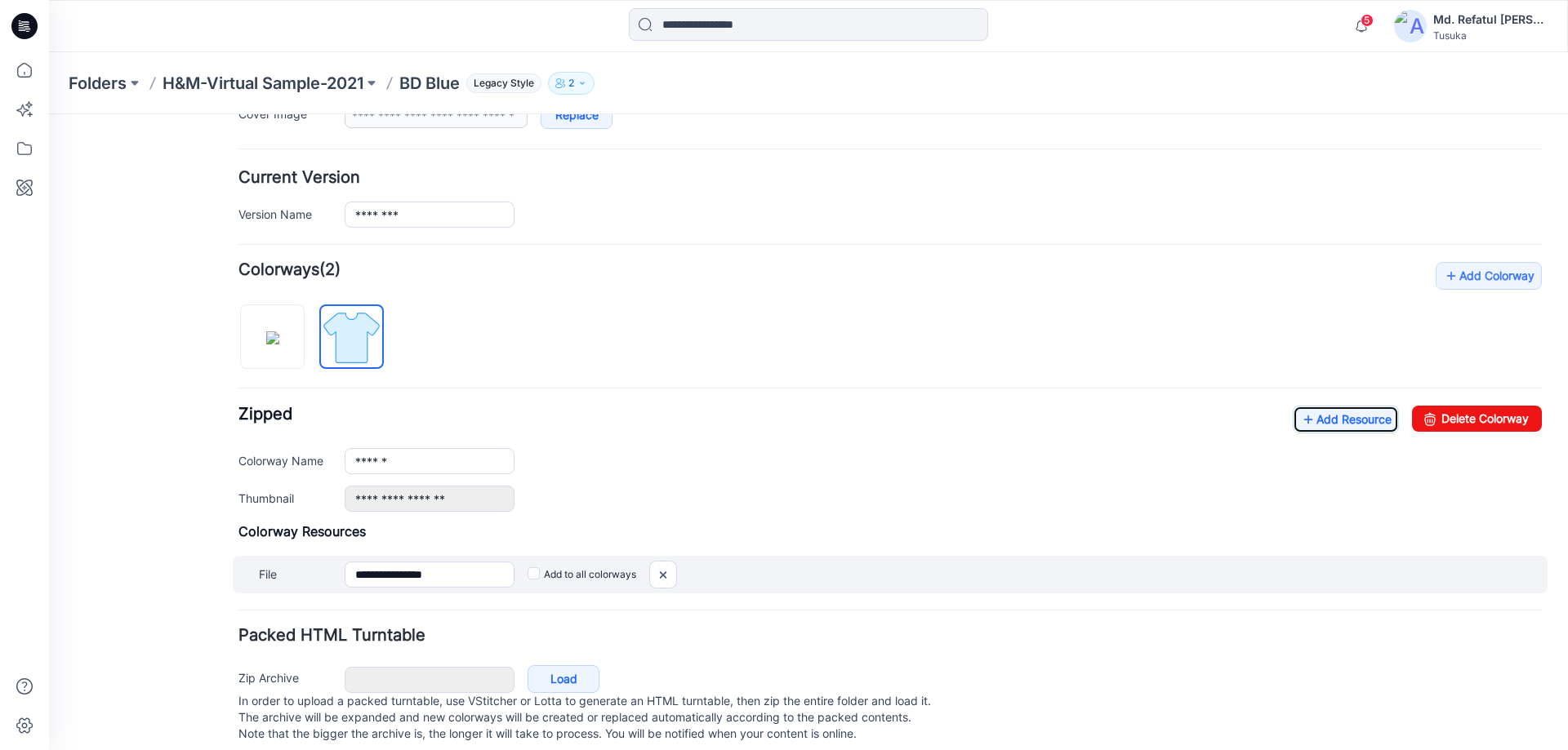
scroll to position [392, 0]
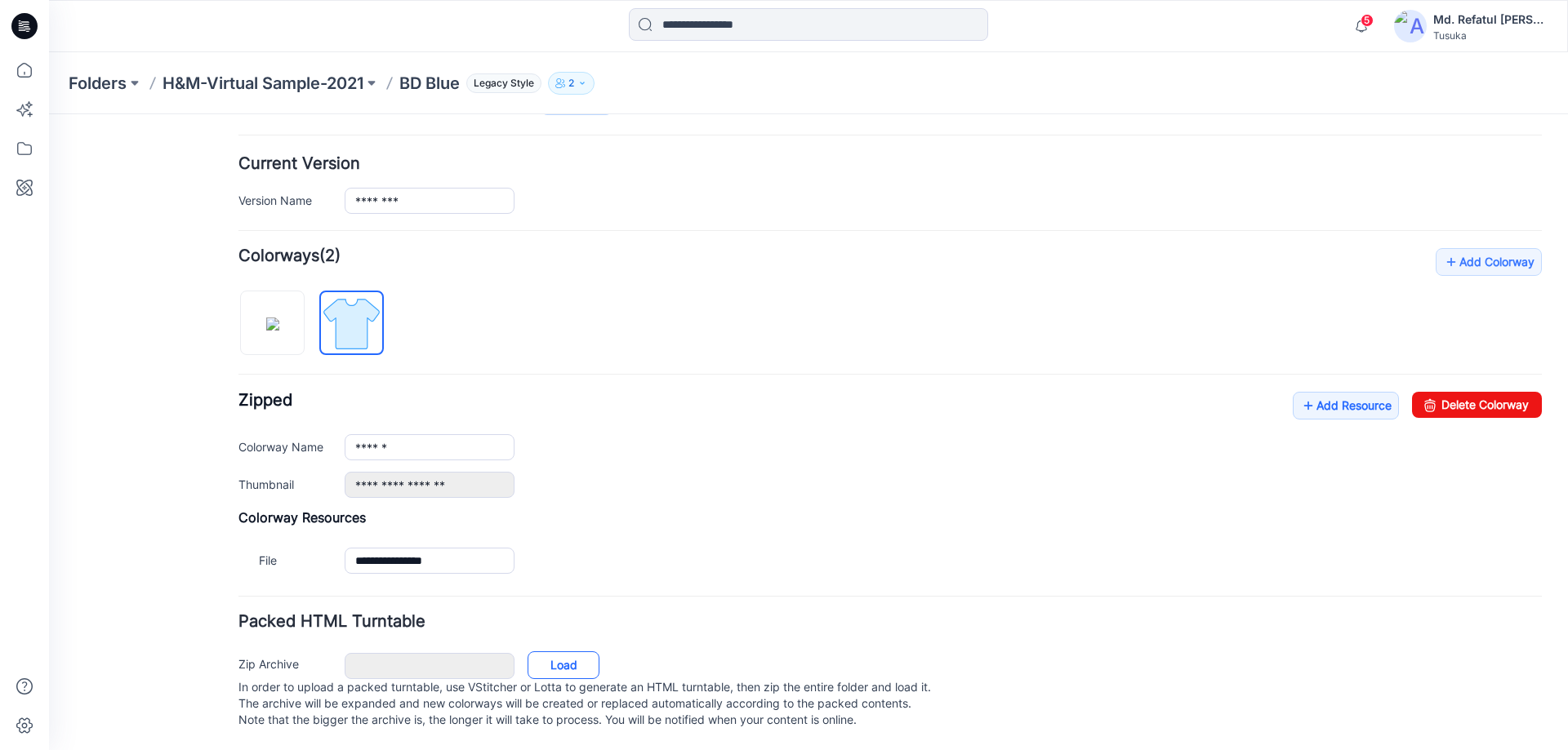
click at [576, 660] on link "Load" at bounding box center [563, 665] width 72 height 28
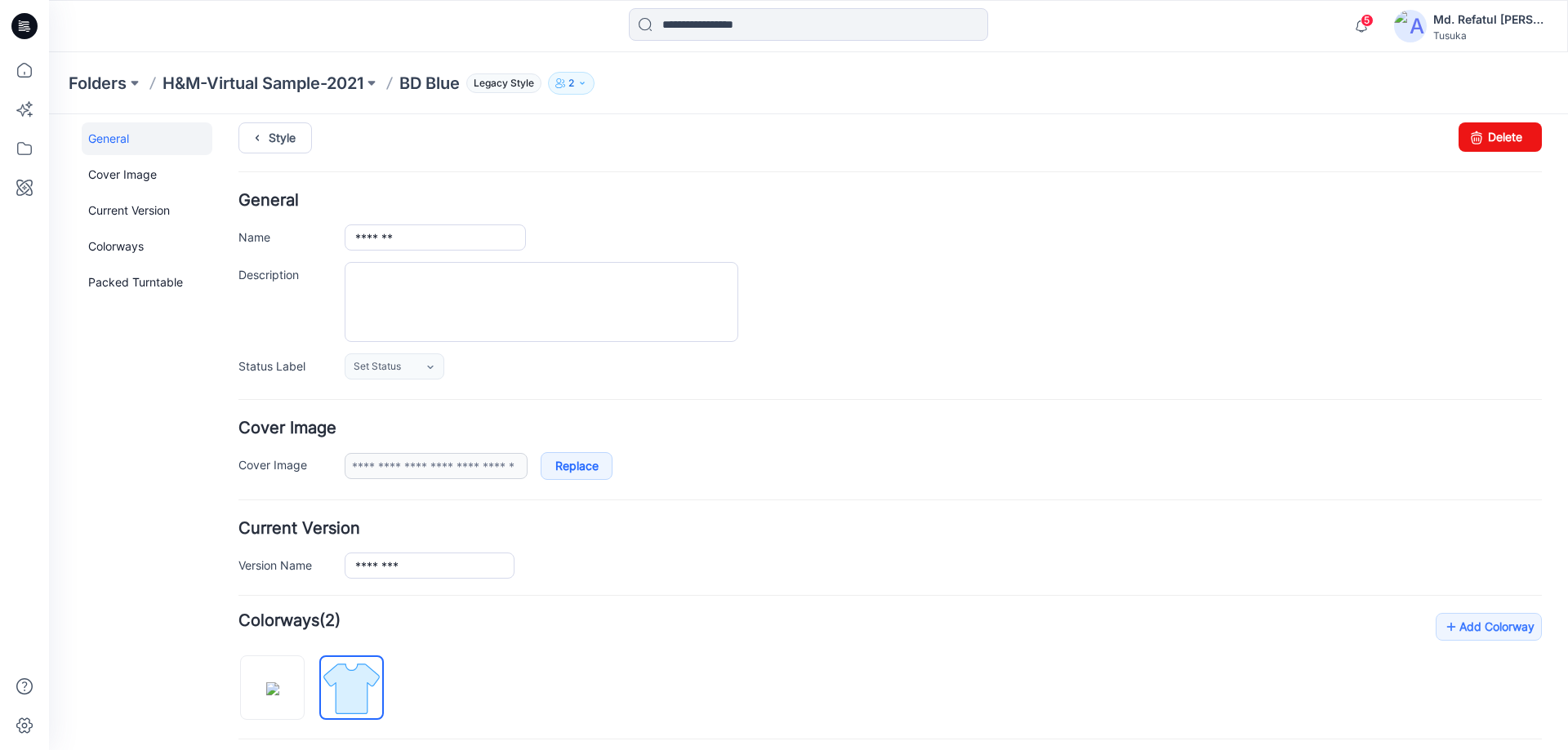
scroll to position [0, 0]
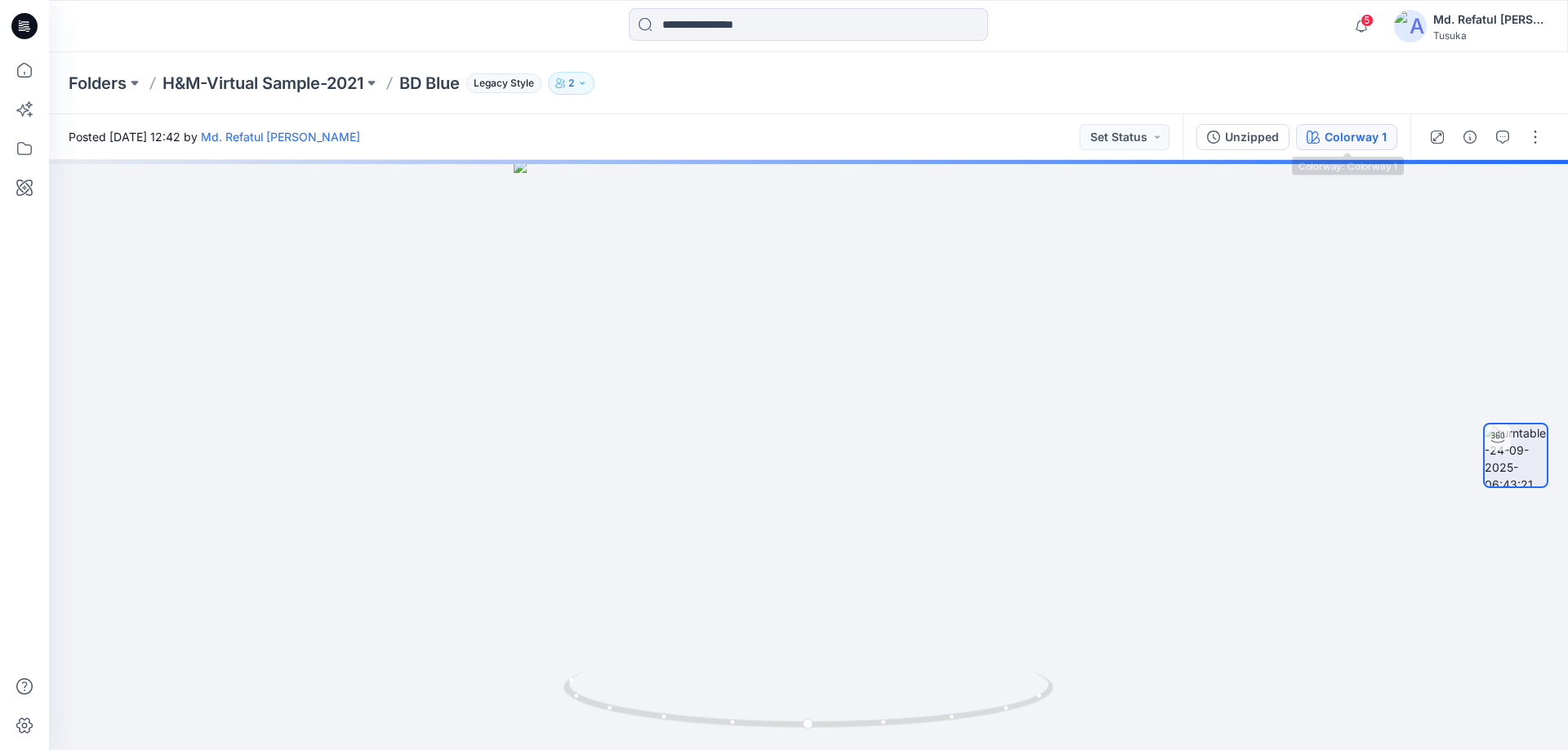
click at [1331, 144] on div "Colorway 1" at bounding box center [1356, 137] width 62 height 18
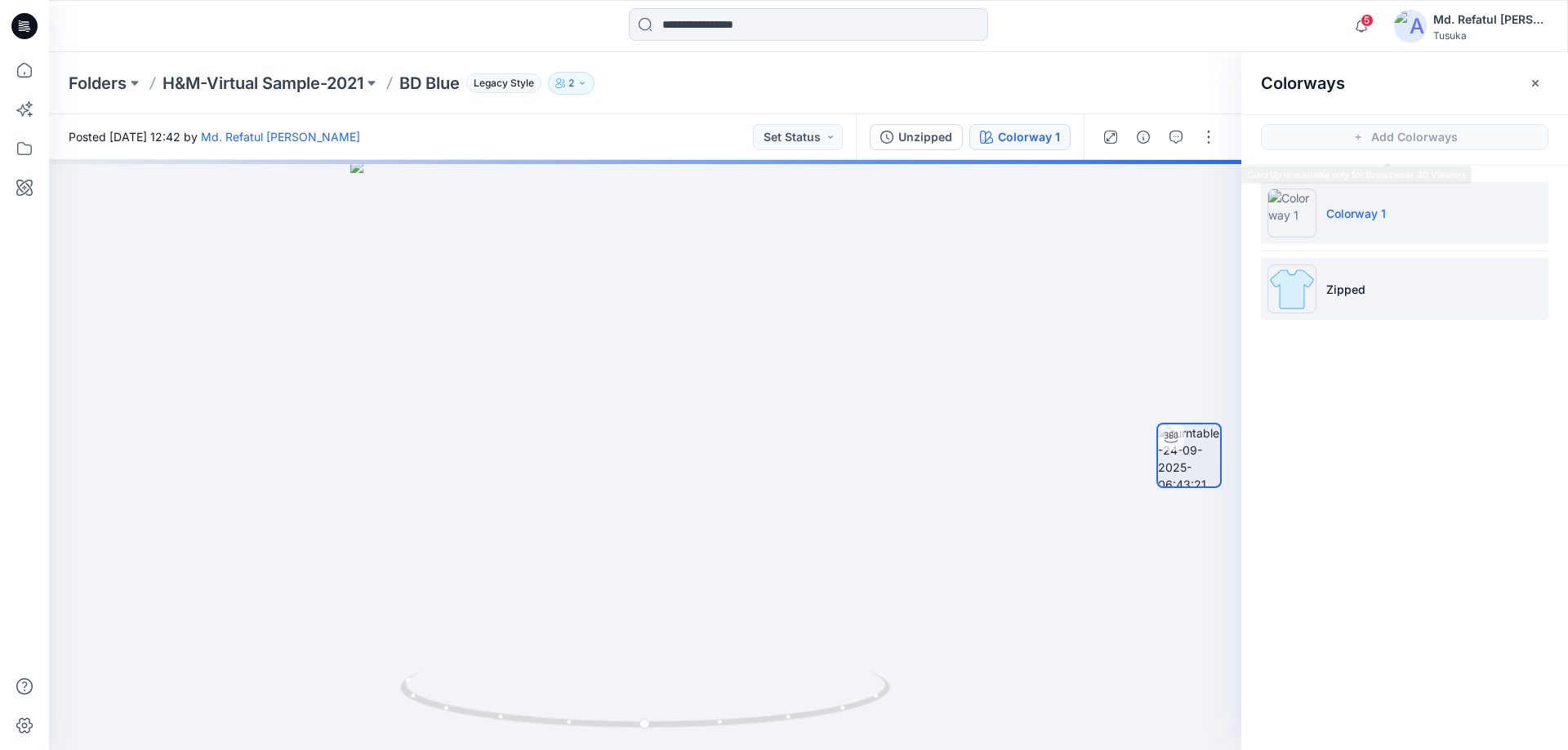
click at [1359, 307] on li "Zipped" at bounding box center [1404, 289] width 288 height 62
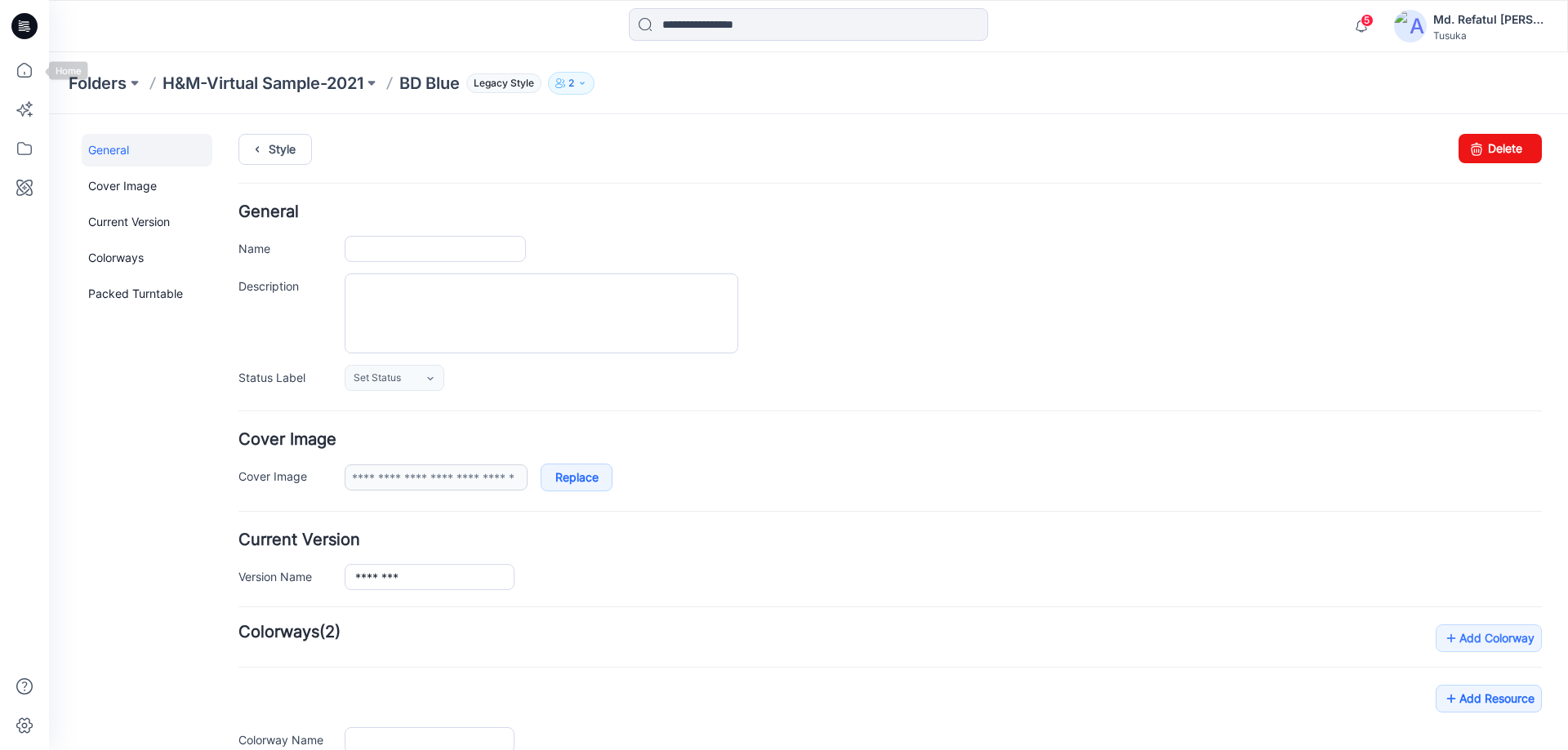
type input "*******"
type input "**********"
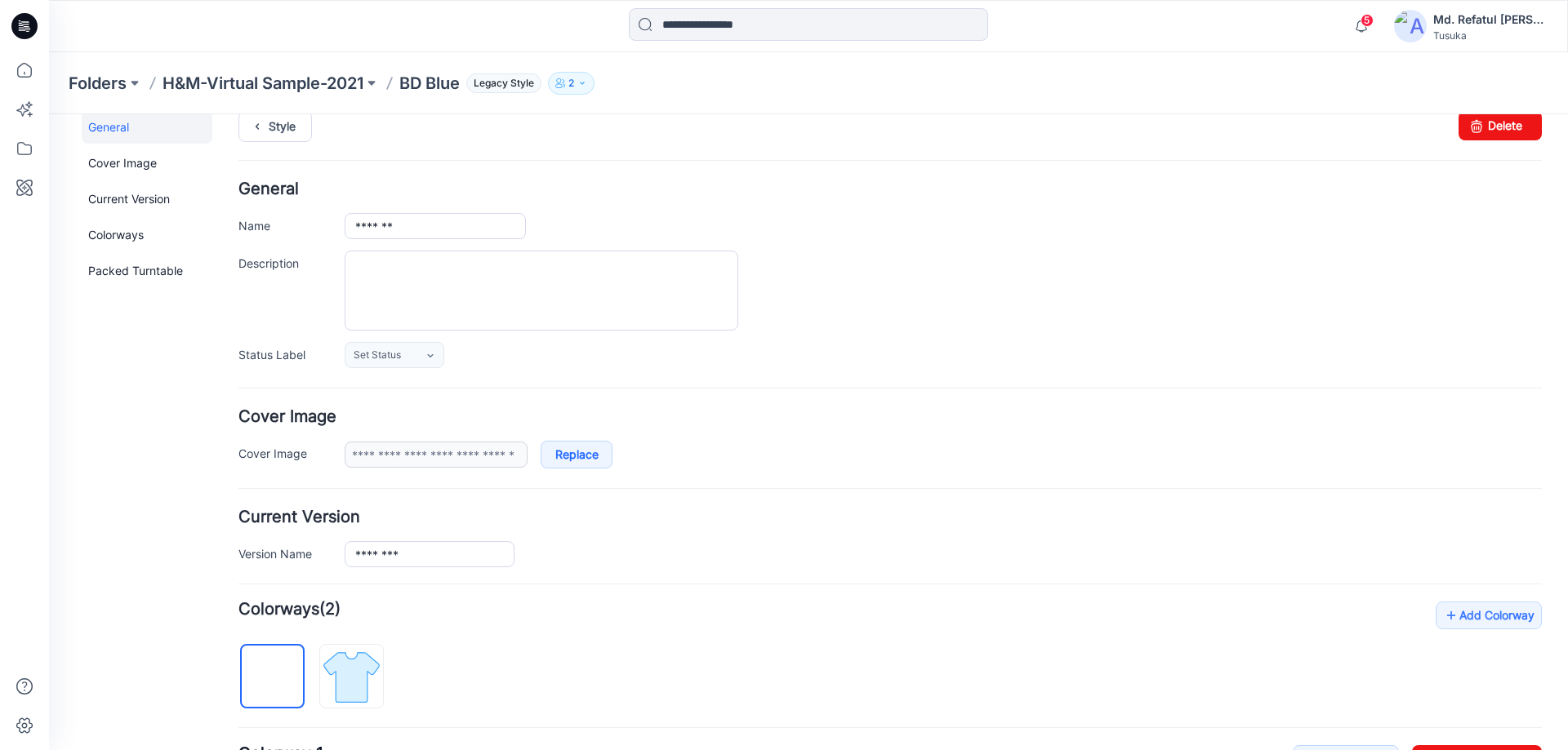
scroll to position [326, 0]
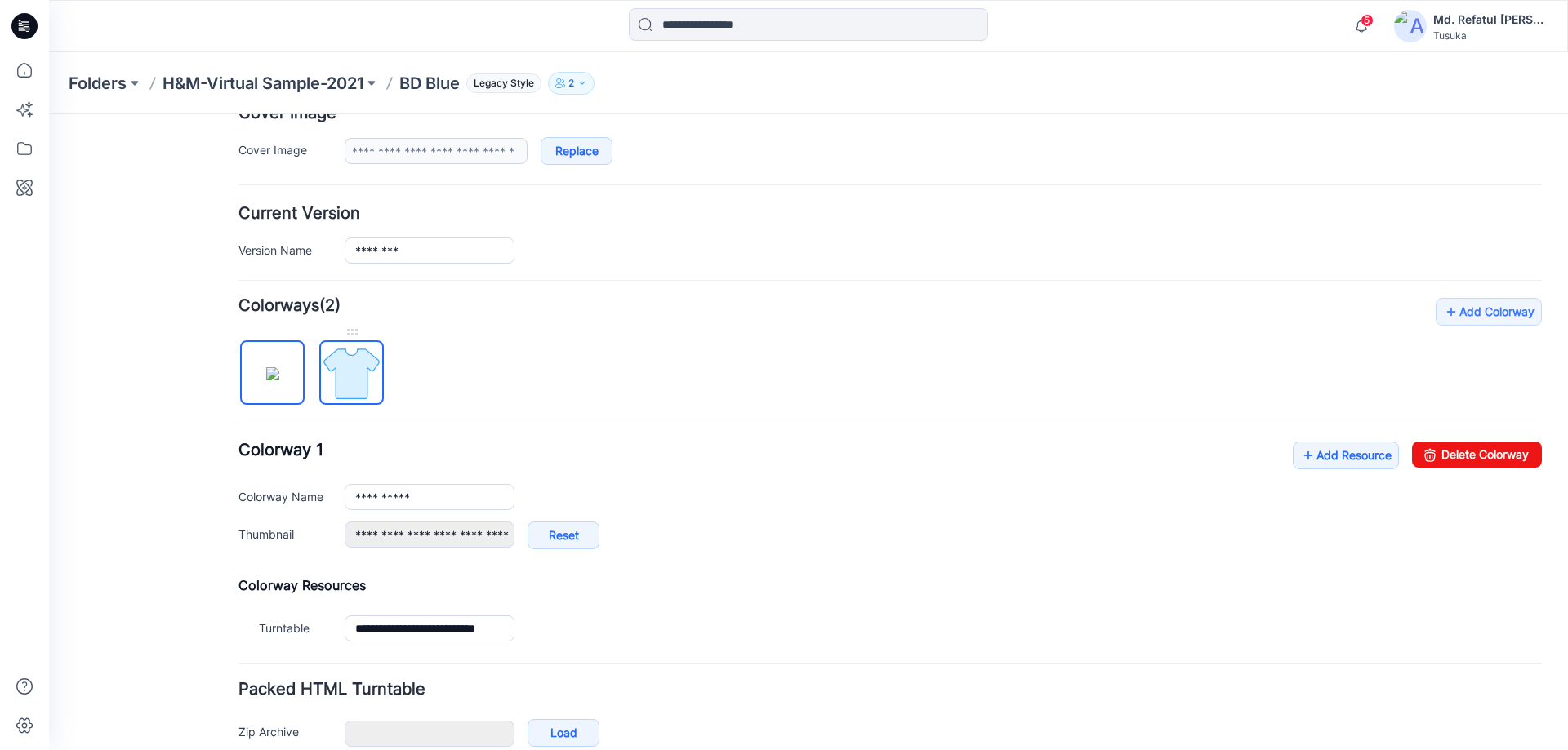
click at [373, 364] on img at bounding box center [351, 373] width 62 height 62
type input "******"
type input "**********"
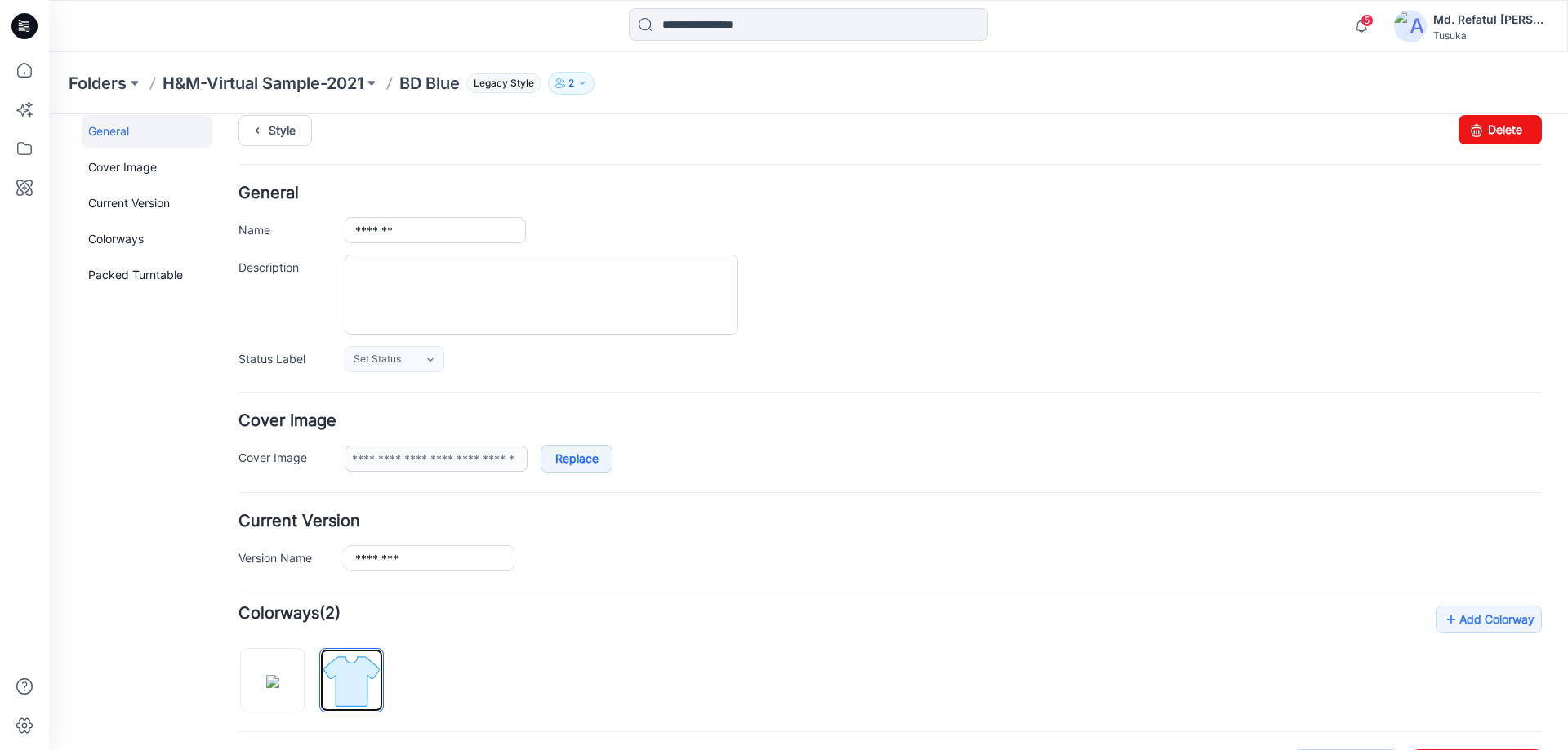
scroll to position [0, 0]
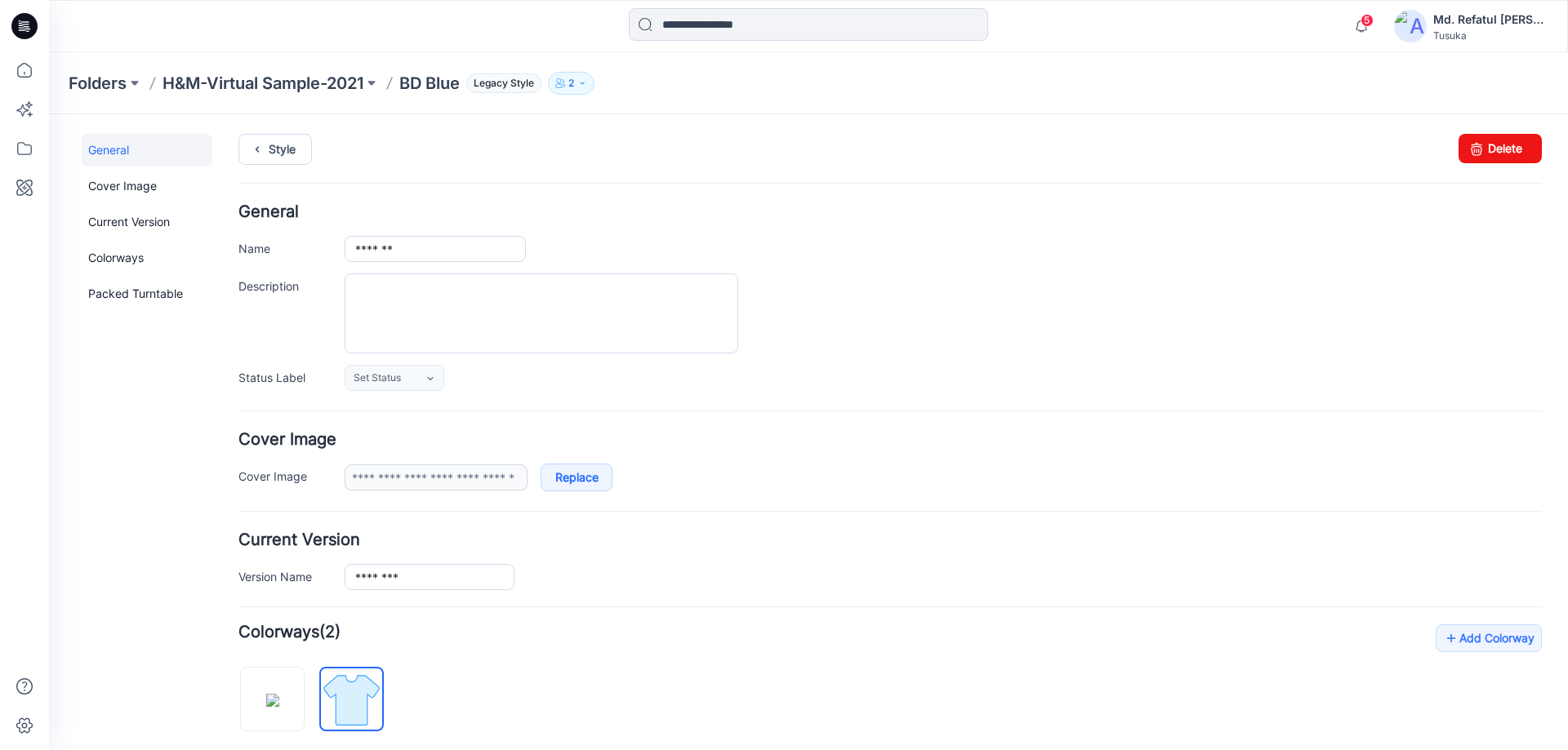
click at [1507, 130] on div "General Cover Image Current Version Colorways Packed Turntable Style Changes Sa…" at bounding box center [798, 620] width 1500 height 1012
drag, startPoint x: 1483, startPoint y: 145, endPoint x: 922, endPoint y: 165, distance: 561.4
click at [1483, 145] on link "Delete" at bounding box center [1500, 148] width 84 height 30
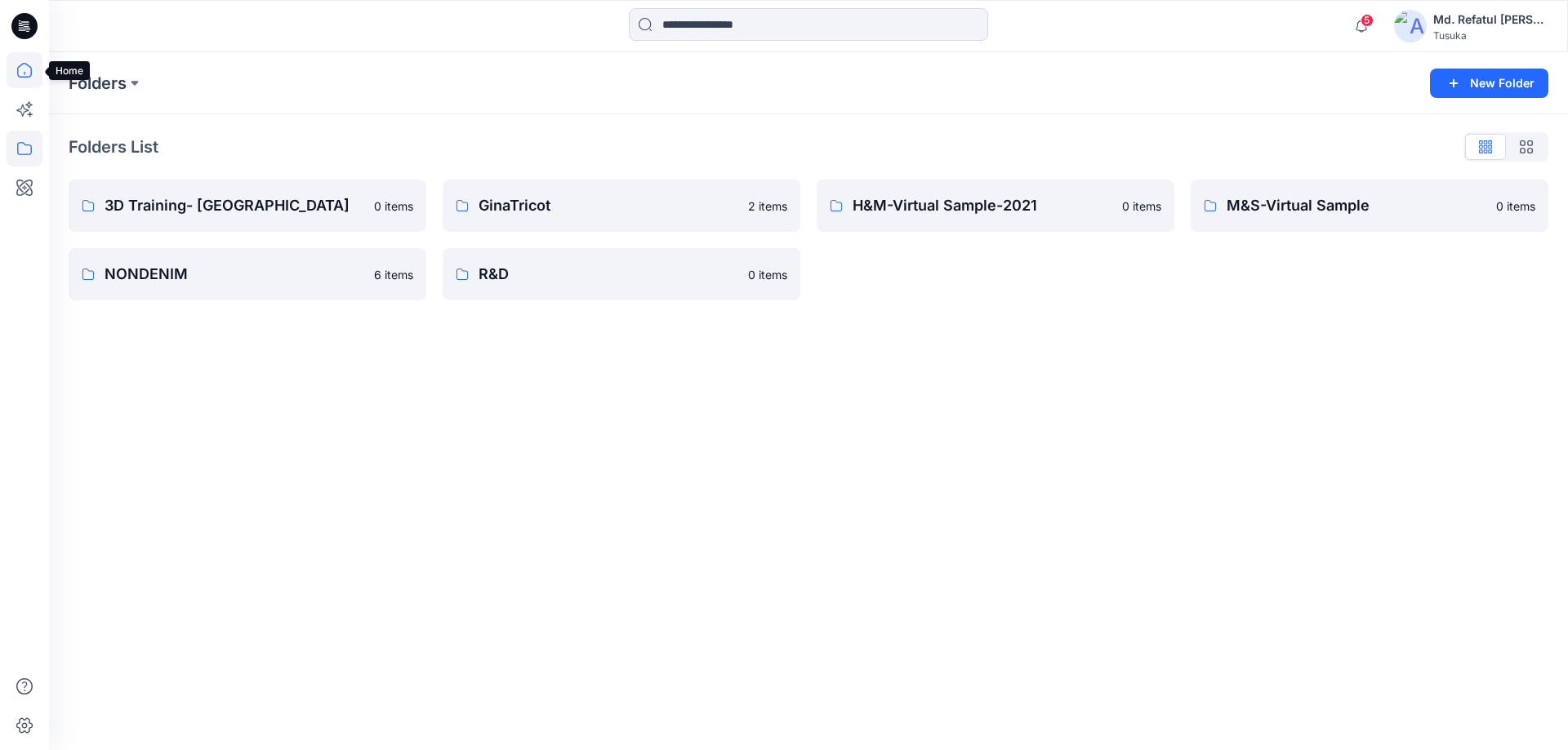
click at [19, 67] on icon at bounding box center [24, 70] width 36 height 36
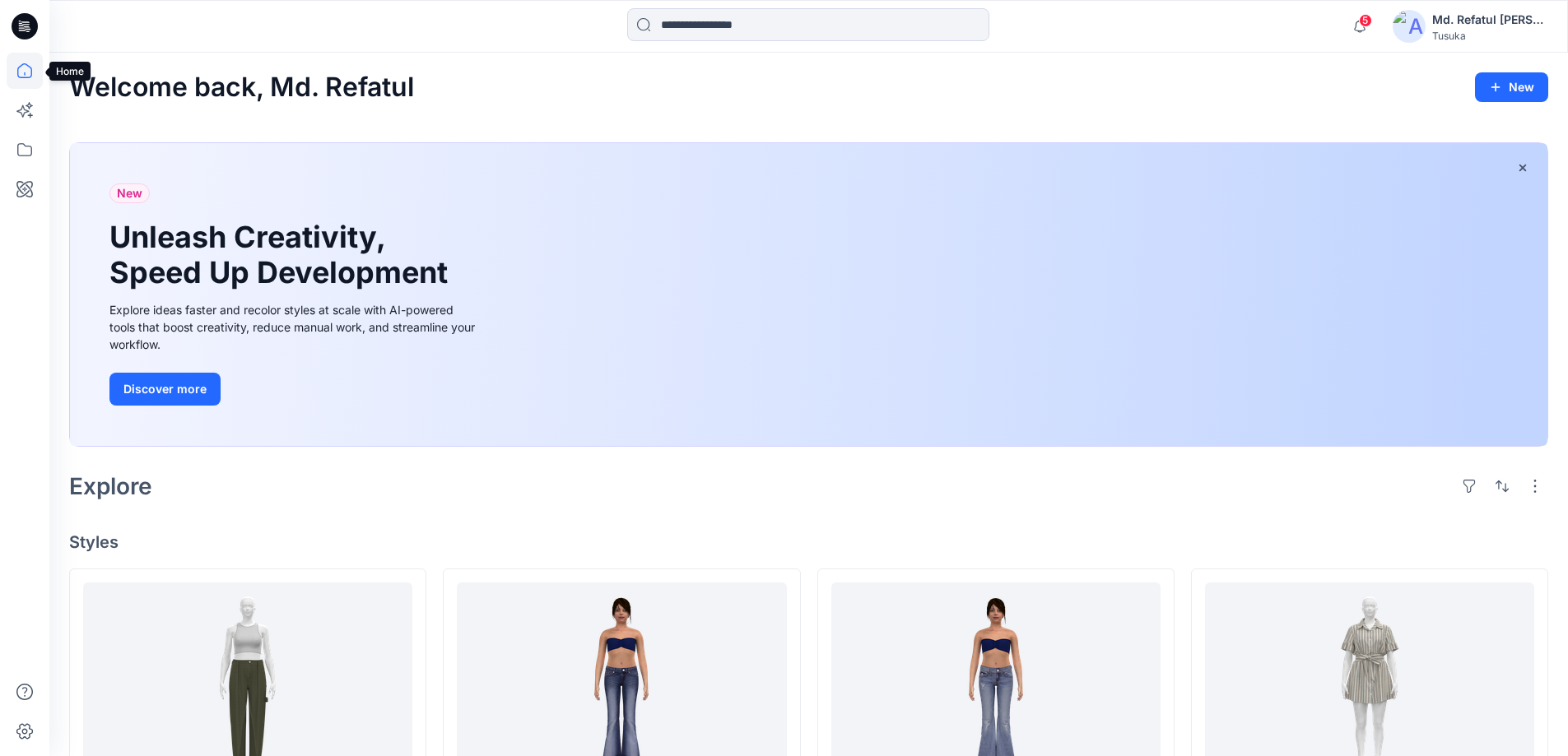
click at [28, 64] on icon at bounding box center [25, 71] width 37 height 37
click at [4, 69] on div at bounding box center [25, 378] width 49 height 756
click at [15, 71] on icon at bounding box center [25, 71] width 37 height 37
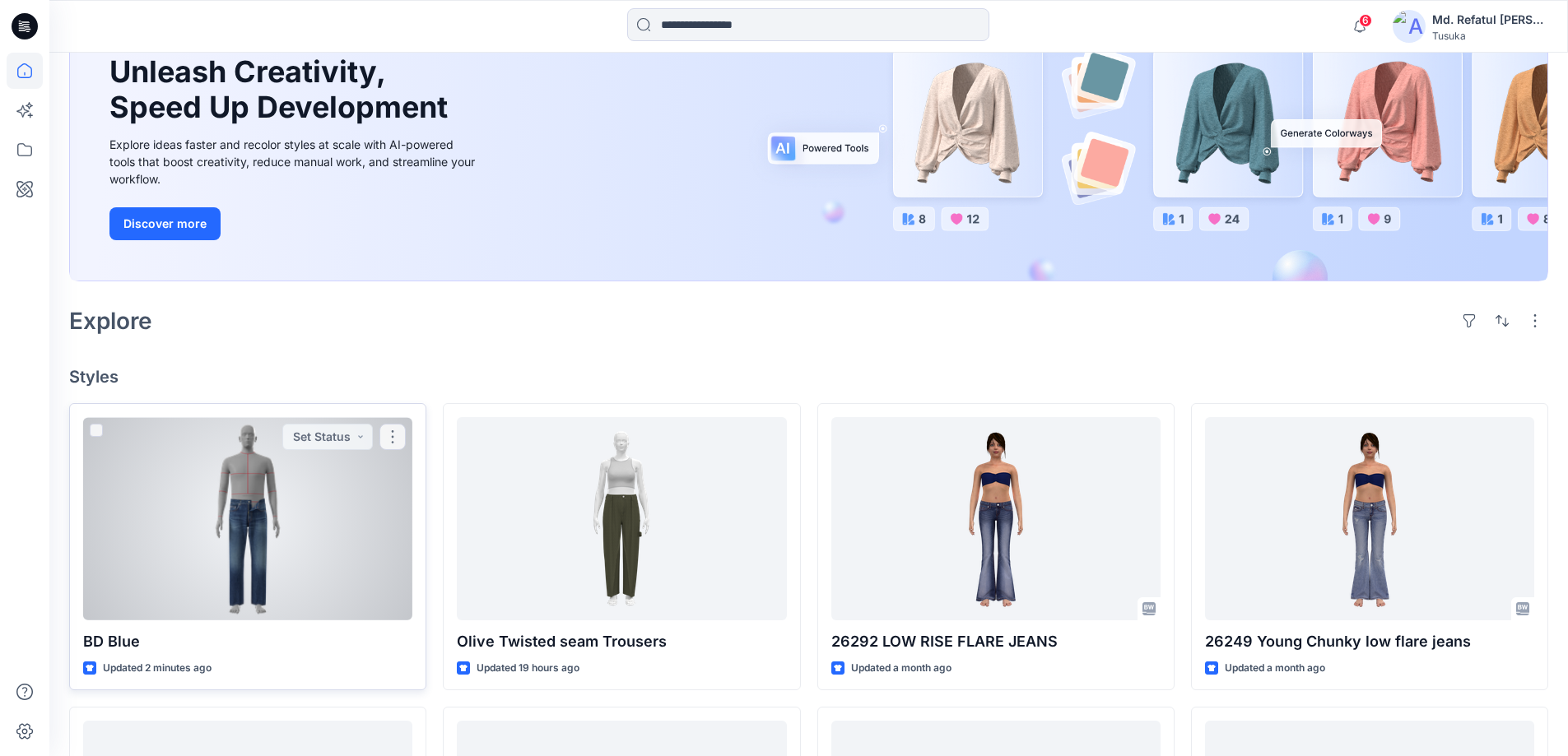
scroll to position [329, 0]
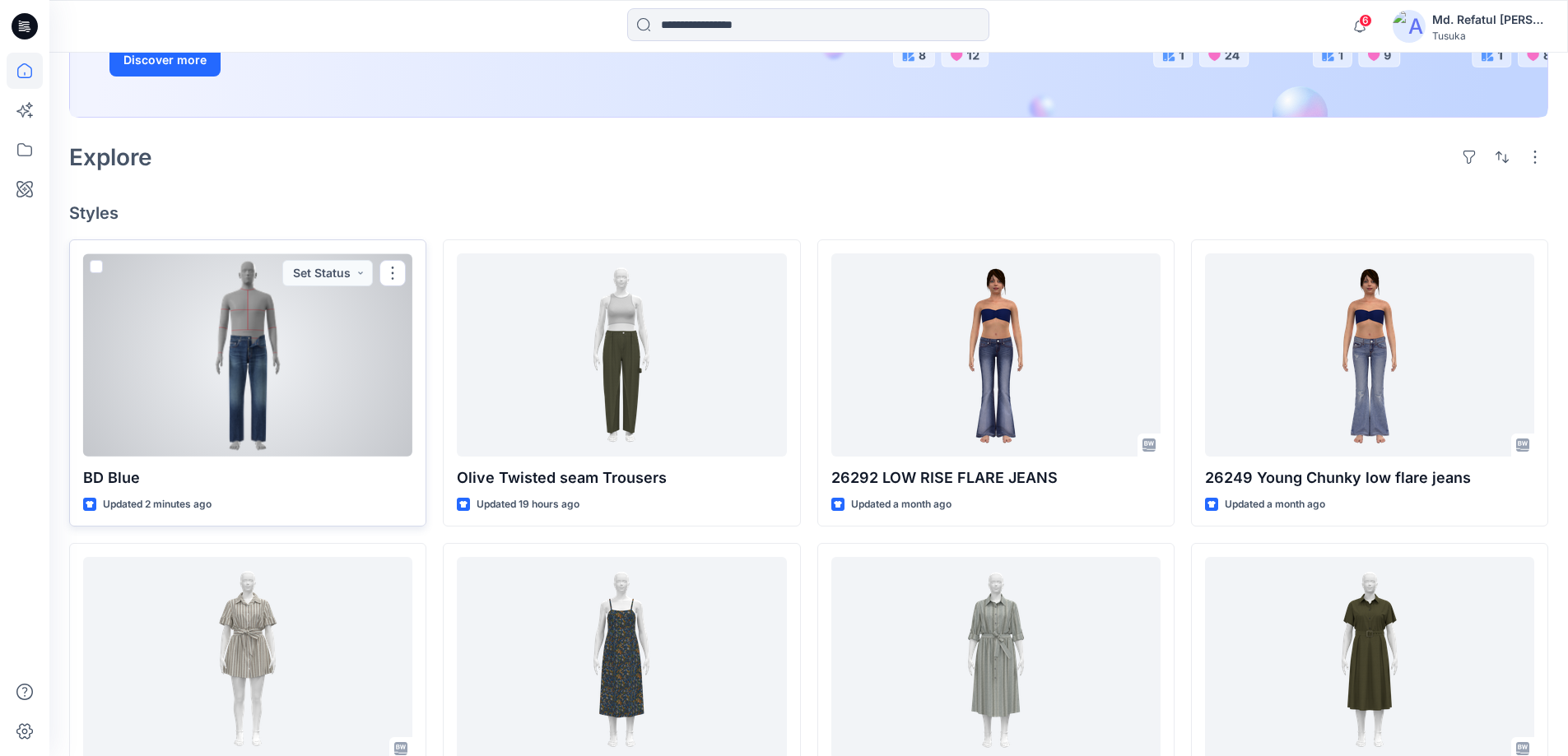
click at [268, 331] on div at bounding box center [248, 355] width 329 height 203
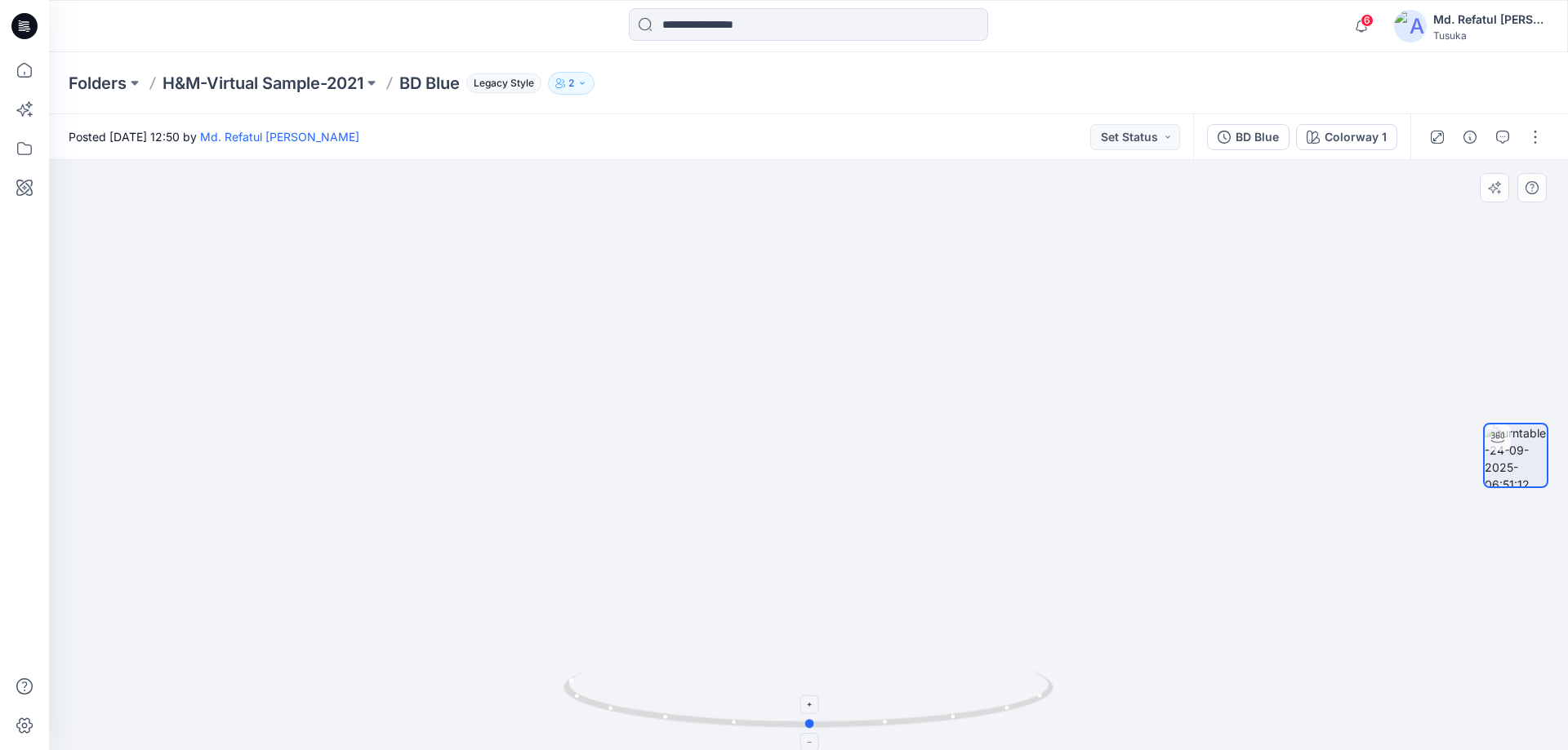
drag, startPoint x: 777, startPoint y: 737, endPoint x: 779, endPoint y: 686, distance: 51.0
click at [779, 686] on div at bounding box center [808, 710] width 490 height 82
click at [16, 69] on icon at bounding box center [24, 70] width 36 height 36
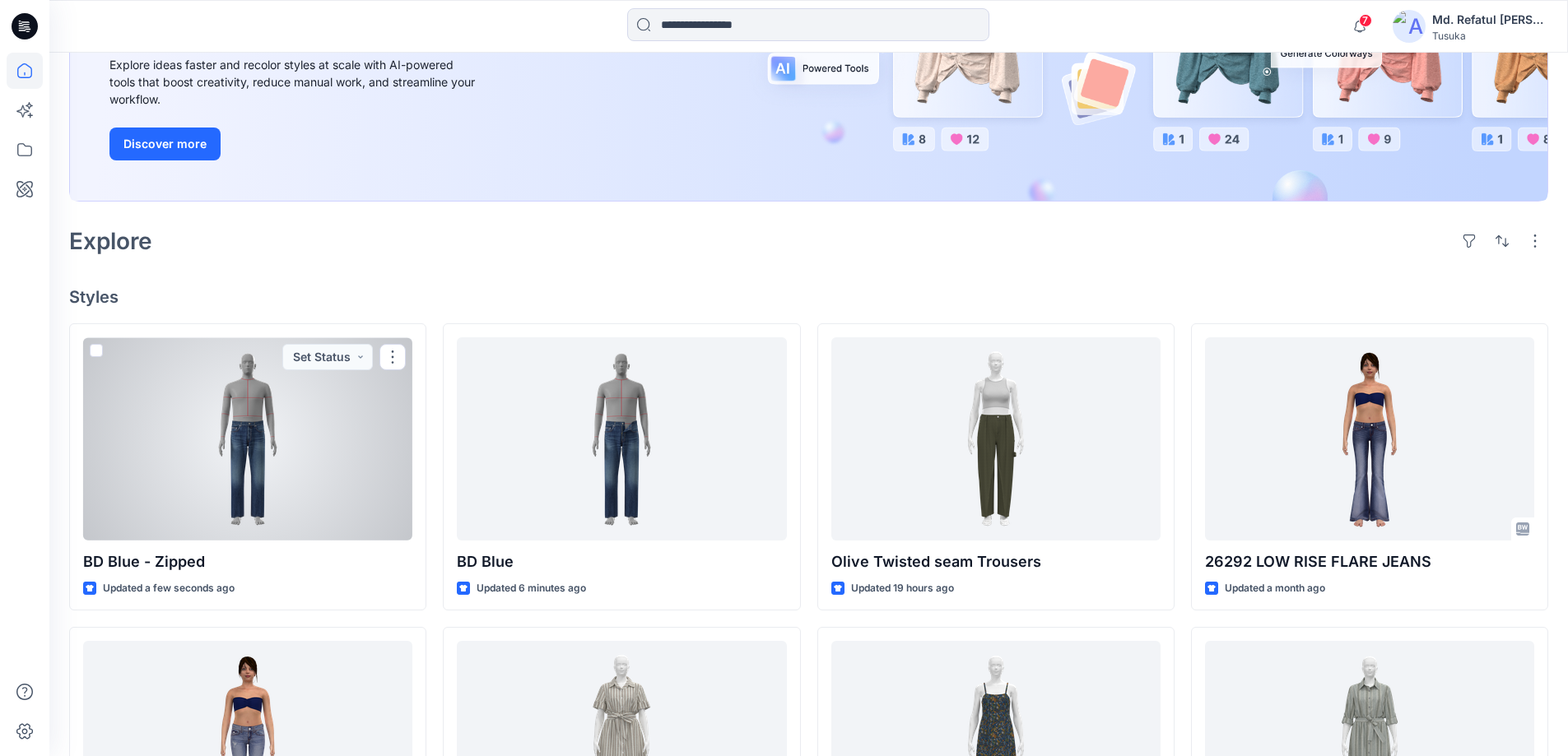
scroll to position [247, 0]
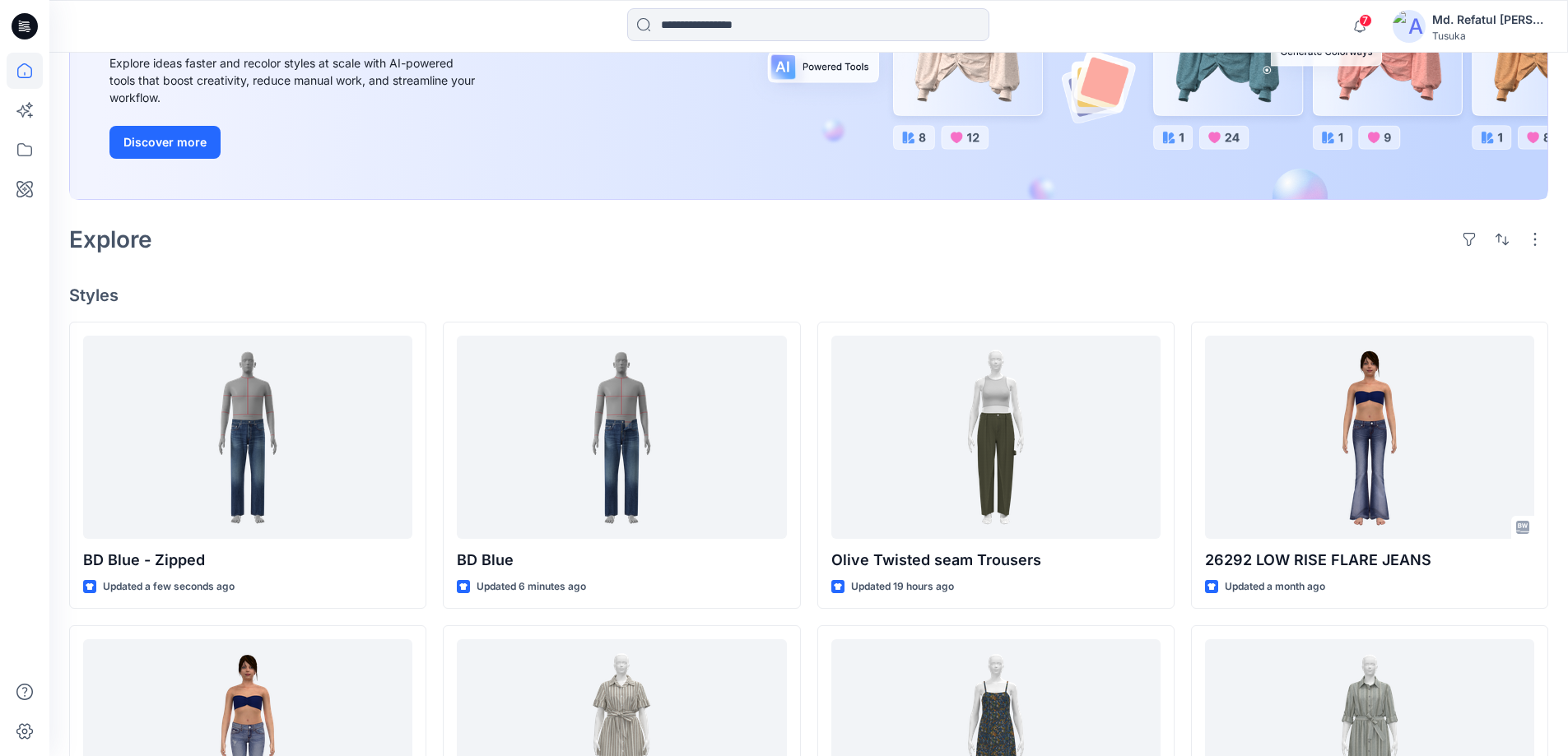
click at [762, 168] on div "New Unleash Creativity, Speed Up Development Explore ideas faster and recolor s…" at bounding box center [808, 48] width 1478 height 304
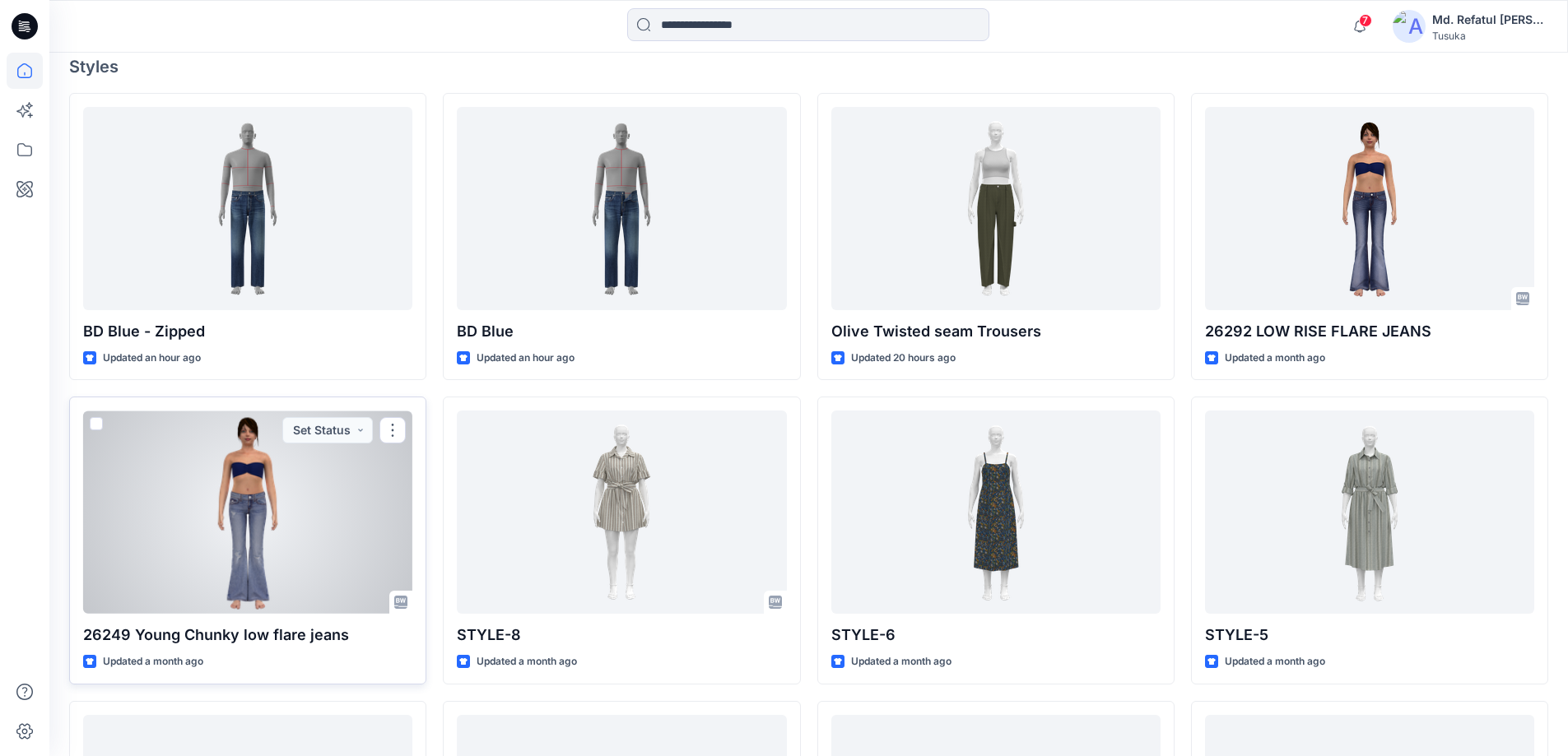
scroll to position [494, 0]
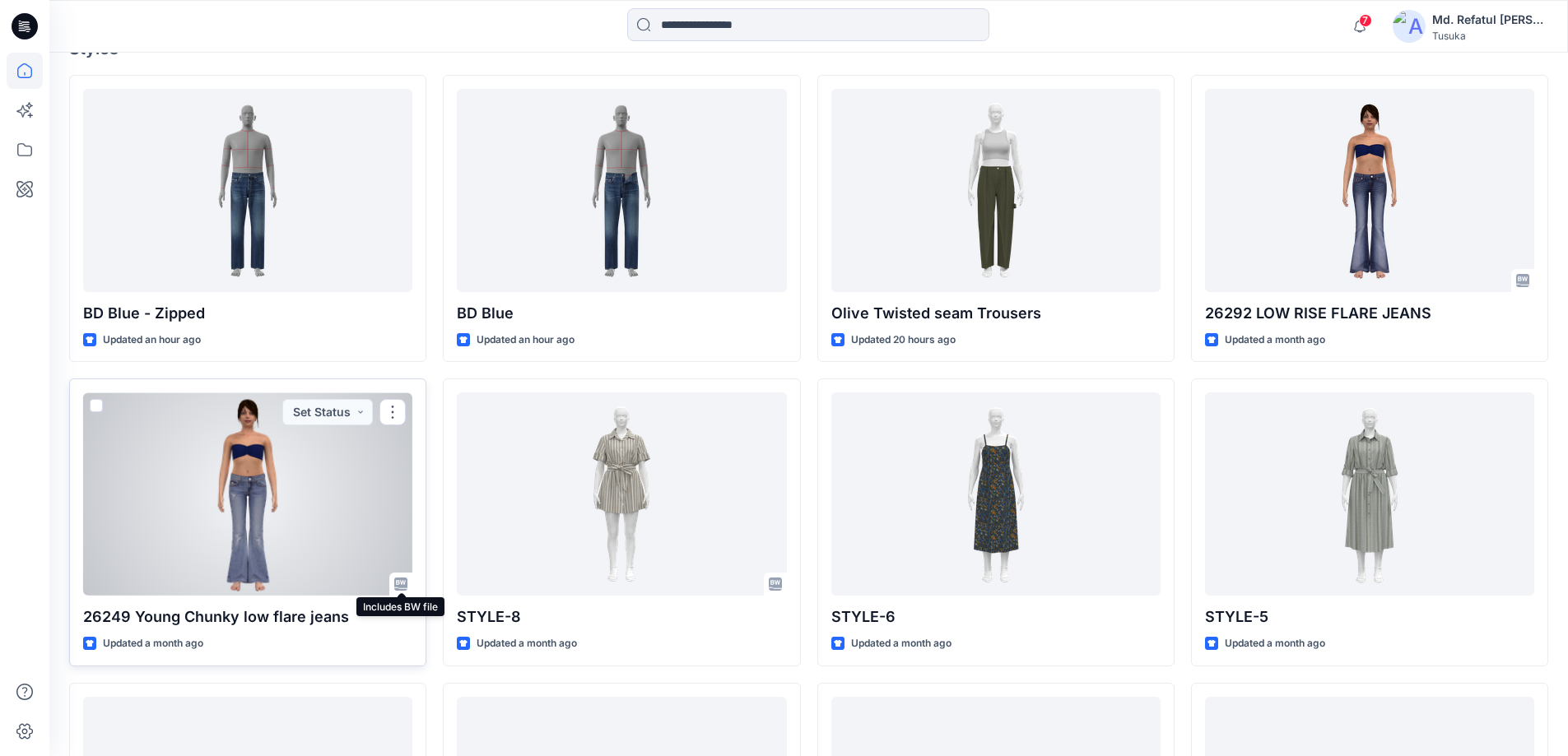
click at [401, 586] on icon at bounding box center [401, 583] width 13 height 13
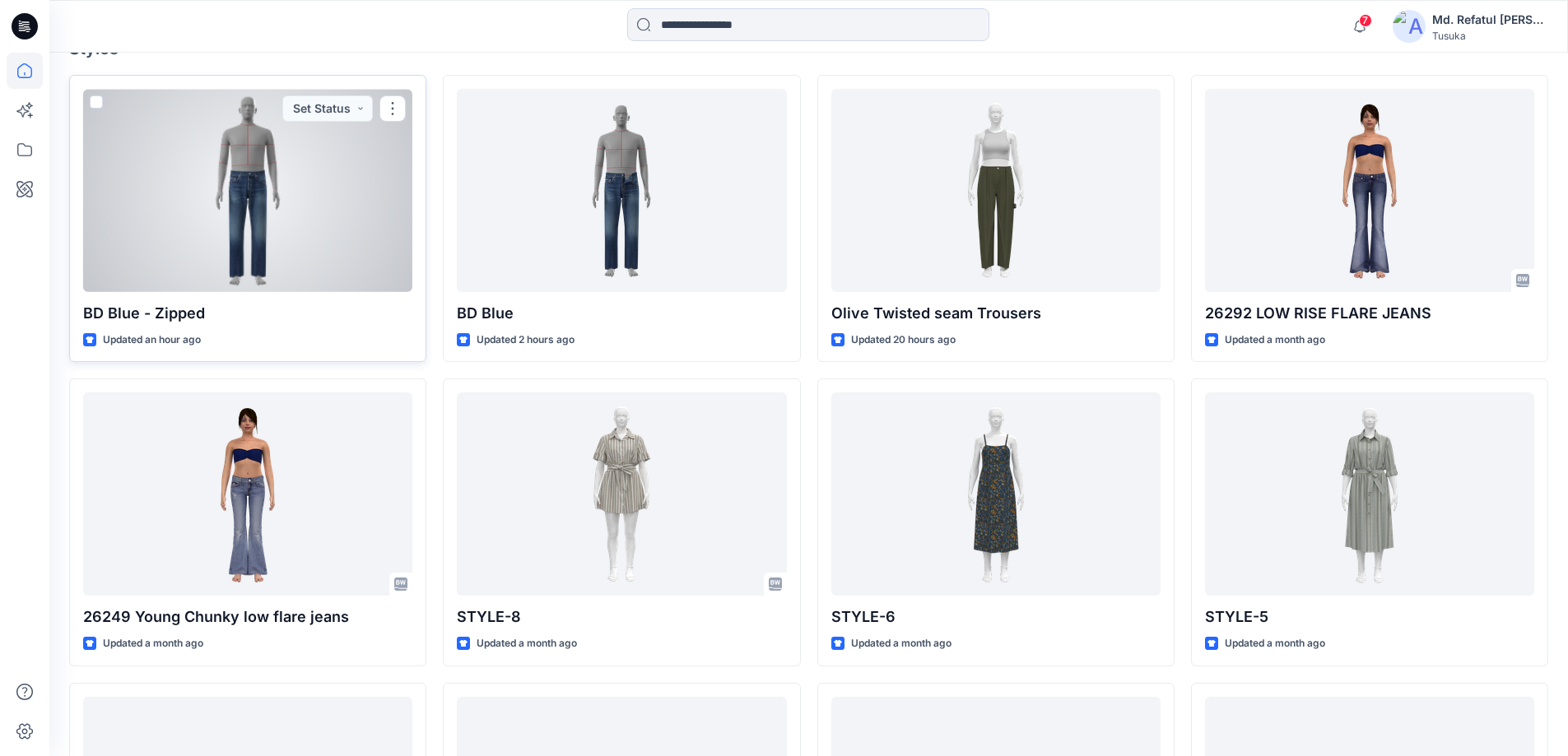
click at [288, 213] on div at bounding box center [248, 190] width 329 height 203
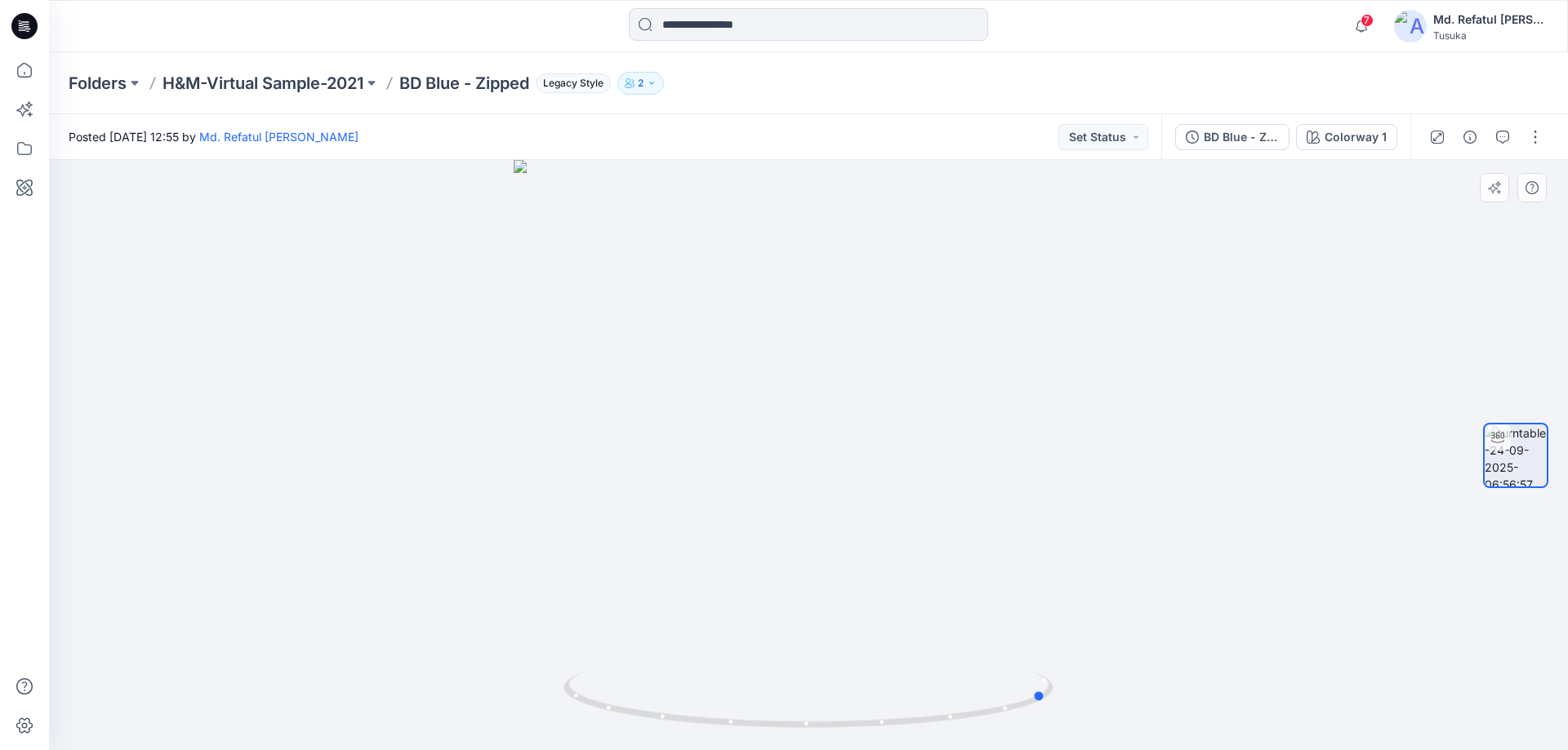
drag, startPoint x: 970, startPoint y: 721, endPoint x: 719, endPoint y: 732, distance: 251.2
click at [719, 732] on div at bounding box center [808, 456] width 1519 height 591
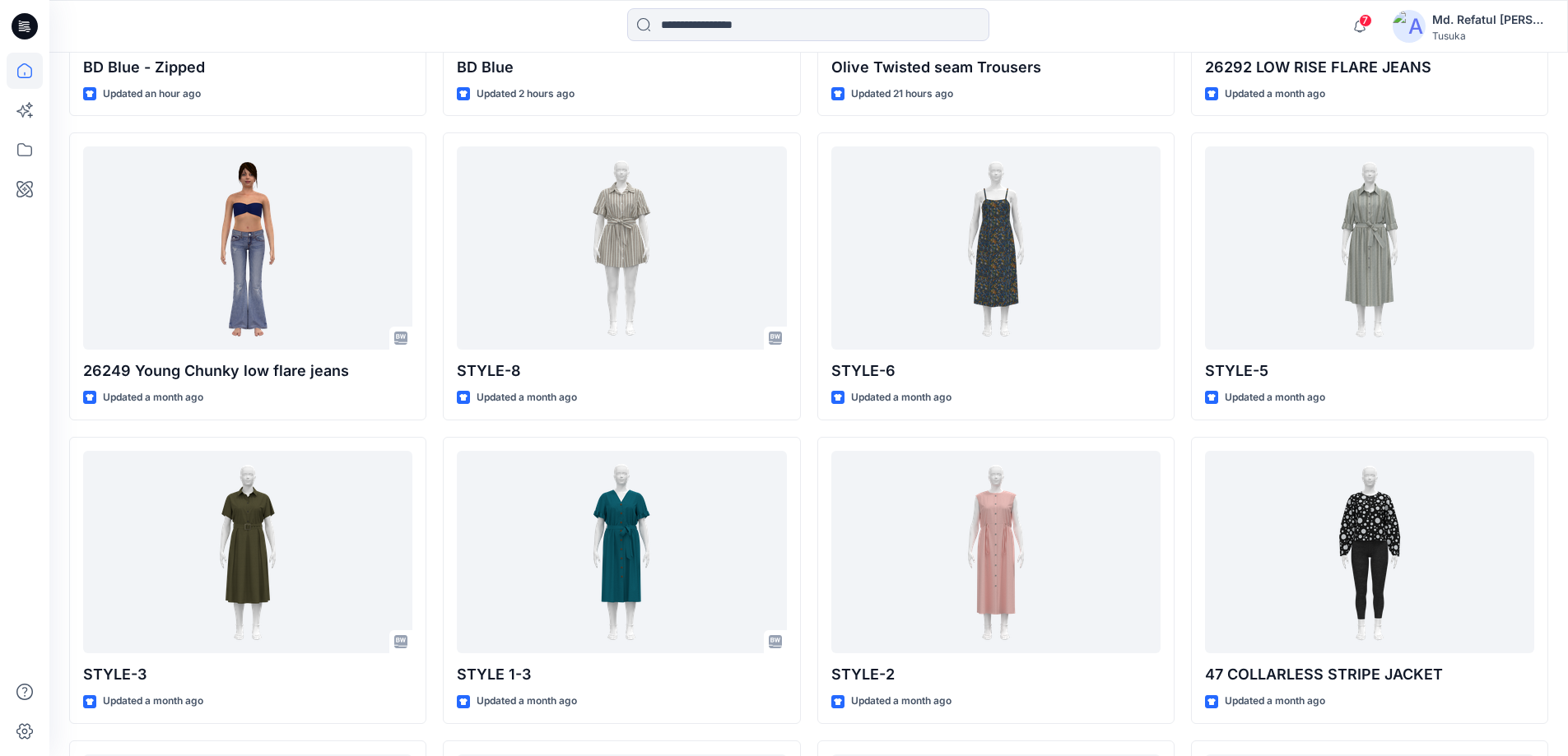
scroll to position [741, 0]
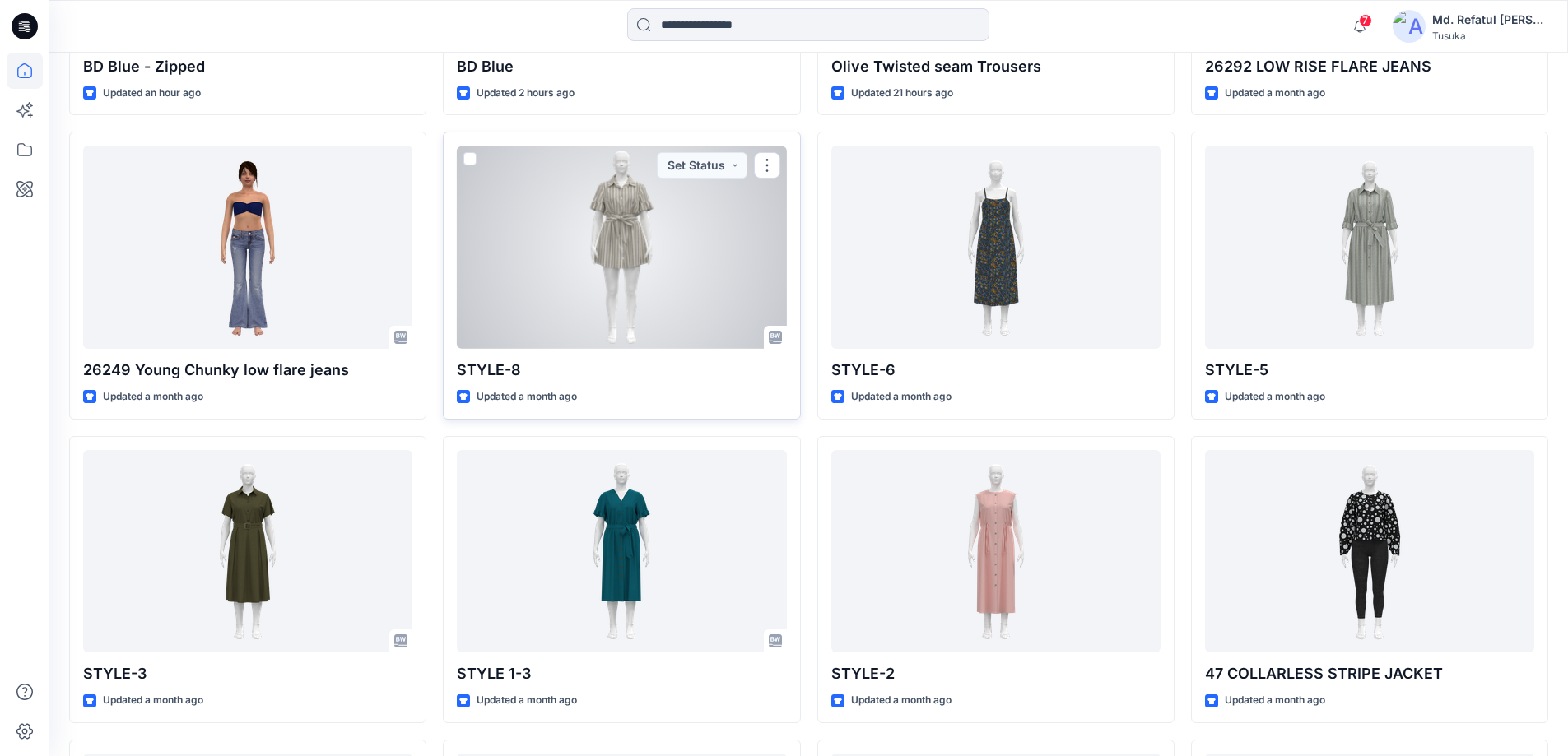
click at [658, 265] on div at bounding box center [621, 247] width 329 height 203
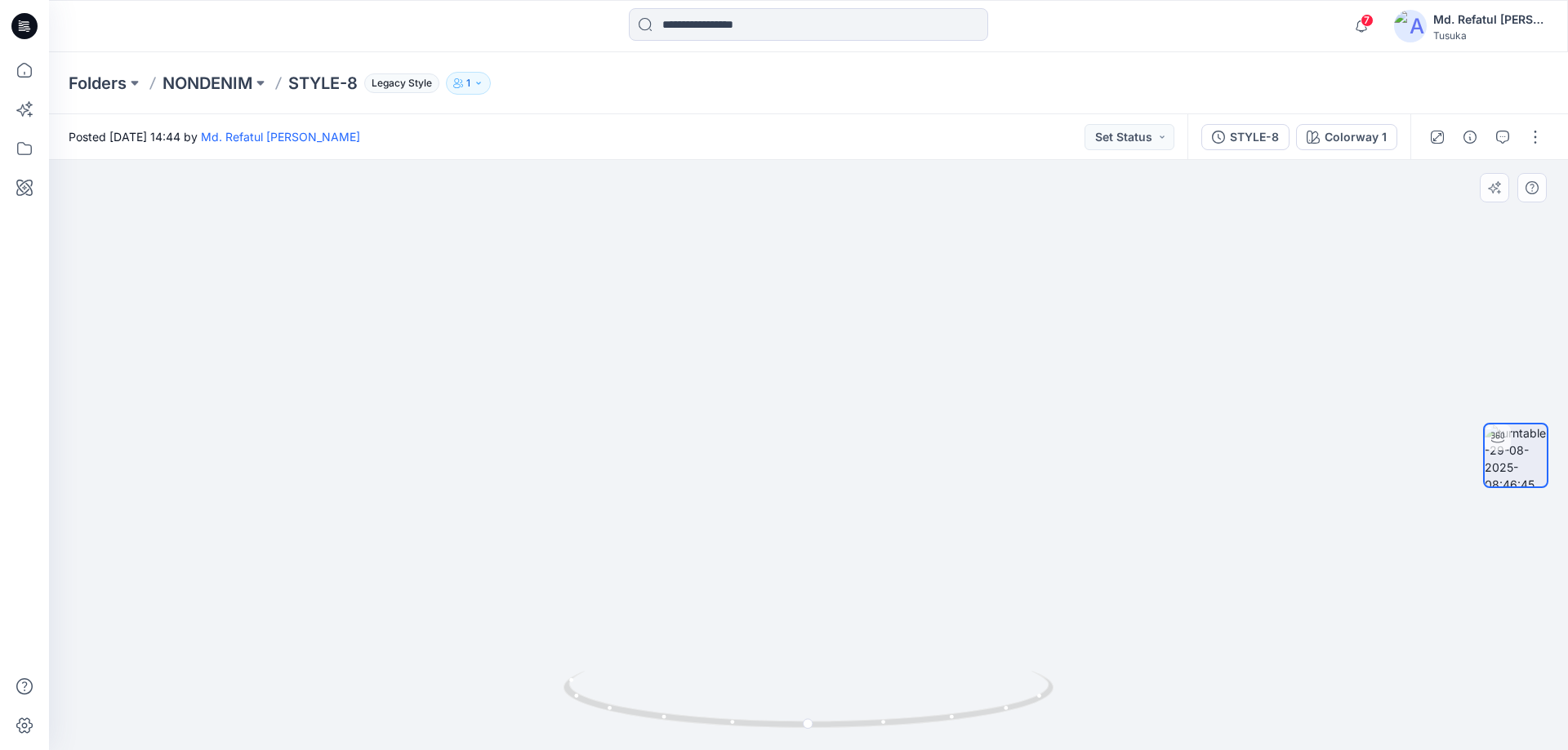
drag, startPoint x: 661, startPoint y: 344, endPoint x: 680, endPoint y: 531, distance: 188.0
click at [680, 531] on img at bounding box center [808, 384] width 1245 height 731
drag, startPoint x: 648, startPoint y: 720, endPoint x: 1137, endPoint y: 701, distance: 489.4
click at [1137, 701] on div at bounding box center [808, 456] width 1519 height 591
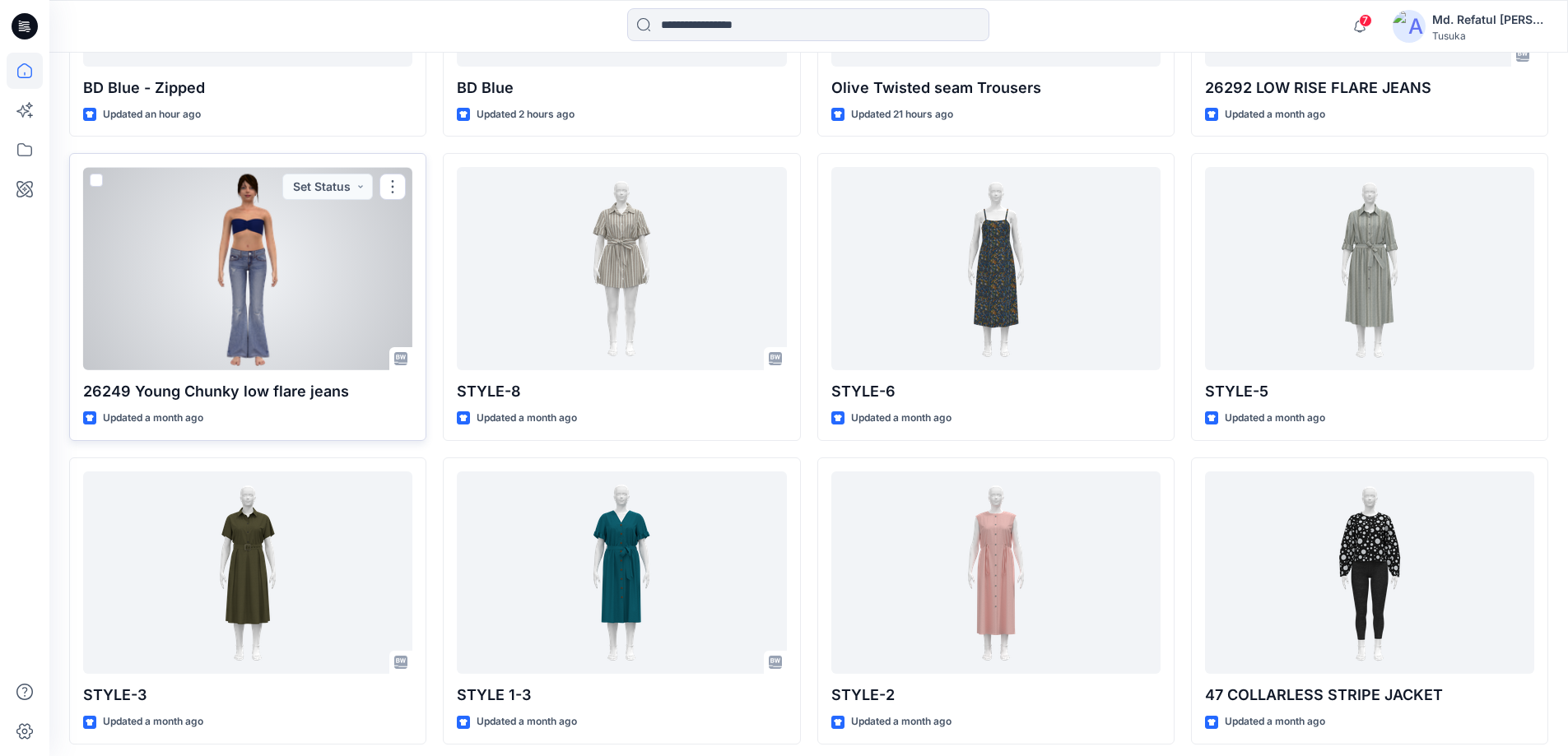
scroll to position [576, 0]
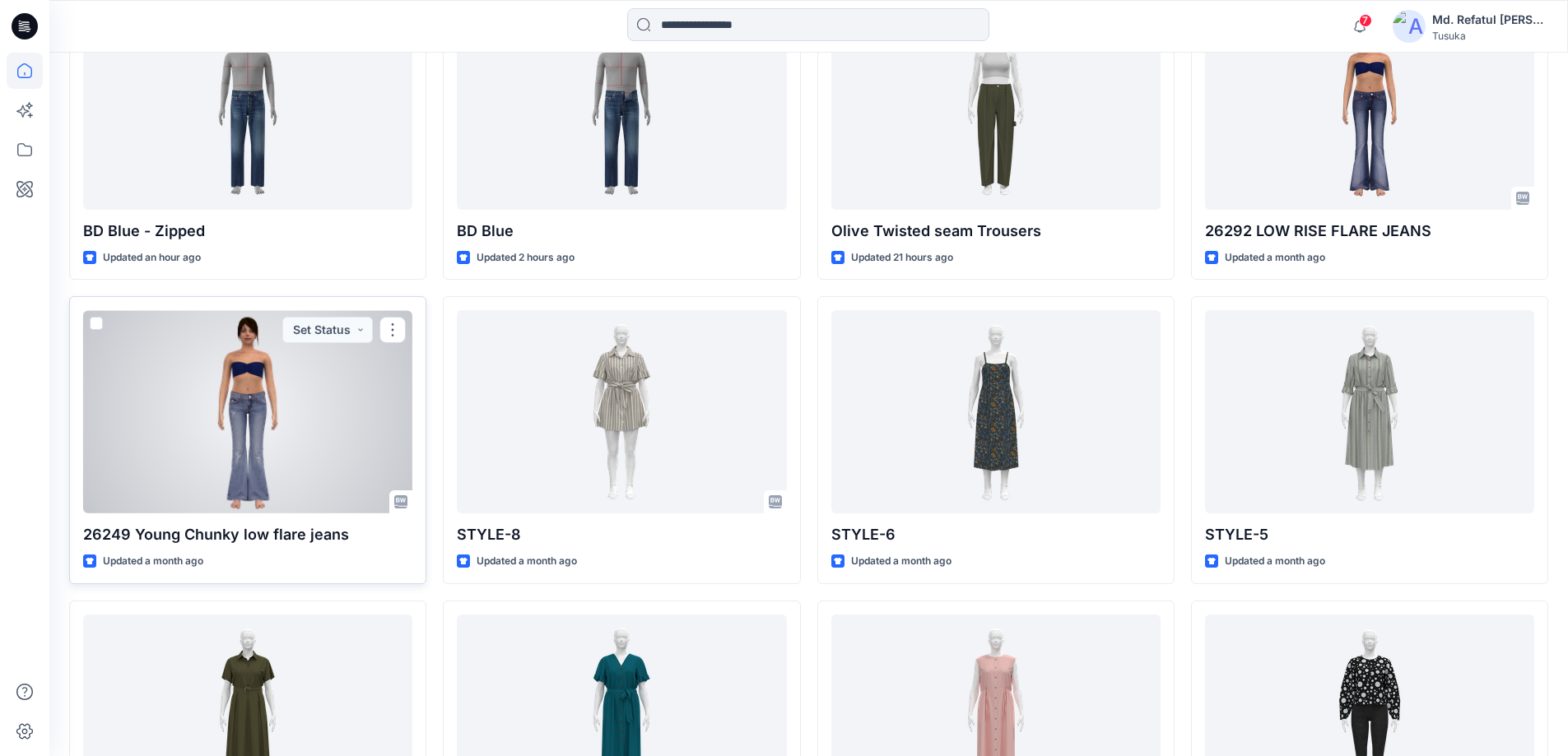
click at [277, 401] on div at bounding box center [248, 412] width 329 height 203
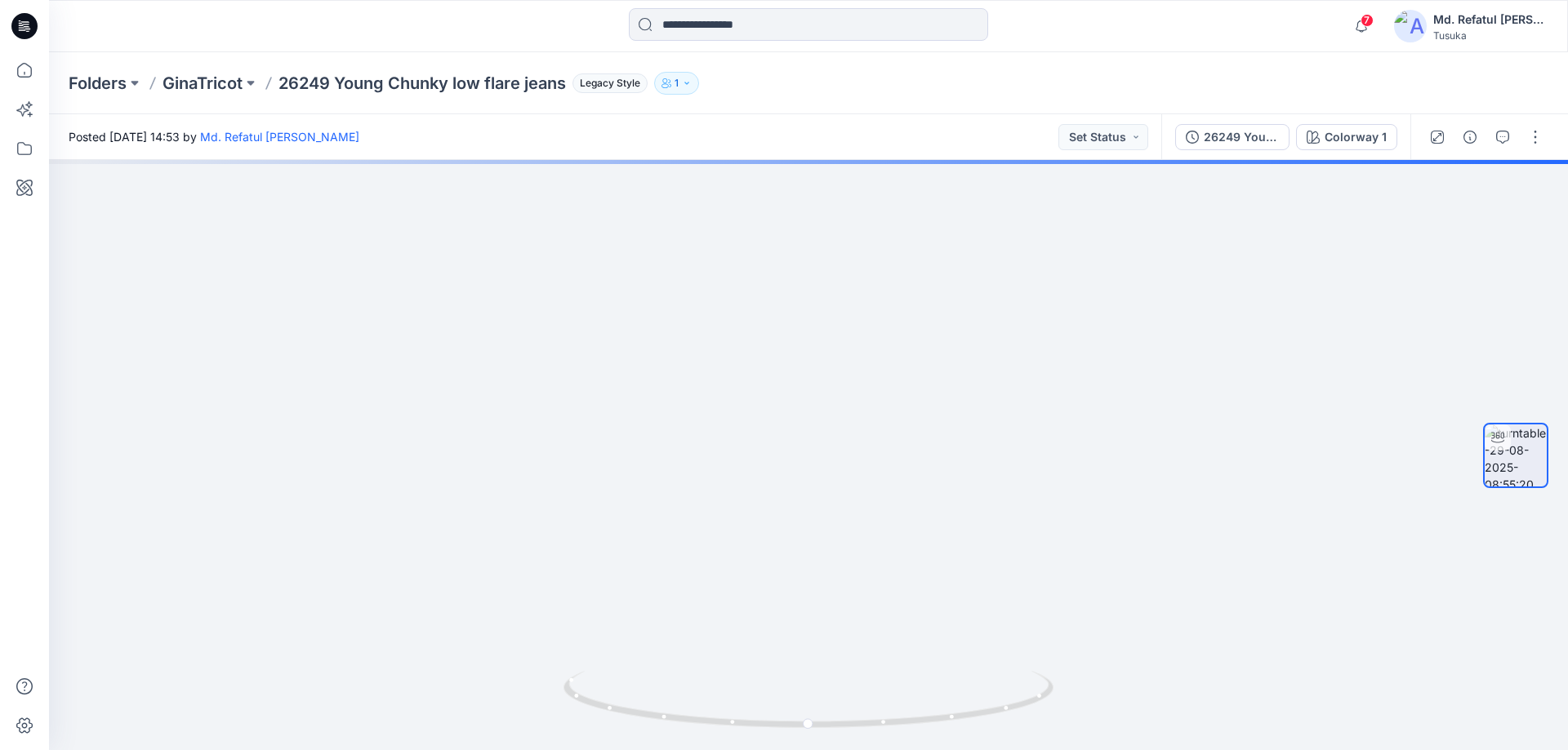
drag, startPoint x: 759, startPoint y: 558, endPoint x: 782, endPoint y: 146, distance: 412.6
click at [782, 146] on div "Posted [DATE] 14:53 by Md. Refatul [PERSON_NAME] Set Status 26249 Young Chunky …" at bounding box center [808, 432] width 1519 height 636
drag, startPoint x: 671, startPoint y: 294, endPoint x: 765, endPoint y: 341, distance: 105.1
click at [716, 484] on img at bounding box center [843, 85] width 1592 height 1329
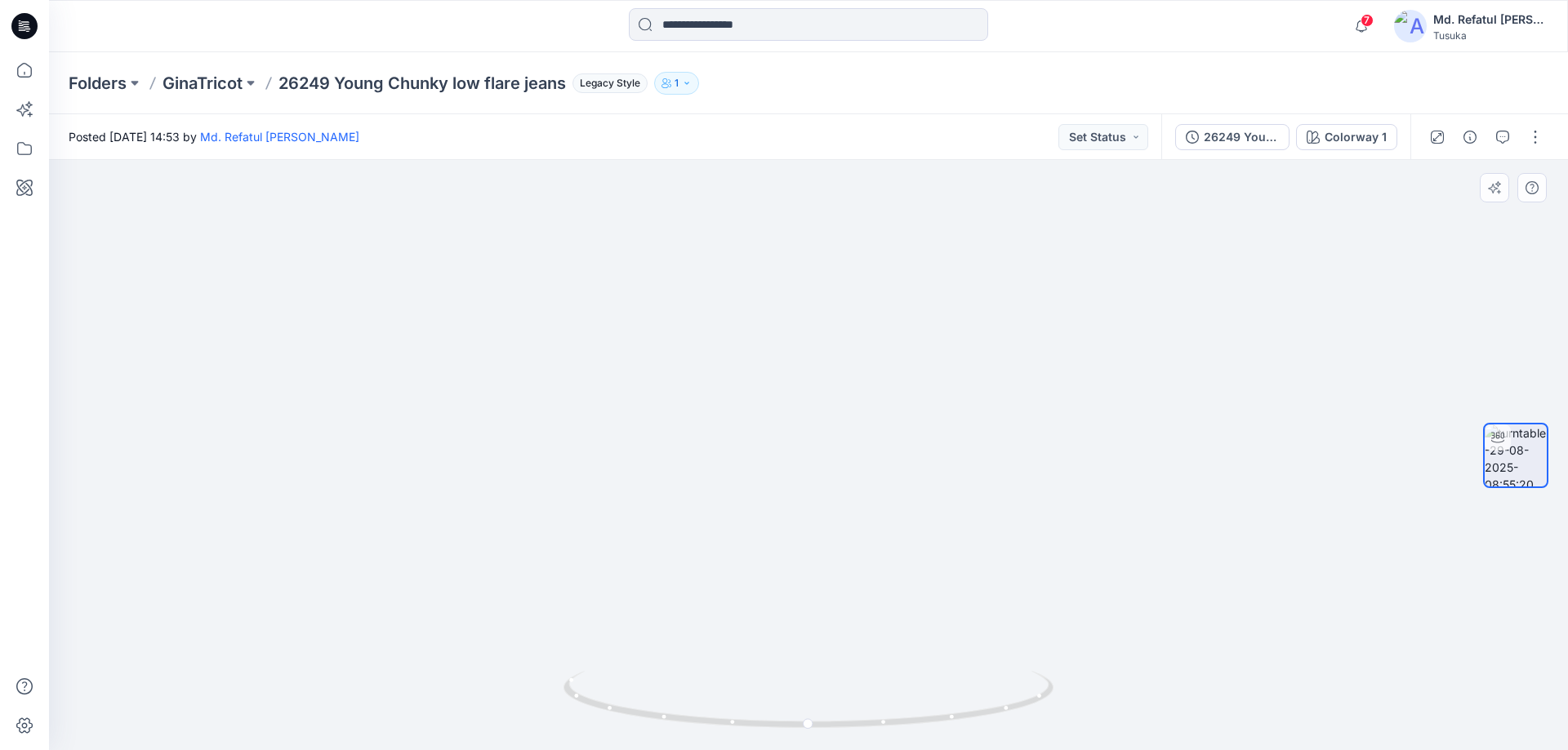
drag, startPoint x: 767, startPoint y: 351, endPoint x: 765, endPoint y: 569, distance: 218.0
click at [765, 569] on img at bounding box center [835, 188] width 1592 height 1124
drag, startPoint x: 658, startPoint y: 719, endPoint x: 1082, endPoint y: 719, distance: 424.0
click at [1082, 719] on div at bounding box center [808, 456] width 1519 height 591
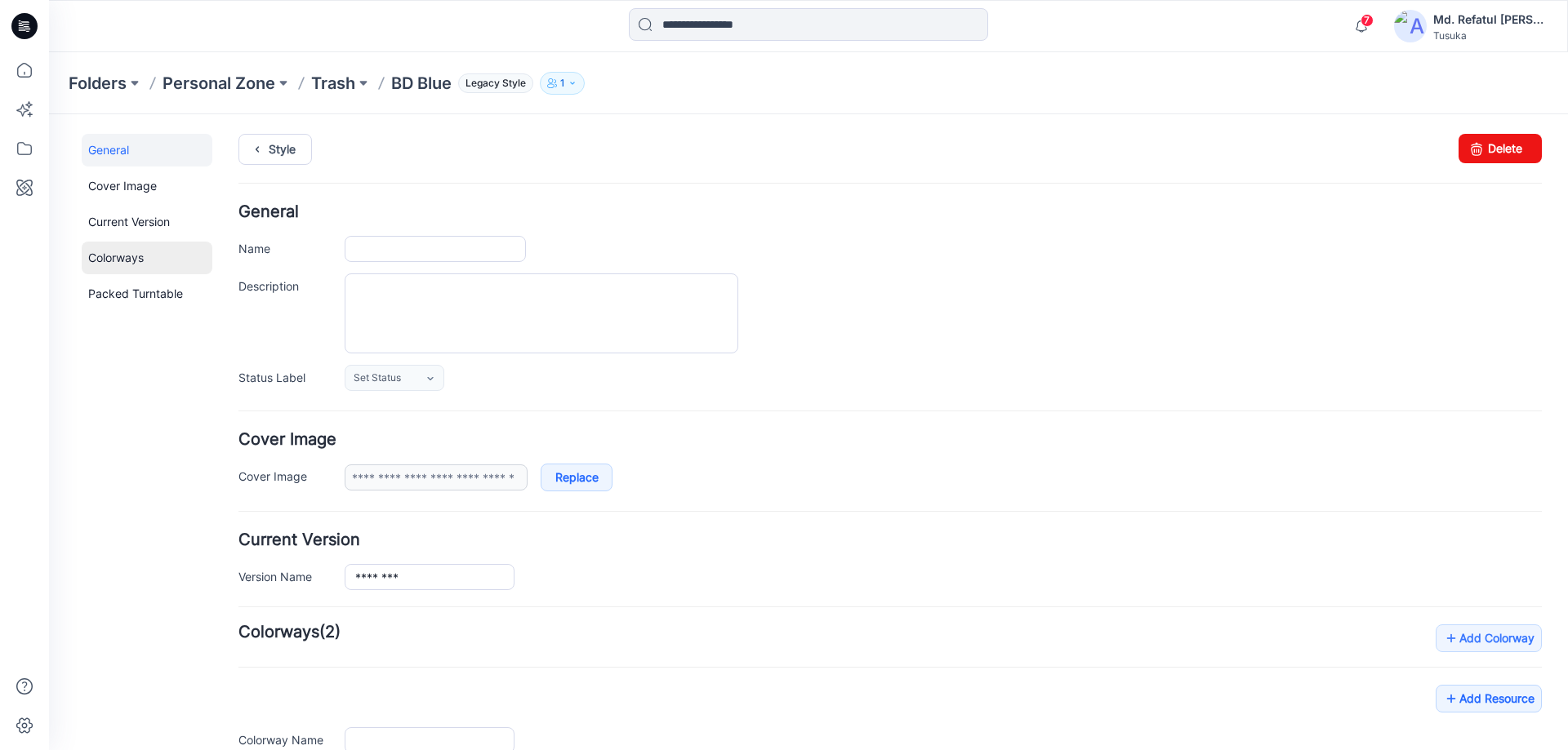
type input "*******"
type input "**********"
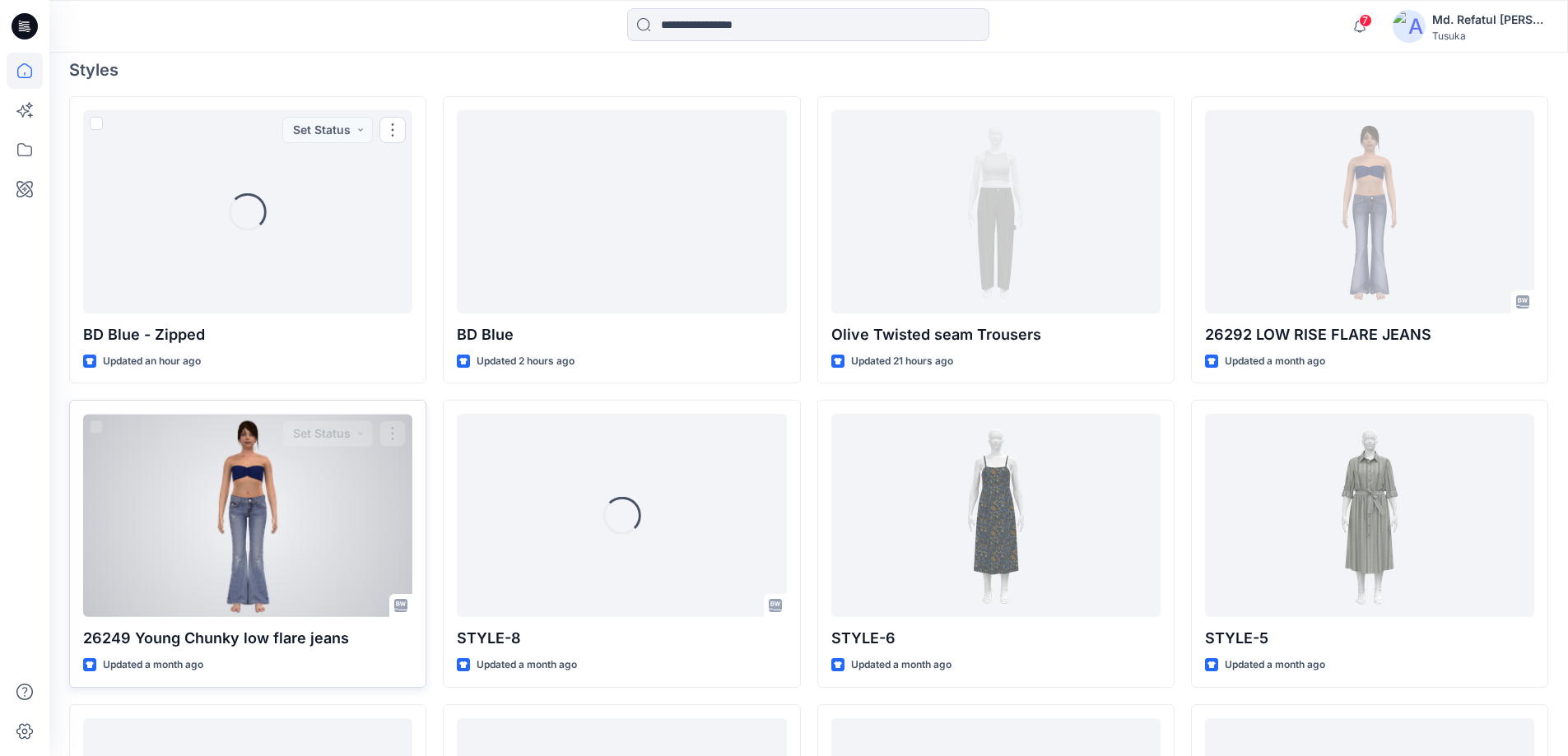
scroll to position [658, 0]
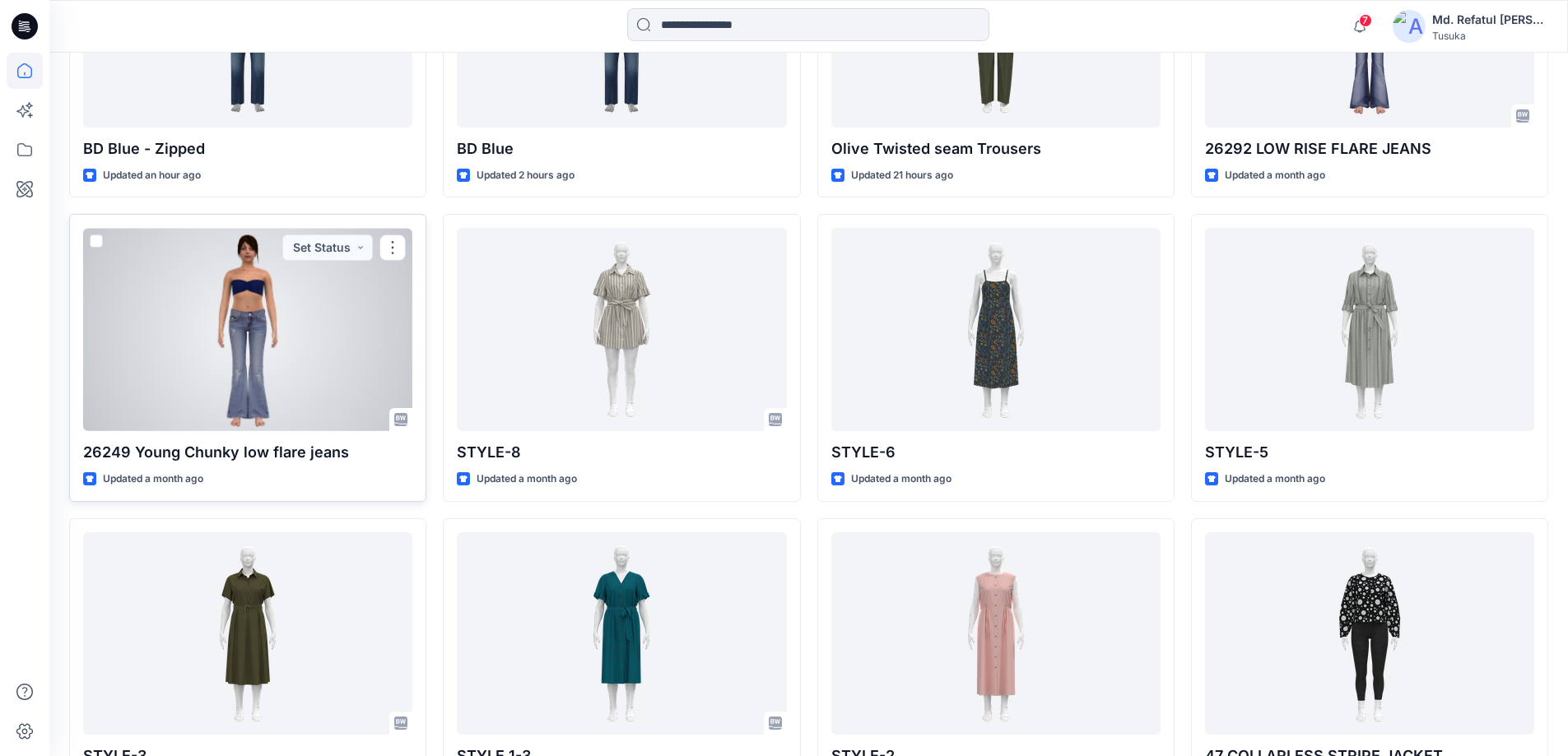
click at [230, 344] on div at bounding box center [248, 329] width 329 height 203
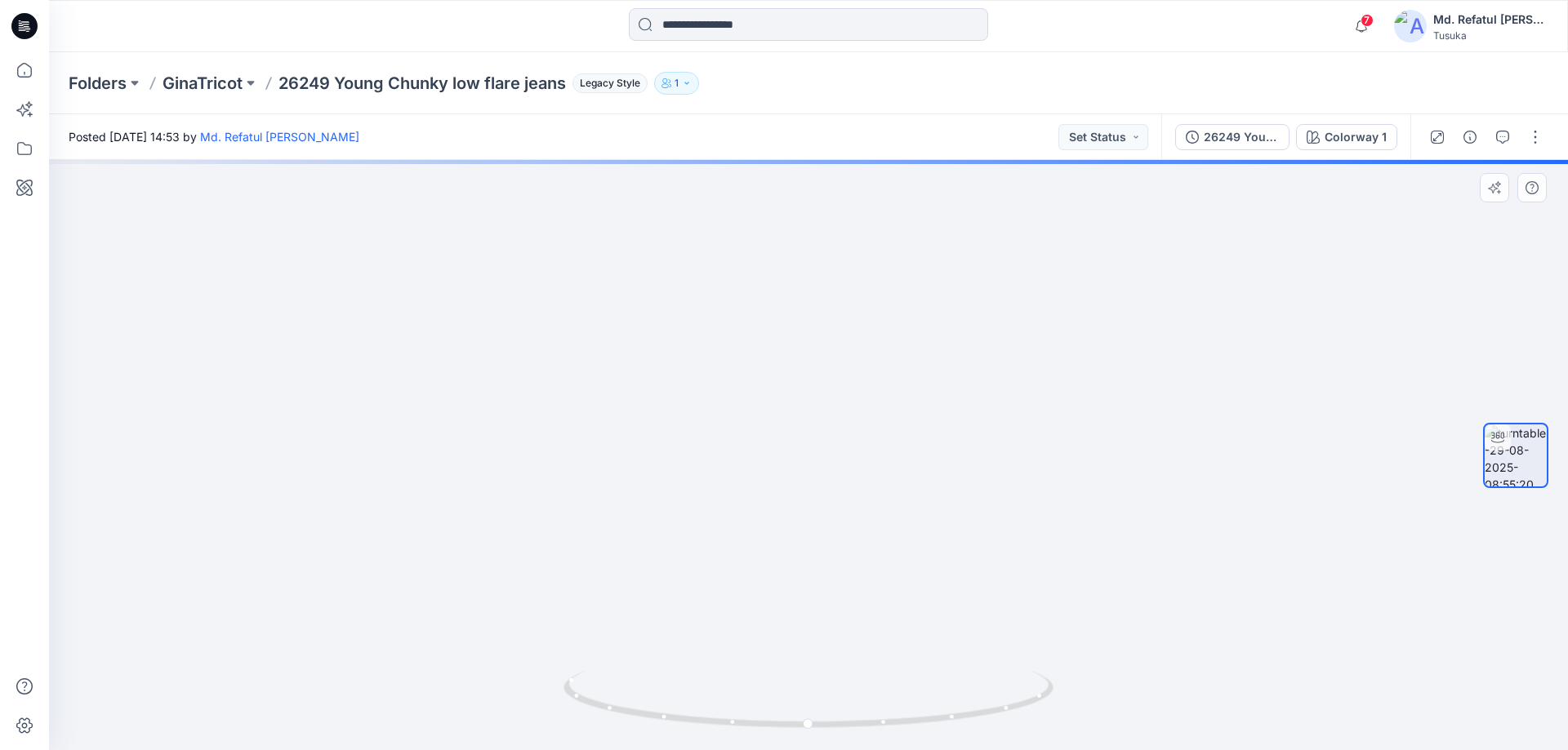
drag, startPoint x: 849, startPoint y: 541, endPoint x: 872, endPoint y: 397, distance: 145.8
click at [872, 397] on img at bounding box center [839, 81] width 1592 height 1339
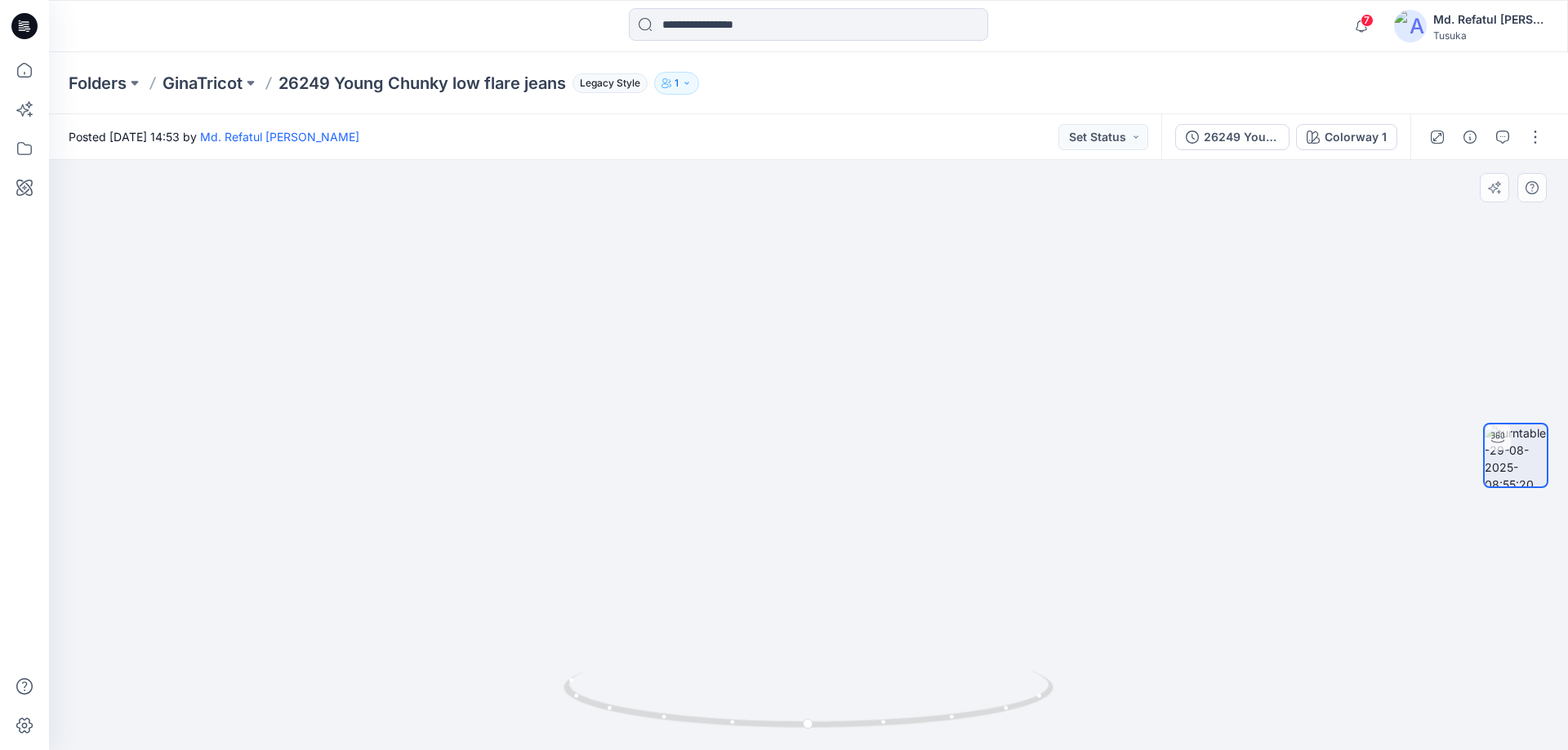
drag, startPoint x: 727, startPoint y: 385, endPoint x: 723, endPoint y: 330, distance: 55.1
click at [723, 330] on img at bounding box center [835, 53] width 1592 height 1395
drag, startPoint x: 772, startPoint y: 725, endPoint x: 725, endPoint y: 718, distance: 47.5
click at [725, 718] on icon at bounding box center [810, 701] width 494 height 62
drag, startPoint x: 825, startPoint y: 404, endPoint x: 822, endPoint y: 306, distance: 98.0
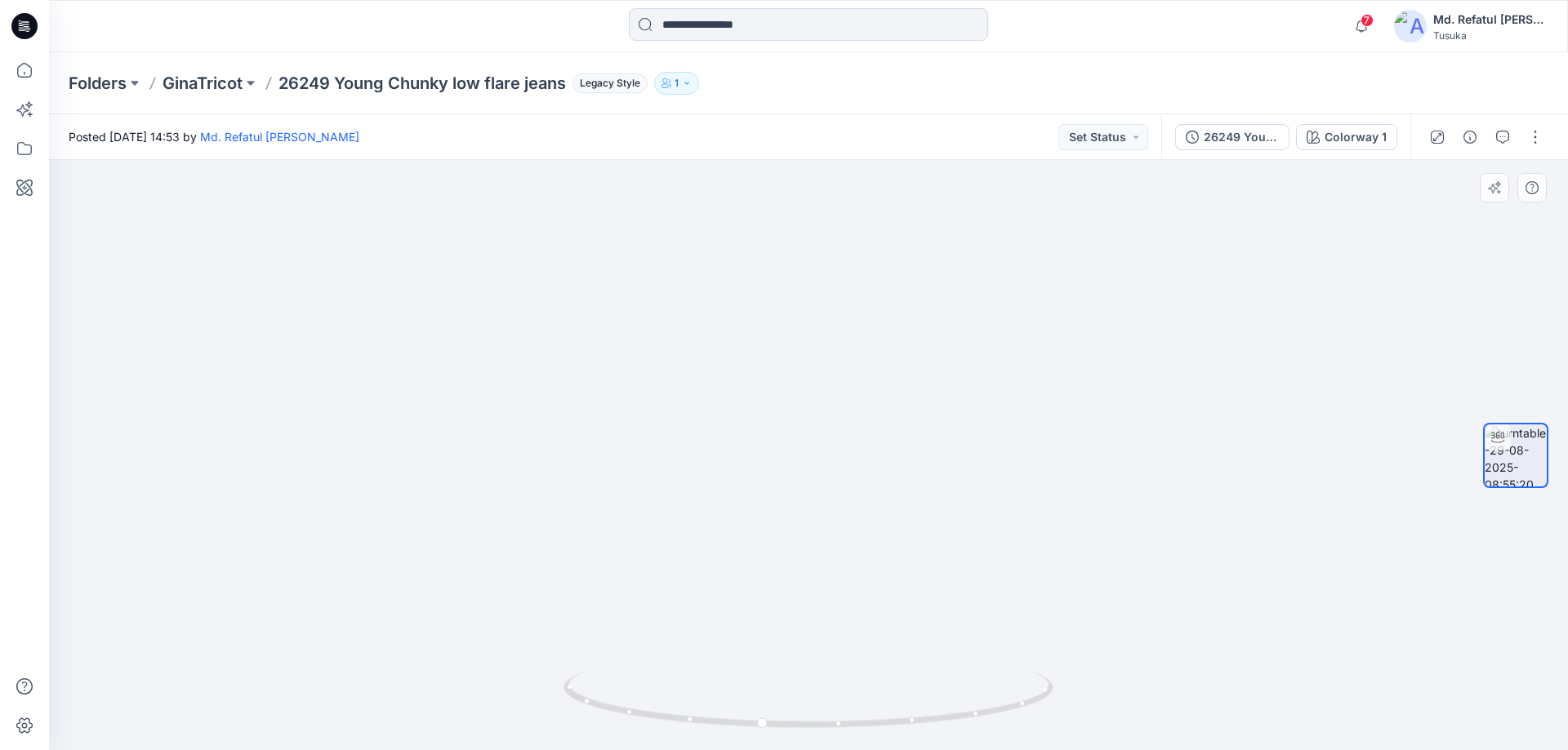
drag, startPoint x: 880, startPoint y: 430, endPoint x: 872, endPoint y: 677, distance: 247.1
click at [872, 677] on div at bounding box center [808, 456] width 1519 height 591
drag, startPoint x: 883, startPoint y: 419, endPoint x: 890, endPoint y: 570, distance: 151.2
click at [890, 570] on img at bounding box center [822, 100] width 1592 height 1300
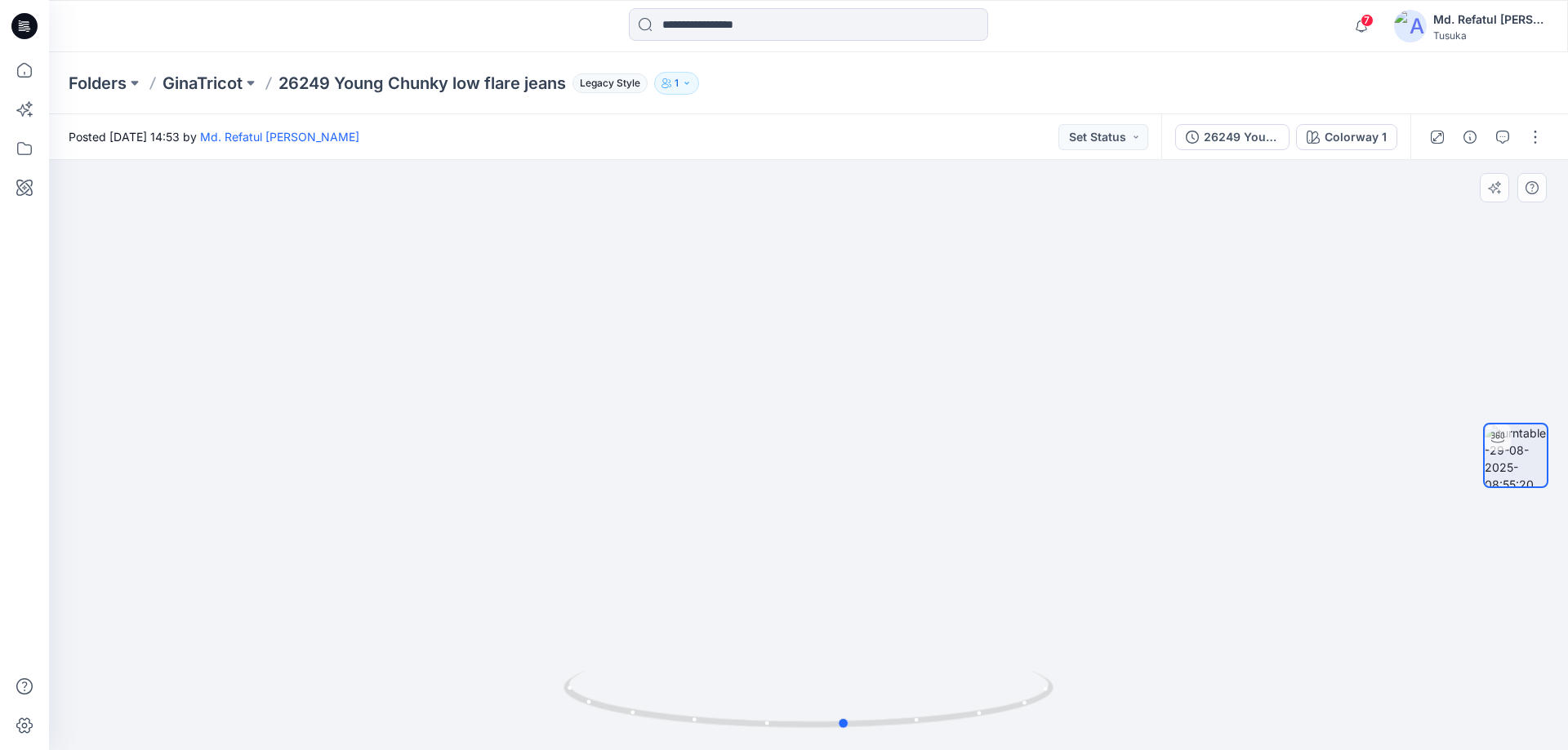
drag, startPoint x: 772, startPoint y: 731, endPoint x: 857, endPoint y: 732, distance: 85.0
click at [857, 732] on div at bounding box center [808, 710] width 490 height 82
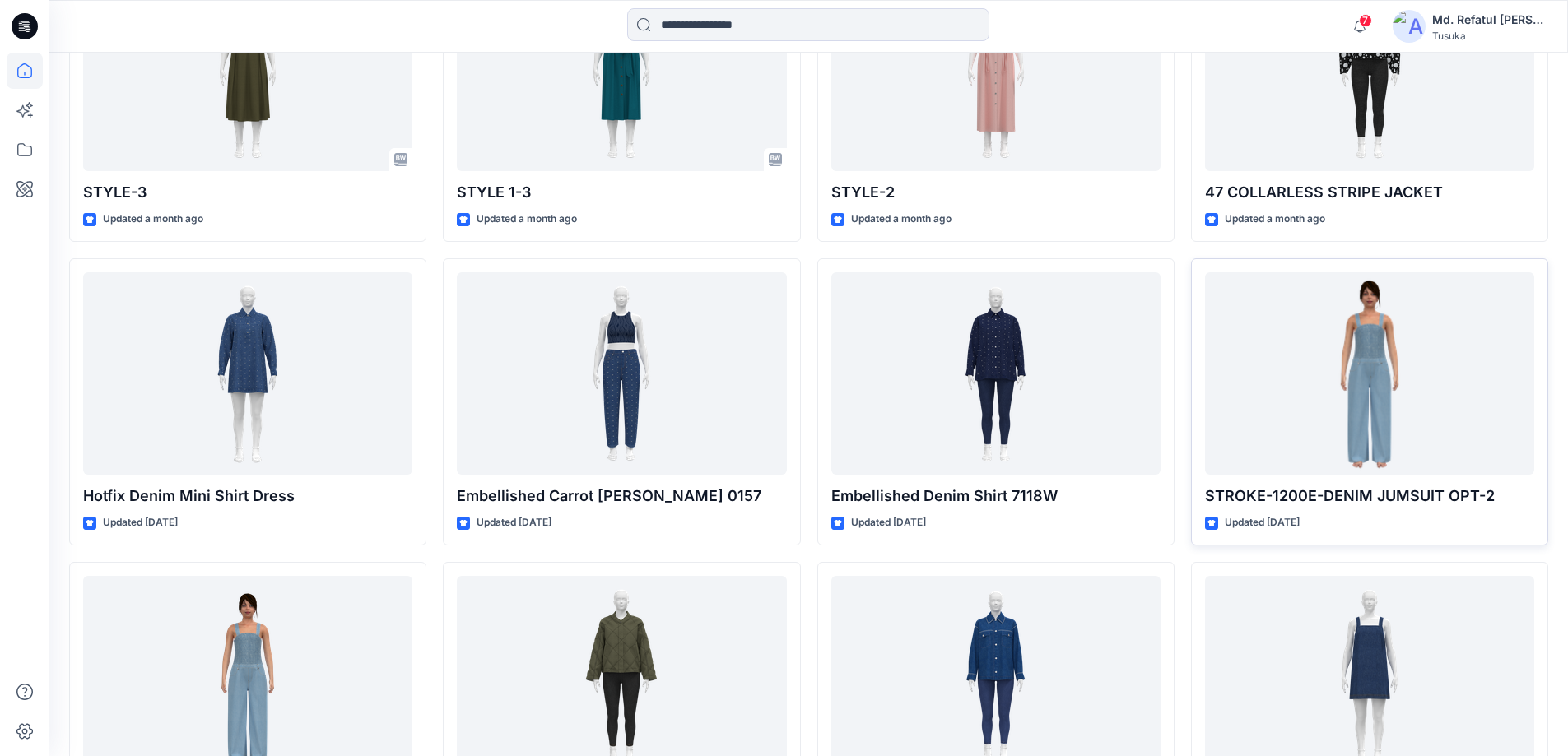
scroll to position [1281, 0]
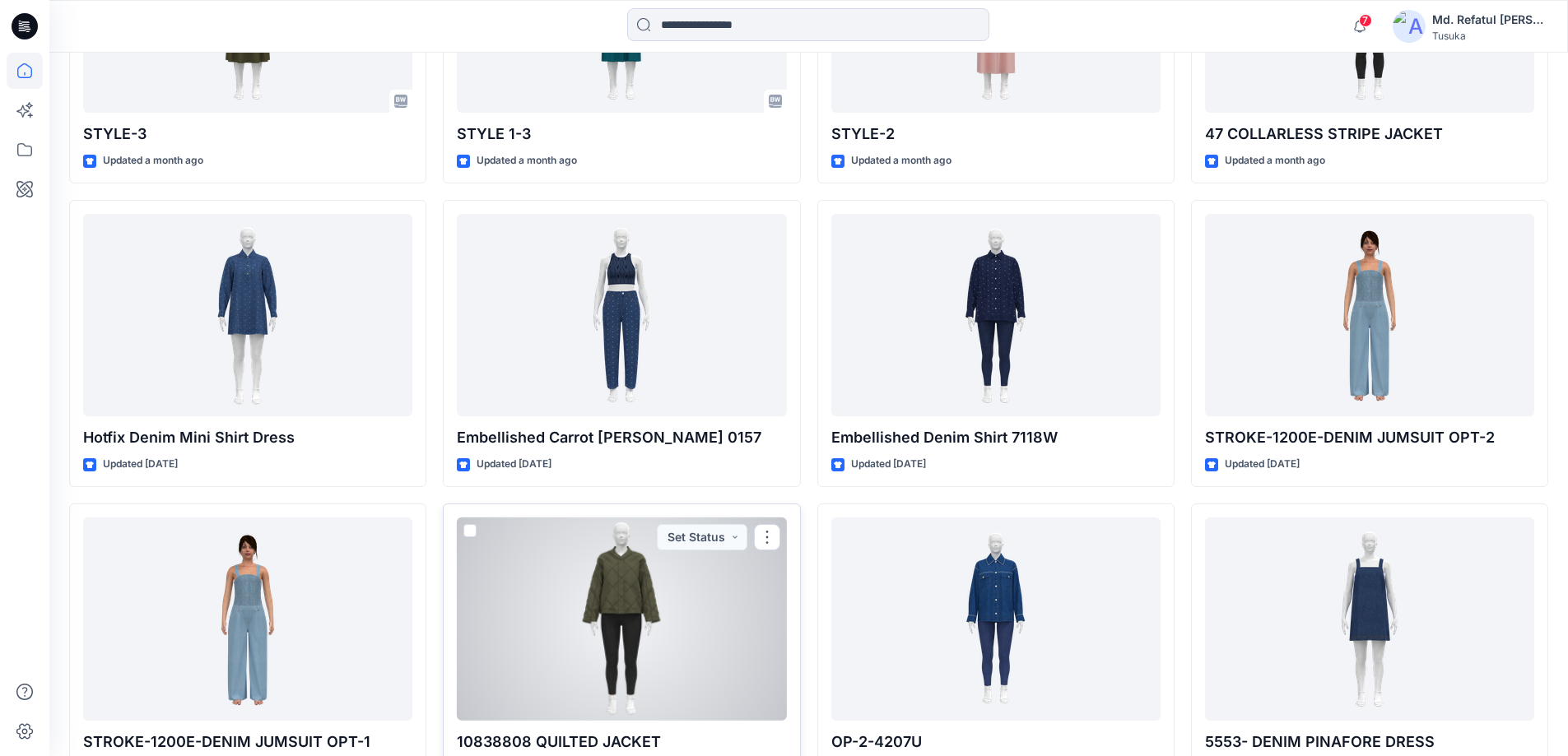
click at [601, 586] on div at bounding box center [621, 619] width 329 height 203
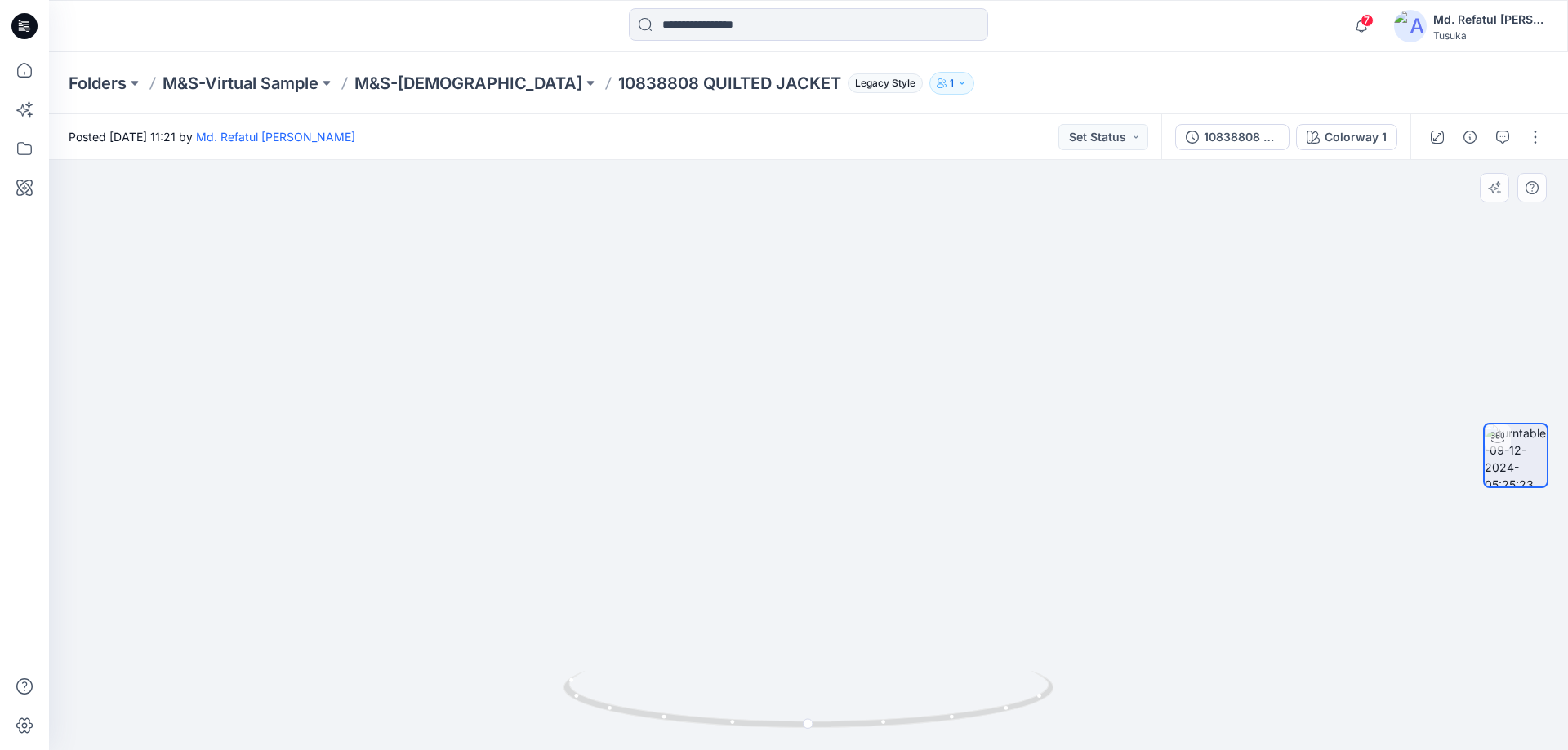
drag, startPoint x: 804, startPoint y: 326, endPoint x: 771, endPoint y: 543, distance: 219.5
click at [771, 543] on img at bounding box center [808, 359] width 1408 height 781
drag, startPoint x: 630, startPoint y: 716, endPoint x: 1154, endPoint y: 737, distance: 524.4
click at [1154, 737] on div at bounding box center [808, 456] width 1519 height 591
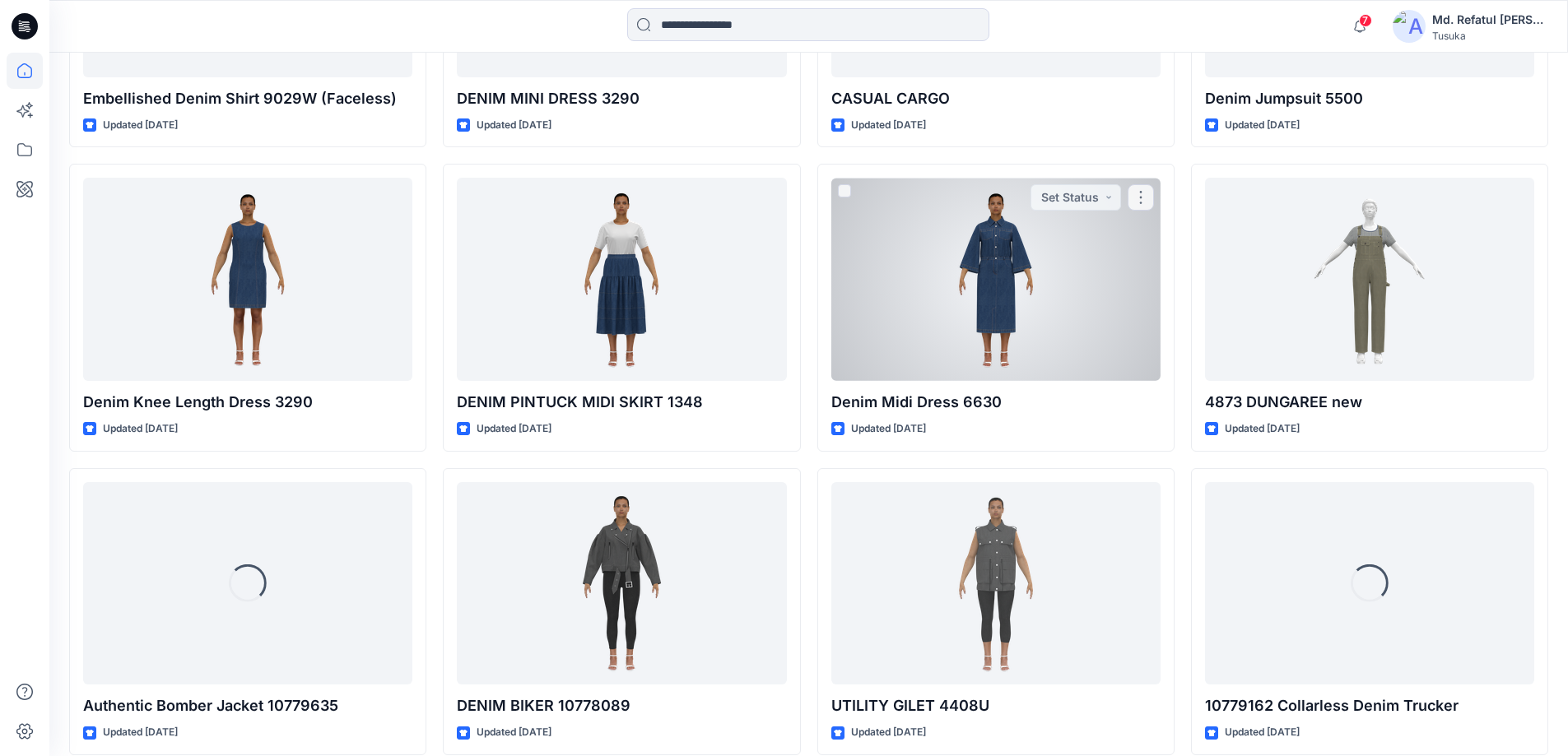
scroll to position [5590, 0]
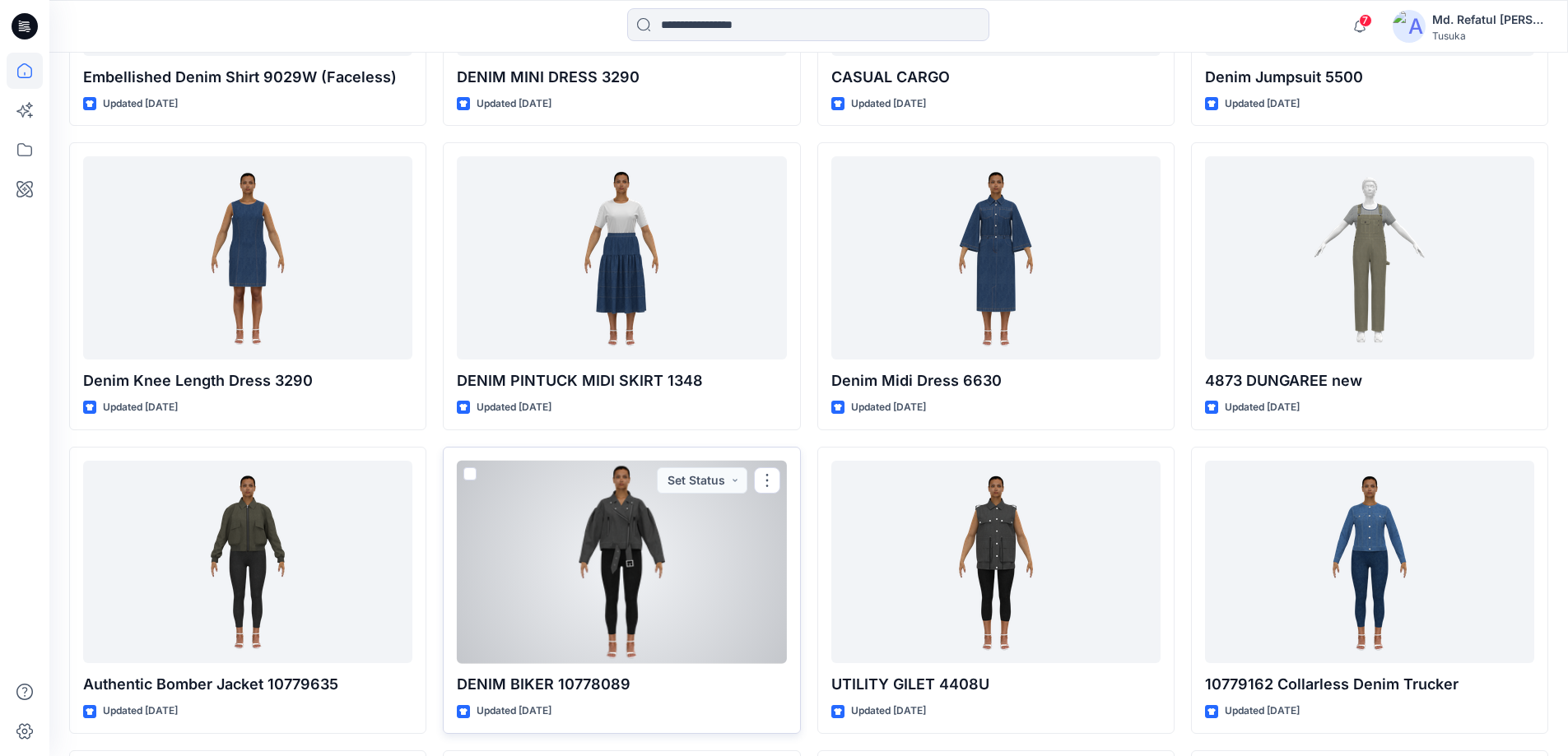
click at [607, 520] on div at bounding box center [621, 562] width 329 height 203
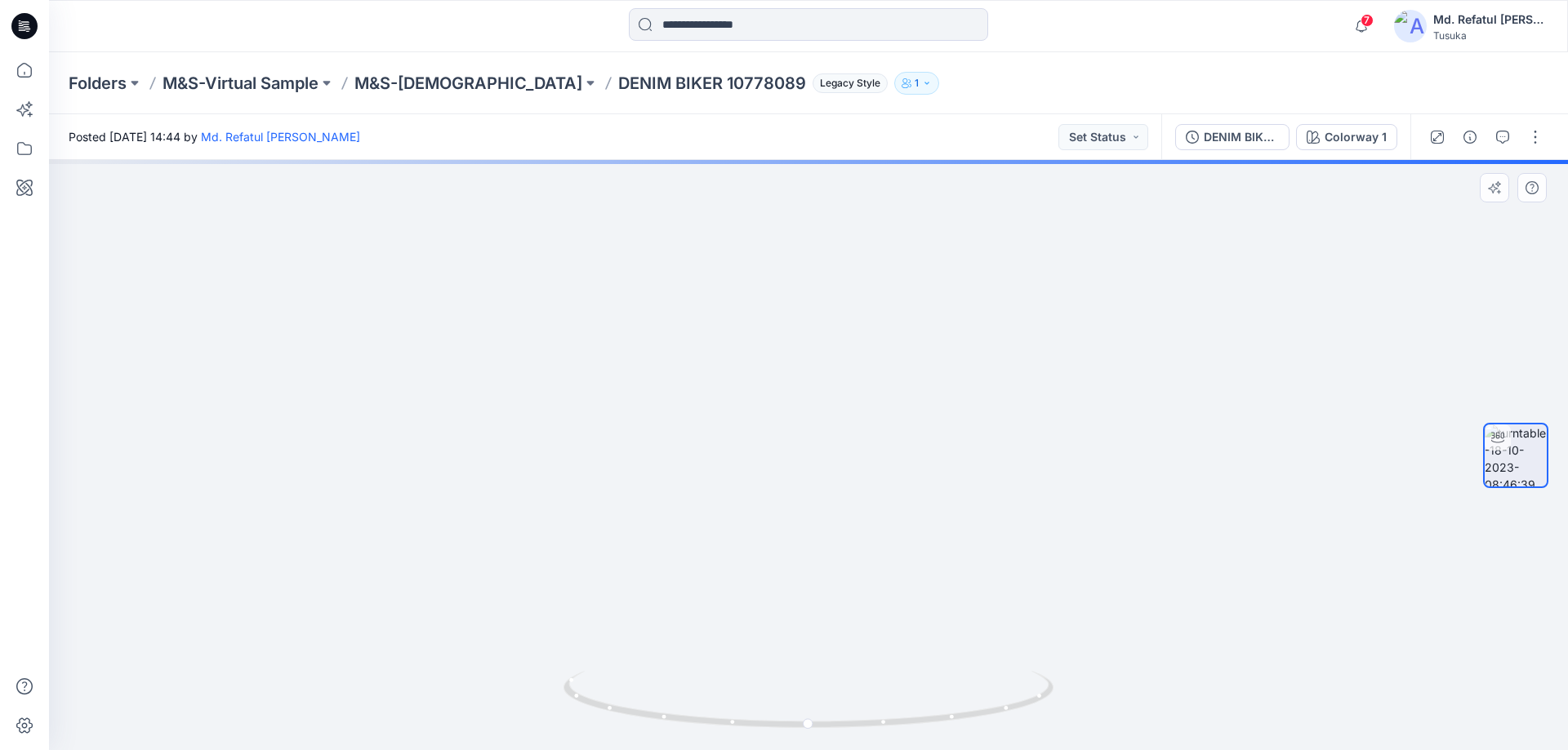
drag, startPoint x: 966, startPoint y: 272, endPoint x: 975, endPoint y: 526, distance: 254.2
click at [975, 526] on img at bounding box center [808, 356] width 1490 height 790
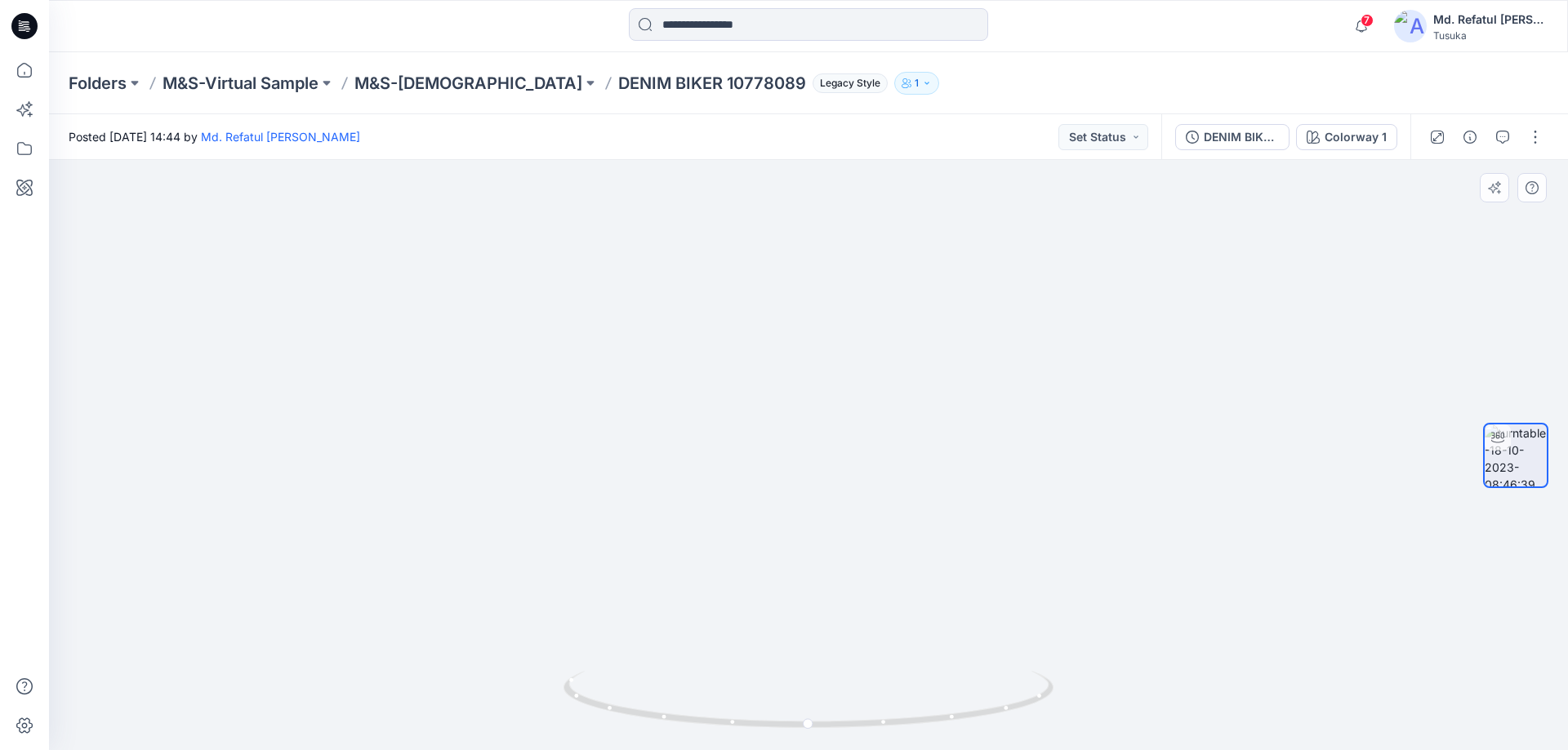
drag, startPoint x: 952, startPoint y: 538, endPoint x: 951, endPoint y: 440, distance: 98.0
click at [951, 440] on img at bounding box center [808, 338] width 1490 height 823
drag, startPoint x: 974, startPoint y: 444, endPoint x: 973, endPoint y: 477, distance: 33.0
click at [973, 477] on img at bounding box center [808, 363] width 1245 height 774
